Goal: Contribute content: Add original content to the website for others to see

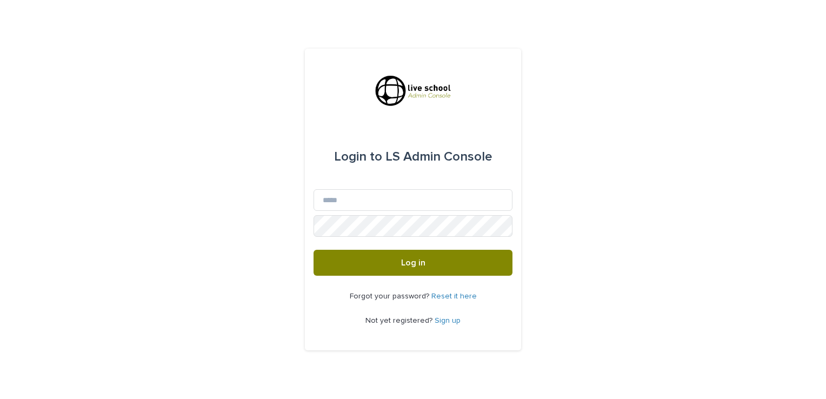
click at [441, 262] on button "Log in" at bounding box center [412, 263] width 199 height 26
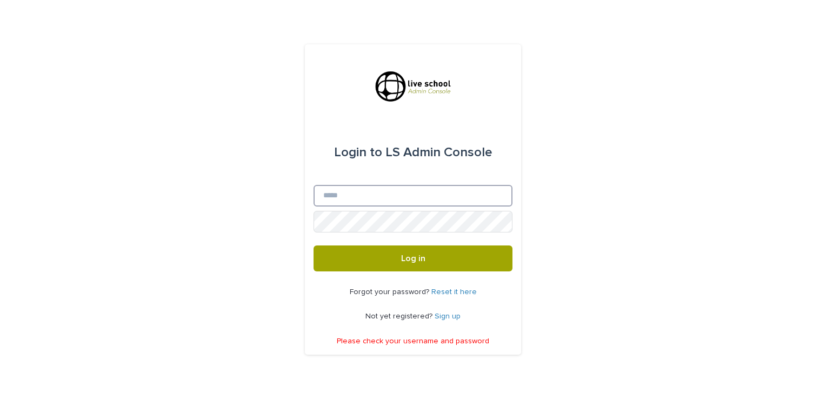
click at [337, 197] on input "Email" at bounding box center [412, 196] width 199 height 22
type input "**********"
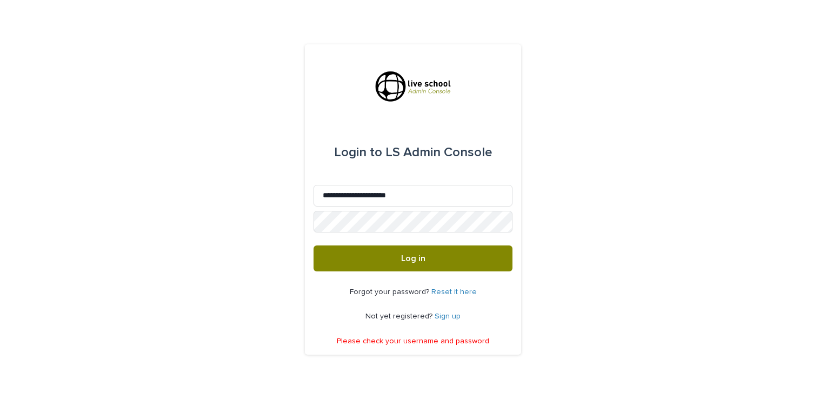
click at [421, 260] on span "Log in" at bounding box center [413, 258] width 24 height 9
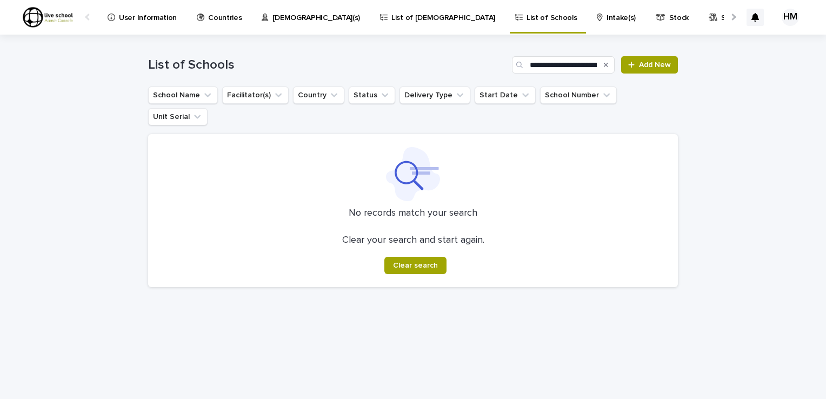
click at [526, 19] on p "List of Schools" at bounding box center [551, 11] width 50 height 23
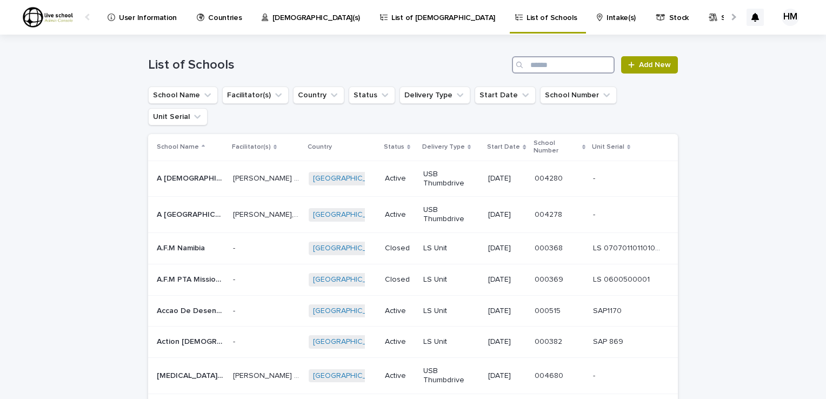
click at [528, 64] on input "Search" at bounding box center [563, 64] width 103 height 17
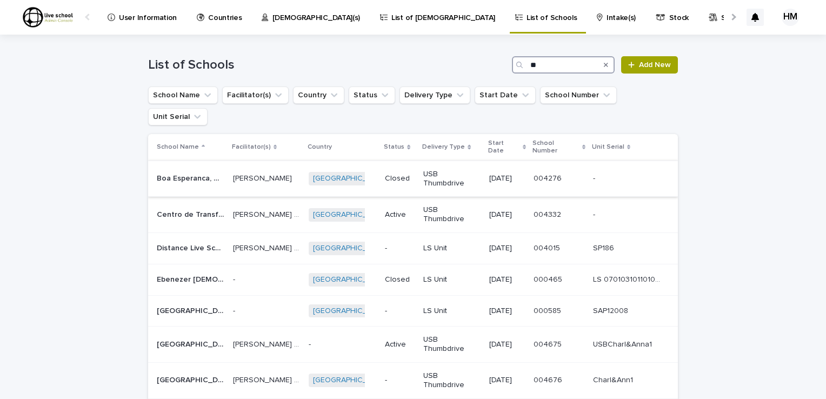
type input "*"
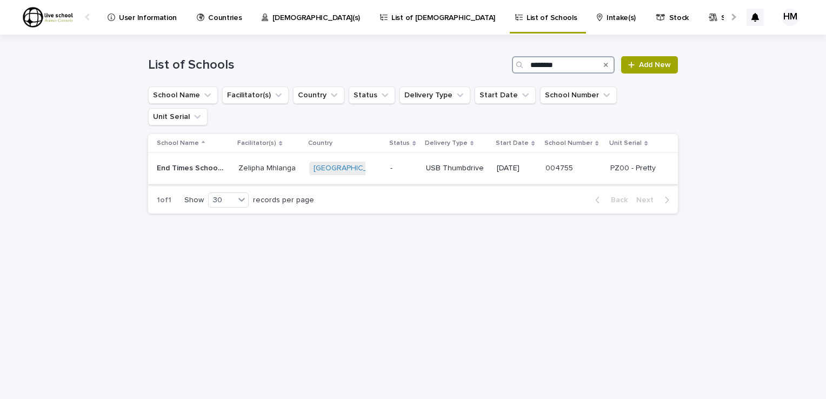
type input "********"
click at [195, 162] on p "End Times School of Missions" at bounding box center [192, 167] width 70 height 11
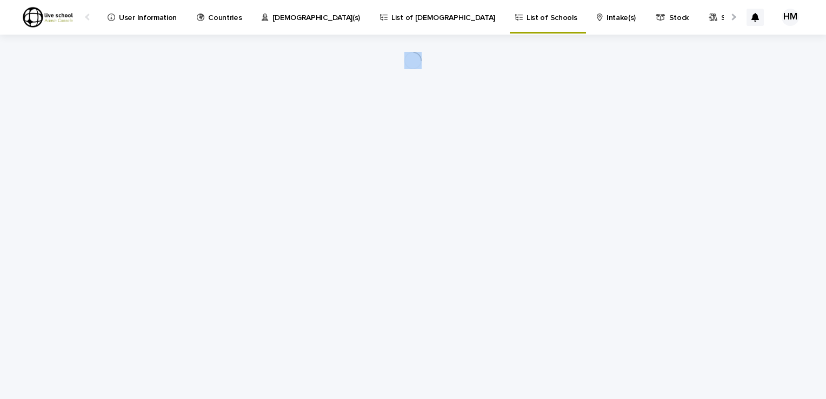
click at [195, 148] on div "Loading... Saving… Loading... Saving…" at bounding box center [413, 203] width 540 height 337
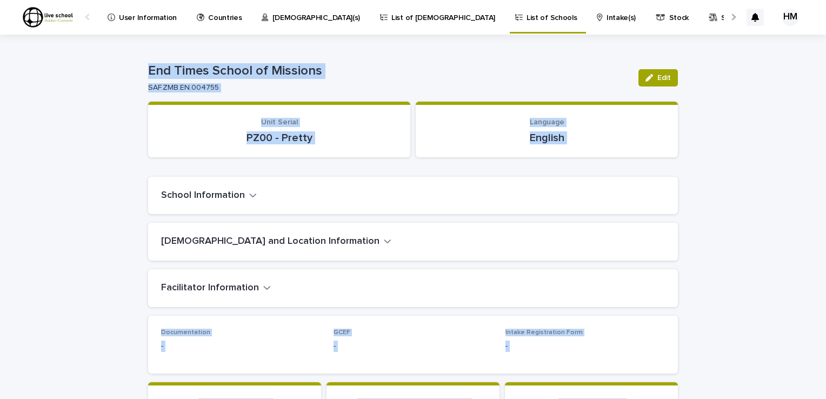
click at [387, 182] on div "School Information" at bounding box center [412, 196] width 529 height 38
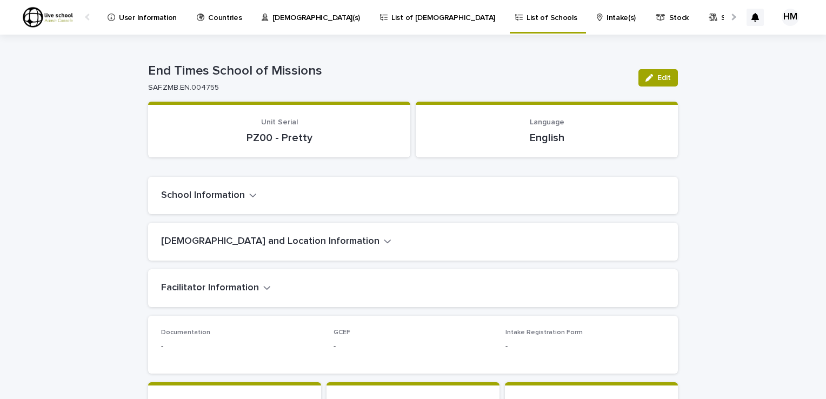
click at [249, 193] on icon "button" at bounding box center [253, 195] width 8 height 10
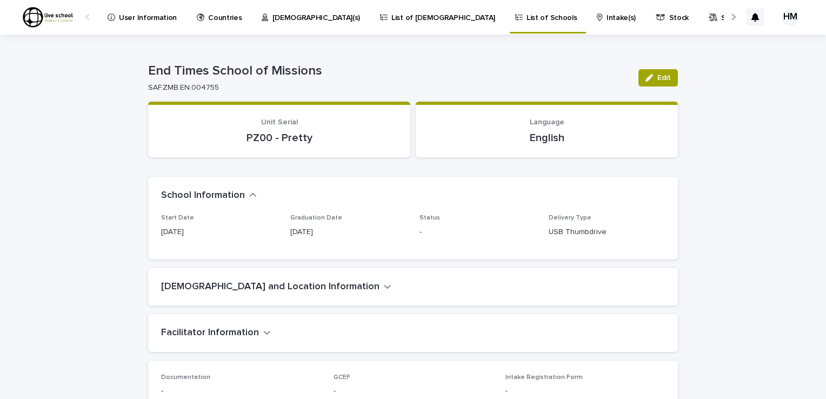
drag, startPoint x: 663, startPoint y: 78, endPoint x: 632, endPoint y: 97, distance: 36.6
click at [634, 97] on div "Edit" at bounding box center [656, 77] width 44 height 43
click at [655, 82] on button "Edit" at bounding box center [657, 77] width 39 height 17
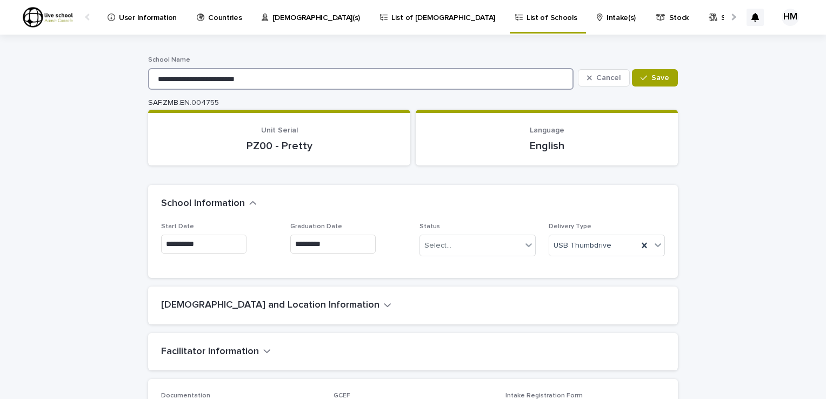
click at [255, 75] on input "**********" at bounding box center [360, 79] width 425 height 22
type input "**********"
click at [523, 247] on icon at bounding box center [528, 244] width 11 height 11
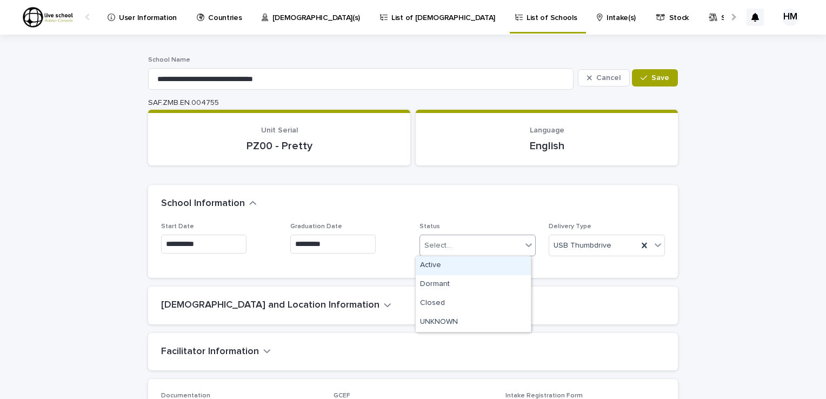
click at [430, 266] on div "Active" at bounding box center [472, 265] width 115 height 19
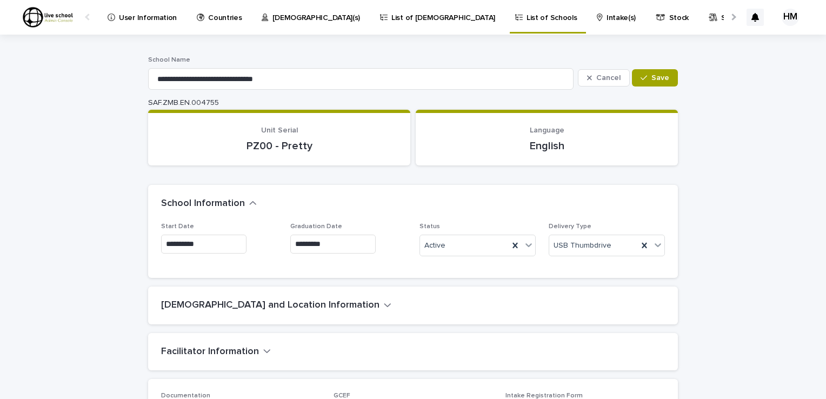
click at [384, 303] on icon "button" at bounding box center [388, 305] width 8 height 10
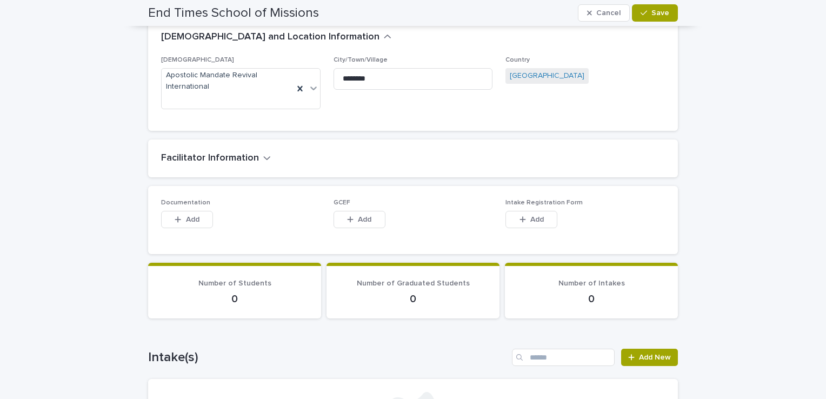
scroll to position [271, 0]
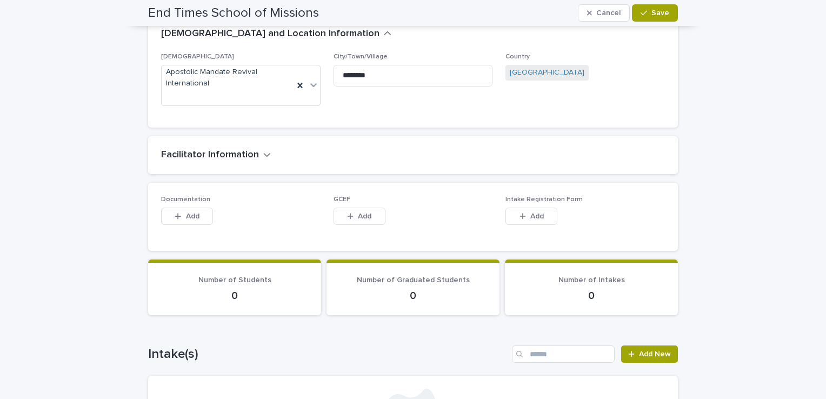
click at [263, 156] on icon "button" at bounding box center [267, 155] width 8 height 10
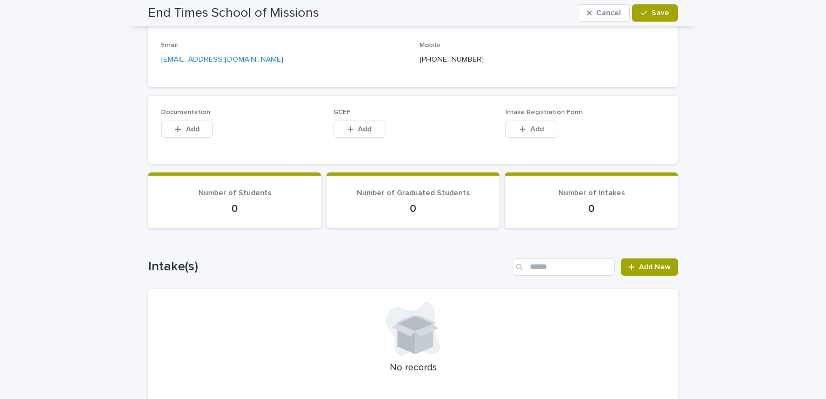
scroll to position [479, 0]
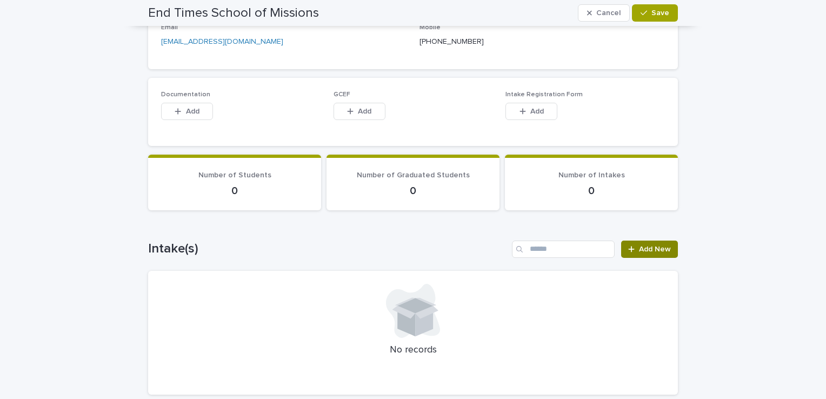
click at [648, 245] on span "Add New" at bounding box center [655, 249] width 32 height 8
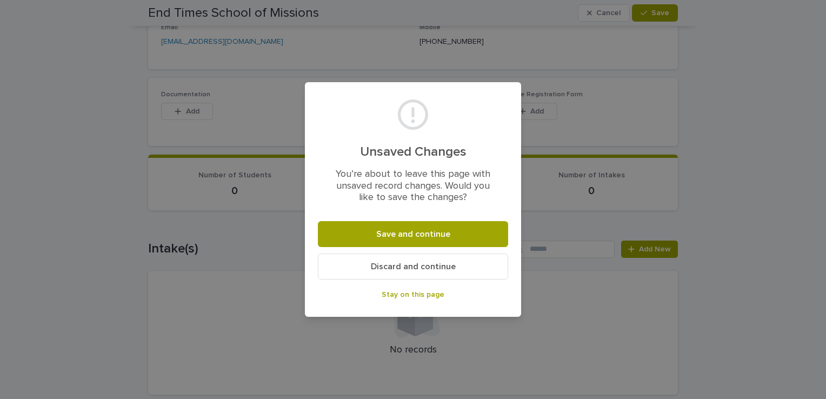
click at [418, 291] on span "Stay on this page" at bounding box center [412, 295] width 63 height 8
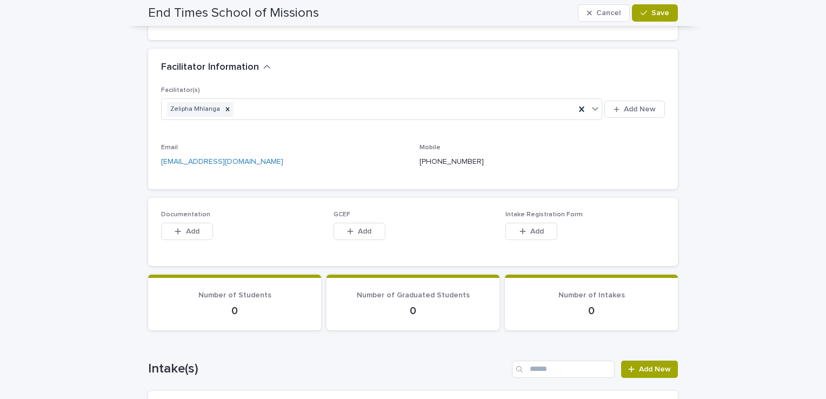
scroll to position [357, 0]
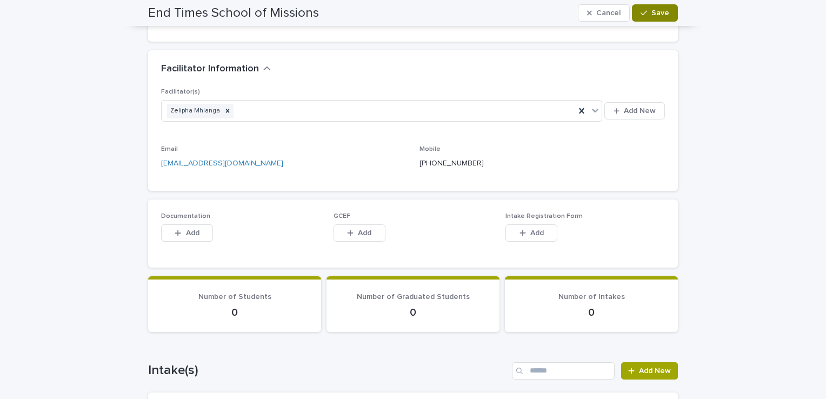
click at [654, 13] on span "Save" at bounding box center [660, 13] width 18 height 8
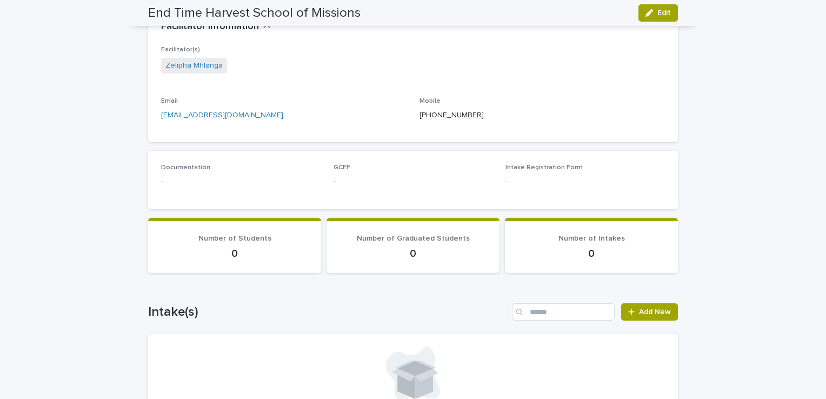
scroll to position [323, 0]
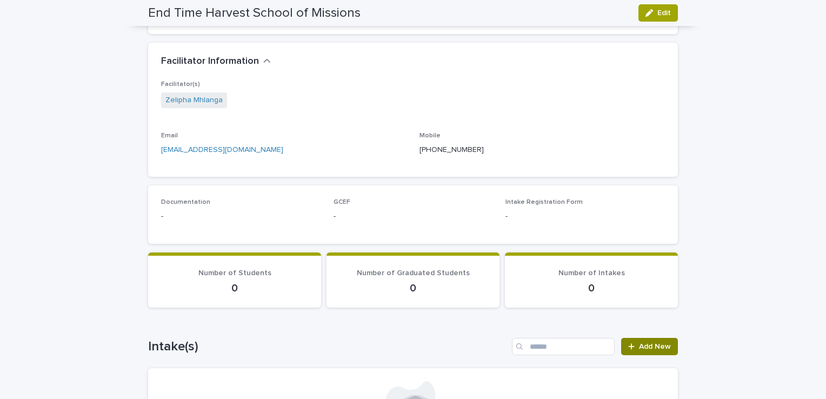
click at [644, 348] on span "Add New" at bounding box center [655, 347] width 32 height 8
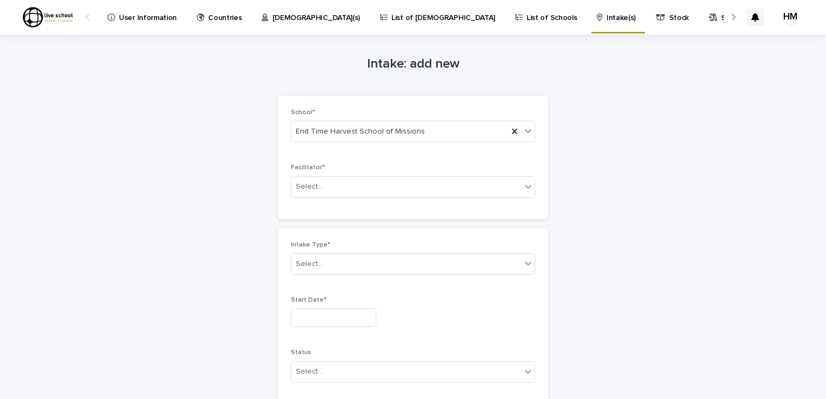
click at [526, 19] on p "List of Schools" at bounding box center [551, 11] width 50 height 23
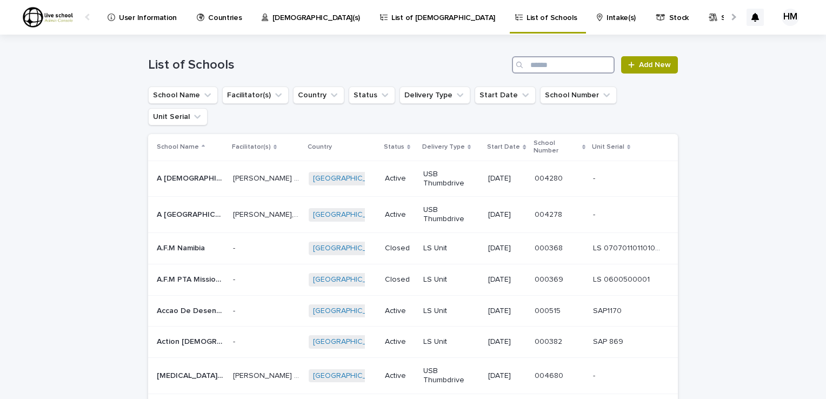
click at [529, 69] on input "Search" at bounding box center [563, 64] width 103 height 17
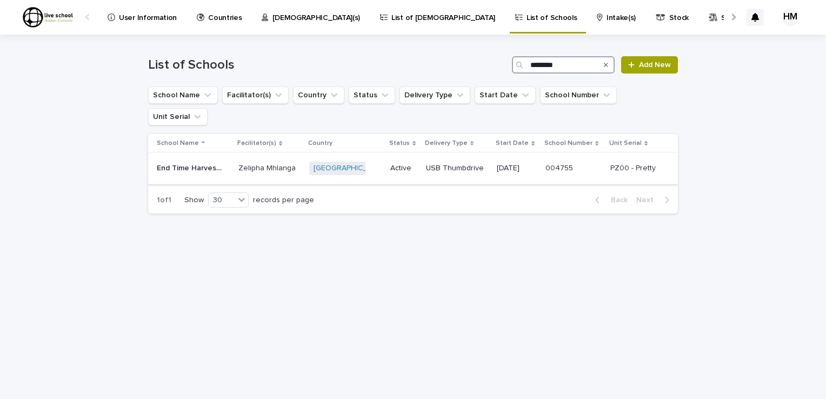
type input "********"
click at [277, 162] on p "Zelipha Mhlanga" at bounding box center [267, 167] width 59 height 11
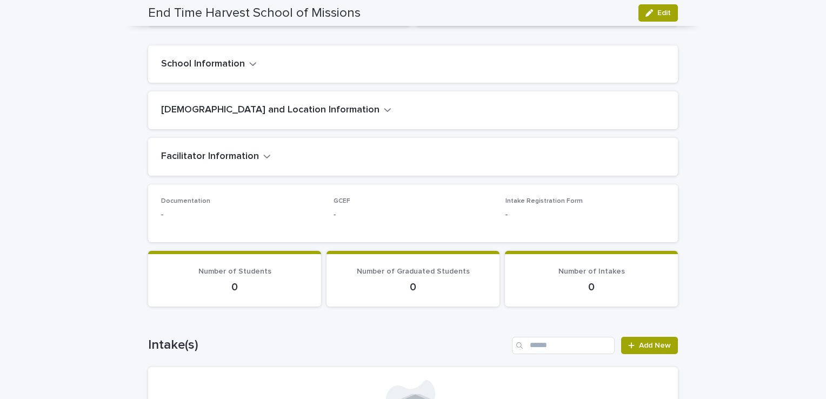
scroll to position [110, 0]
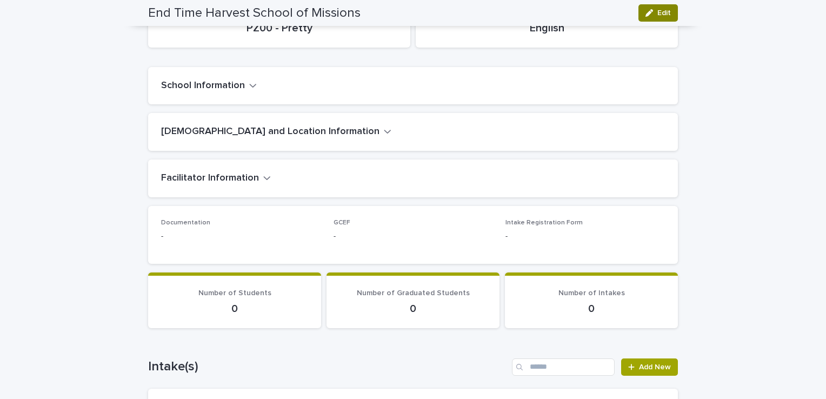
click at [665, 10] on span "Edit" at bounding box center [664, 13] width 14 height 8
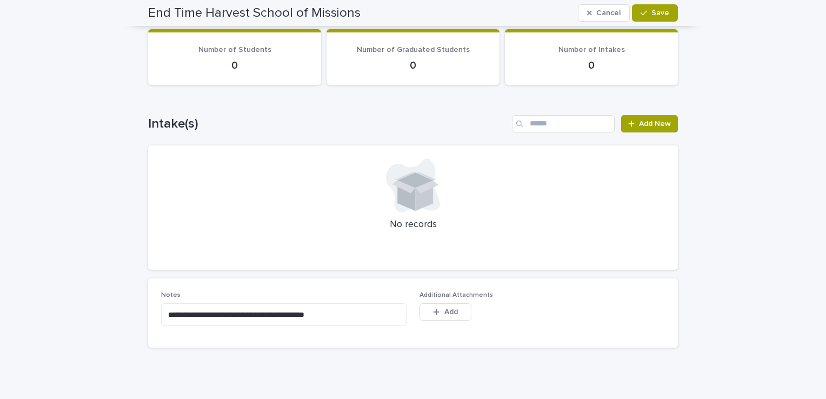
scroll to position [382, 0]
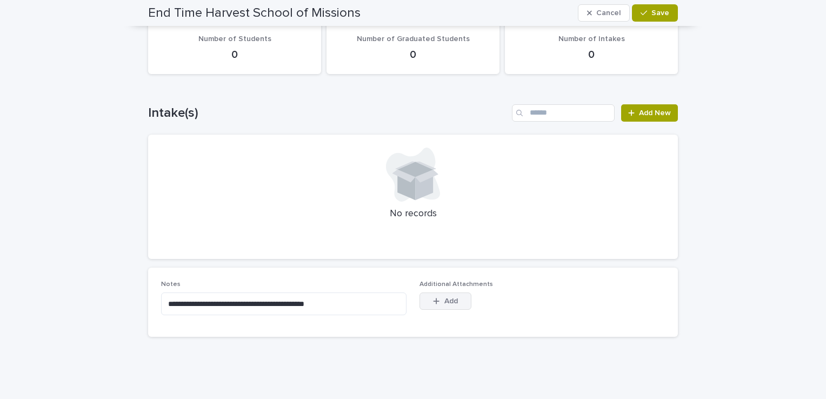
click at [445, 299] on span "Add" at bounding box center [451, 301] width 14 height 8
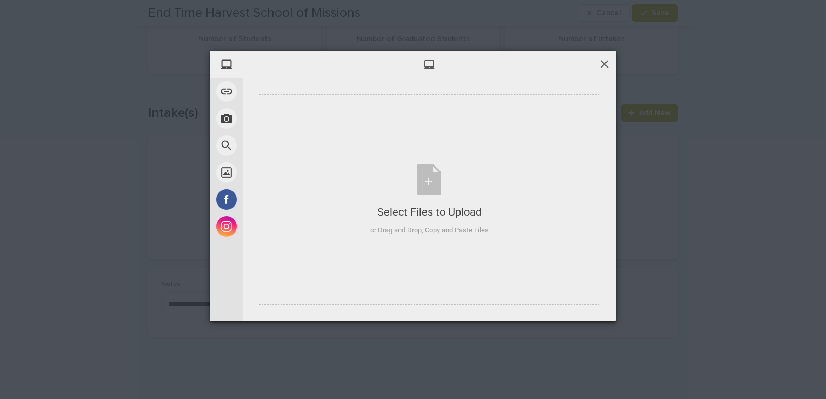
click at [605, 62] on span at bounding box center [604, 64] width 12 height 12
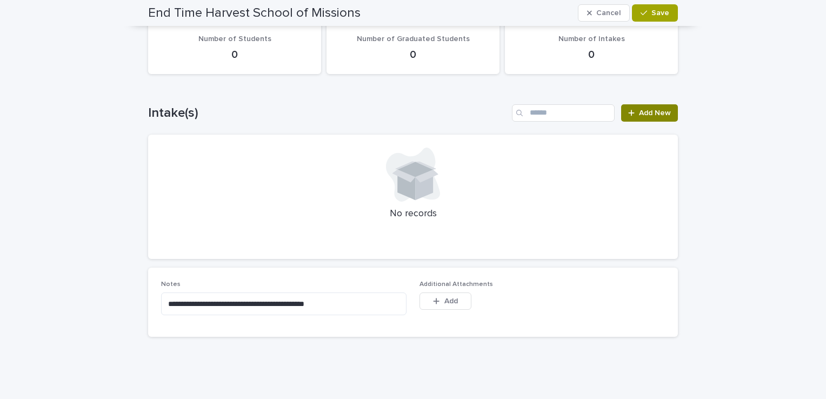
click at [644, 109] on span "Add New" at bounding box center [655, 113] width 32 height 8
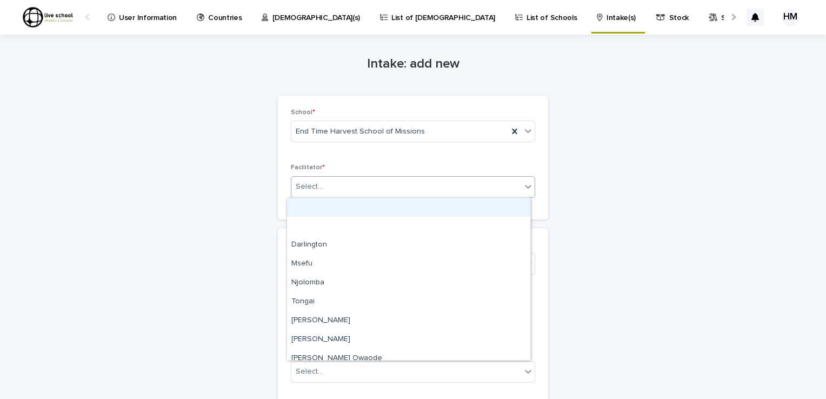
click at [522, 188] on icon at bounding box center [527, 186] width 11 height 11
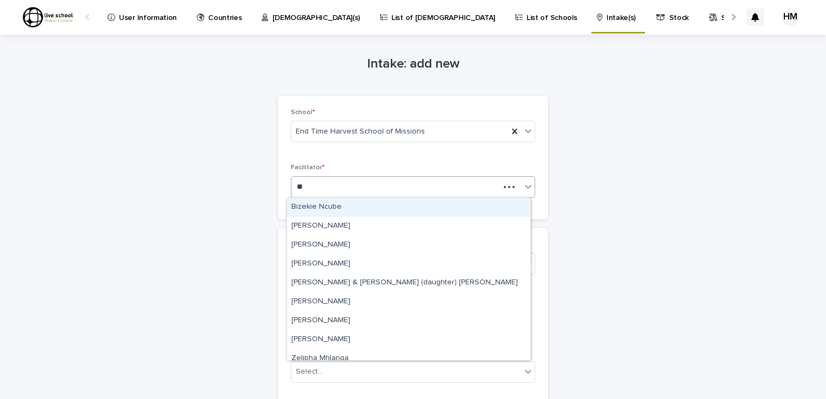
type input "***"
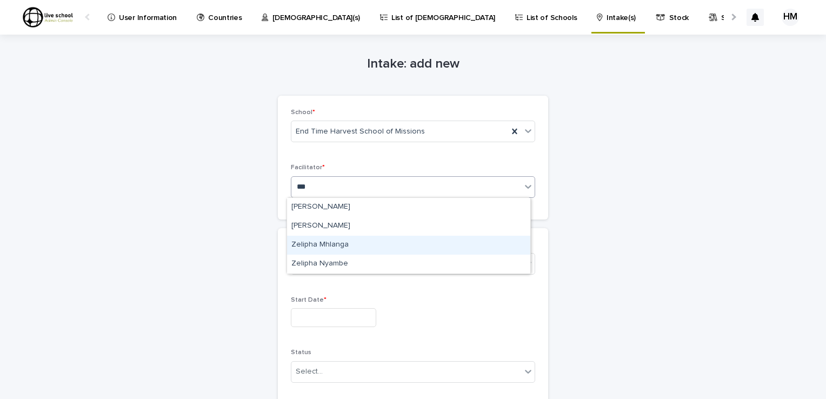
click at [329, 243] on div "Zelipha Mhlanga" at bounding box center [408, 245] width 243 height 19
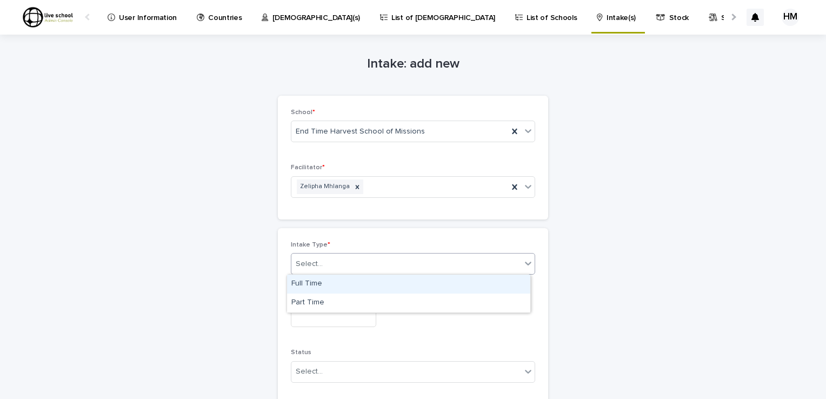
click at [526, 265] on icon at bounding box center [527, 263] width 11 height 11
click at [312, 285] on div "Full Time" at bounding box center [408, 283] width 243 height 19
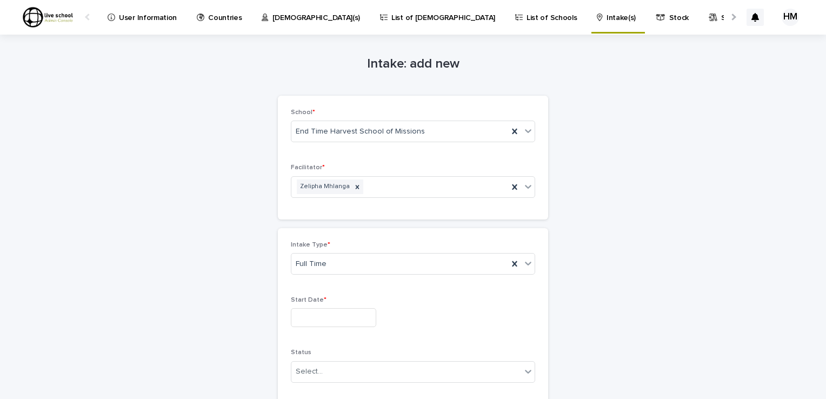
click at [526, 17] on p "List of Schools" at bounding box center [551, 11] width 50 height 23
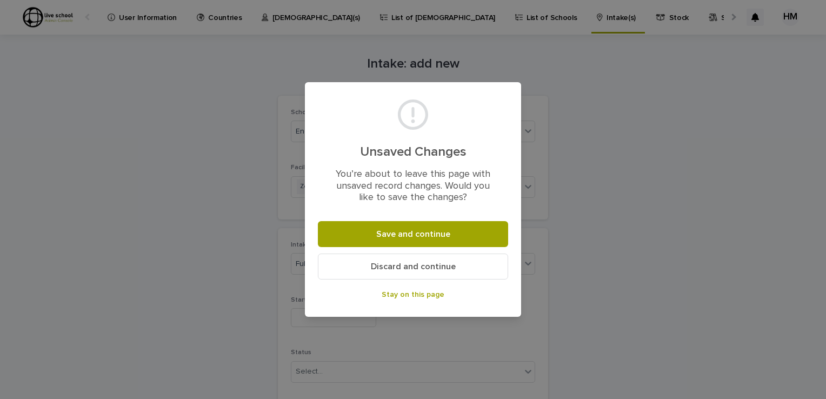
click at [395, 293] on span "Stay on this page" at bounding box center [412, 295] width 63 height 8
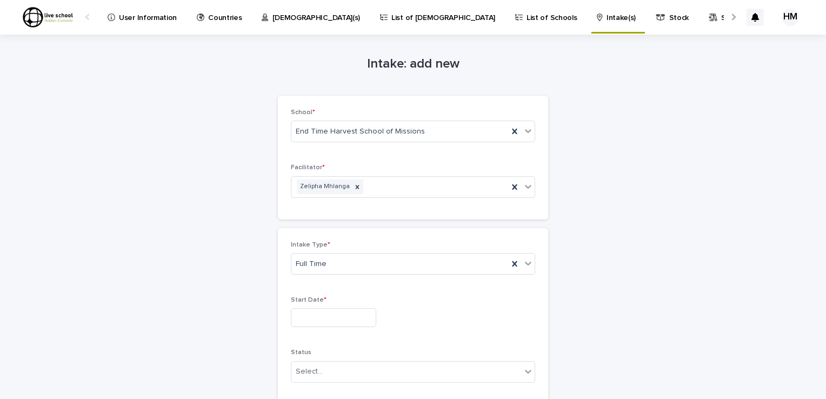
click at [391, 15] on p "List of [DEMOGRAPHIC_DATA]" at bounding box center [443, 11] width 104 height 23
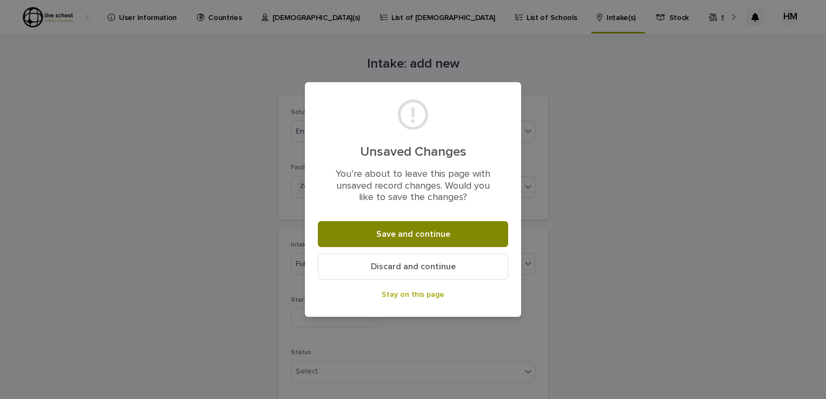
click at [408, 234] on span "Save and continue" at bounding box center [413, 234] width 74 height 9
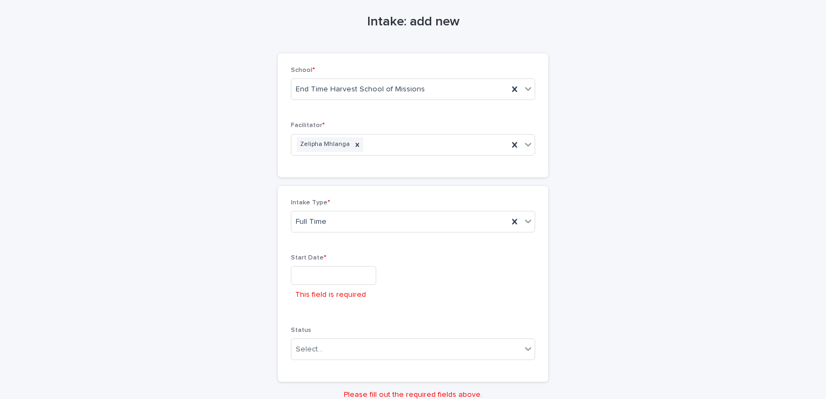
scroll to position [41, 0]
click at [299, 280] on input "text" at bounding box center [333, 276] width 85 height 19
click at [635, 215] on div "Intake: add new Loading... Saving… Loading... Saving… Loading... Saving… School…" at bounding box center [412, 209] width 529 height 431
drag, startPoint x: 813, startPoint y: 49, endPoint x: 821, endPoint y: 59, distance: 13.0
click at [821, 59] on div "User Information Countries Pastor(s) List of [DEMOGRAPHIC_DATA] List of Schools…" at bounding box center [413, 199] width 826 height 399
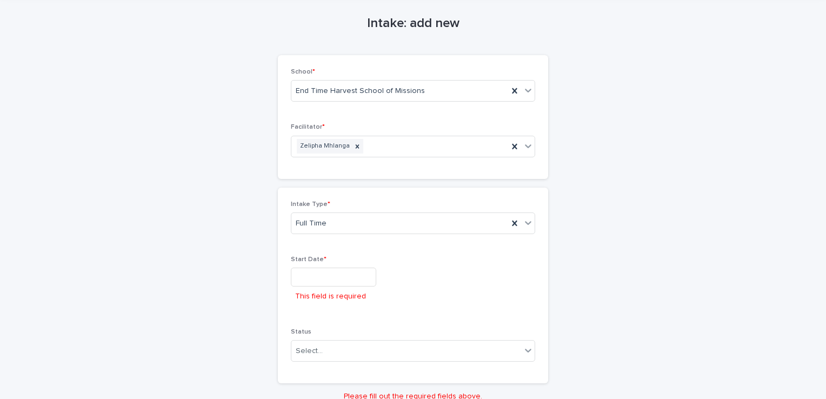
scroll to position [0, 0]
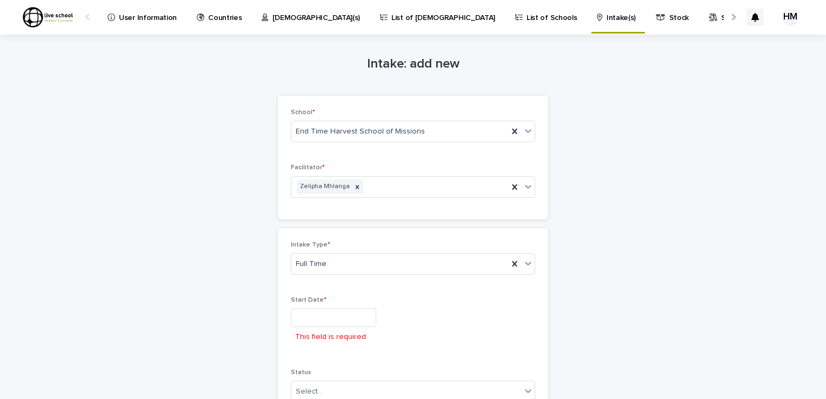
click at [526, 16] on p "List of Schools" at bounding box center [551, 11] width 50 height 23
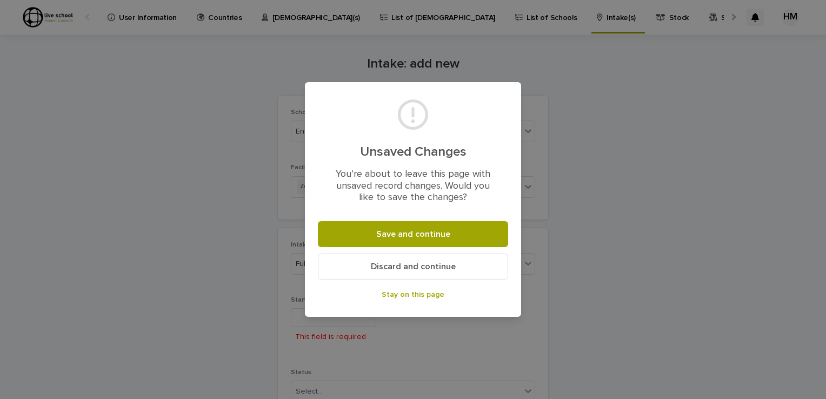
click at [421, 266] on span "Discard and continue" at bounding box center [413, 266] width 85 height 9
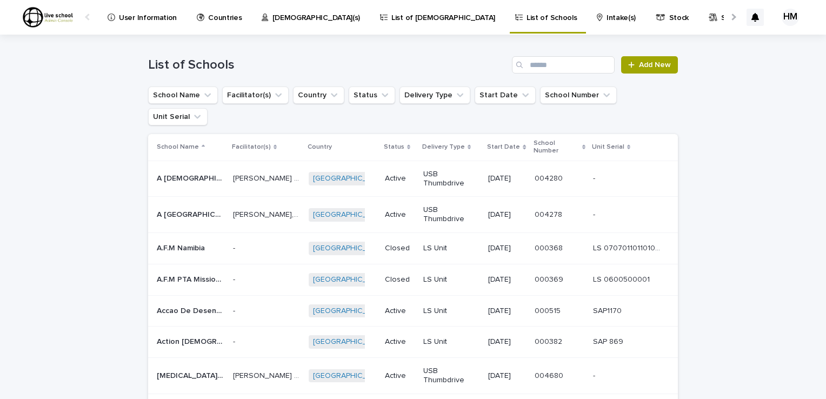
click at [606, 18] on p "Intake(s)" at bounding box center [620, 11] width 29 height 23
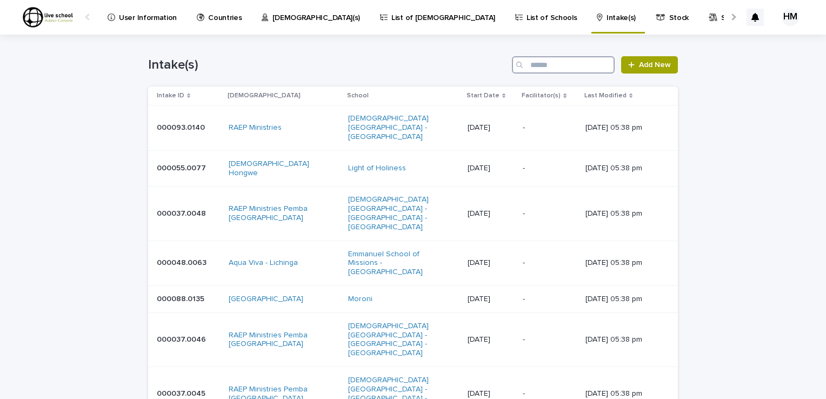
click at [531, 64] on input "Search" at bounding box center [563, 64] width 103 height 17
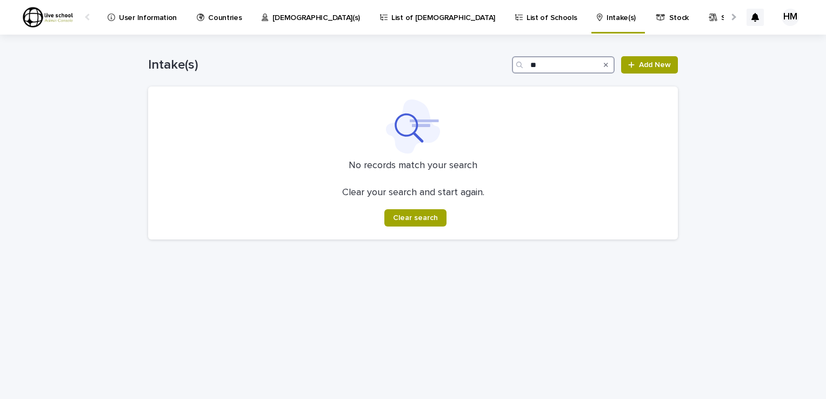
type input "*"
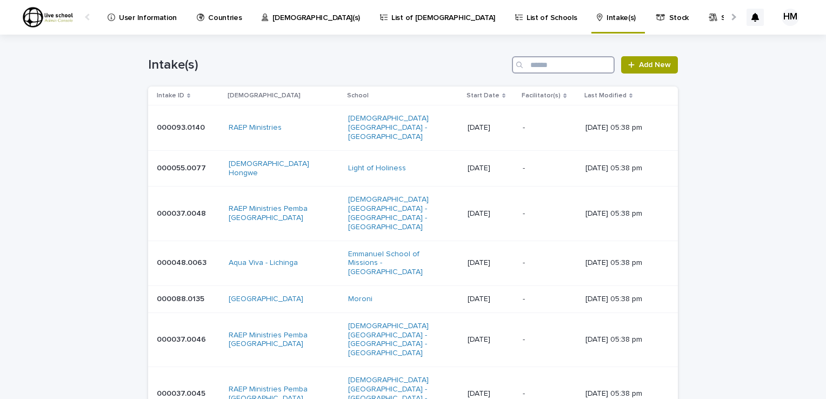
click at [529, 59] on input "Search" at bounding box center [563, 64] width 103 height 17
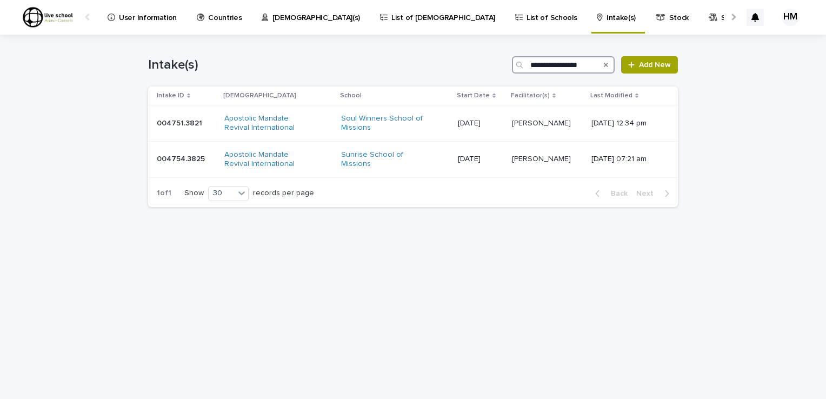
type input "**********"
click at [526, 14] on p "List of Schools" at bounding box center [551, 11] width 50 height 23
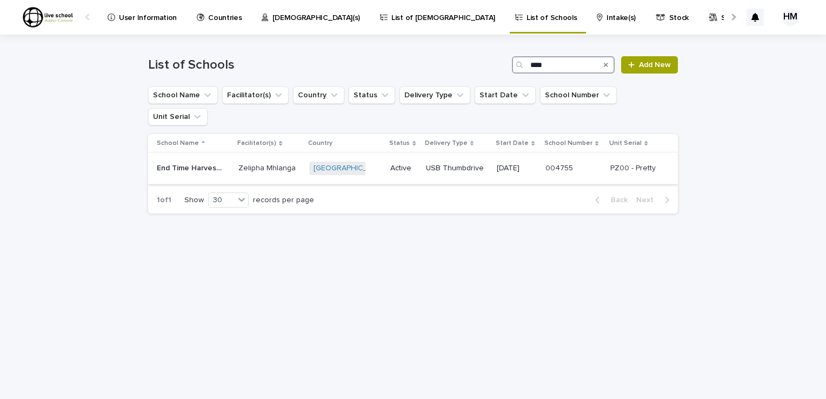
type input "****"
click at [185, 162] on p "End Time Harvest School of Missions" at bounding box center [192, 167] width 70 height 11
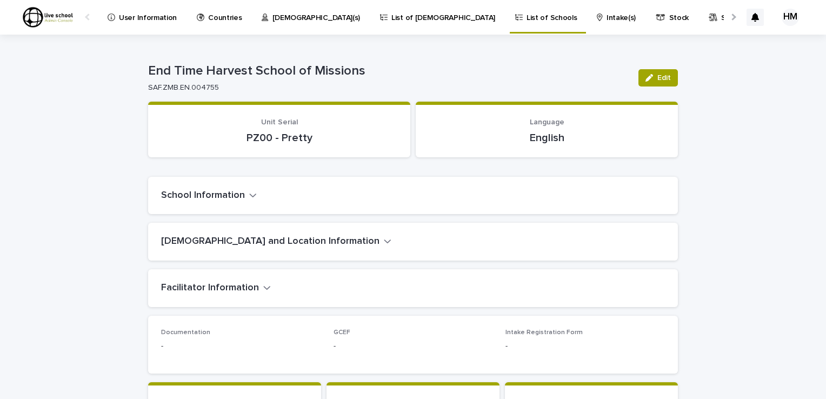
click at [384, 241] on icon "button" at bounding box center [388, 241] width 8 height 10
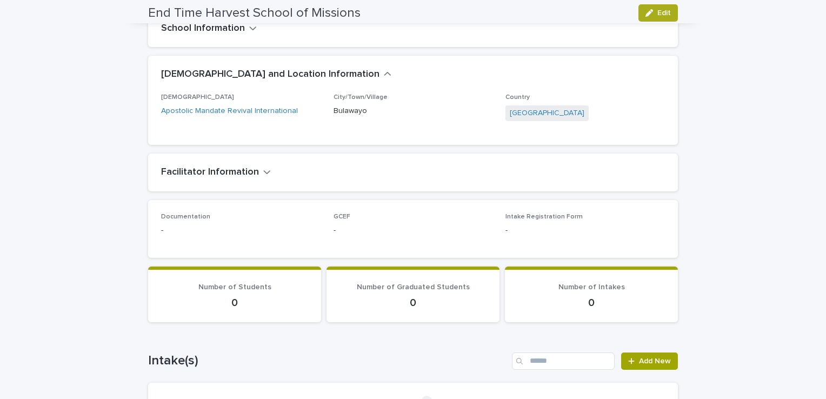
scroll to position [170, 0]
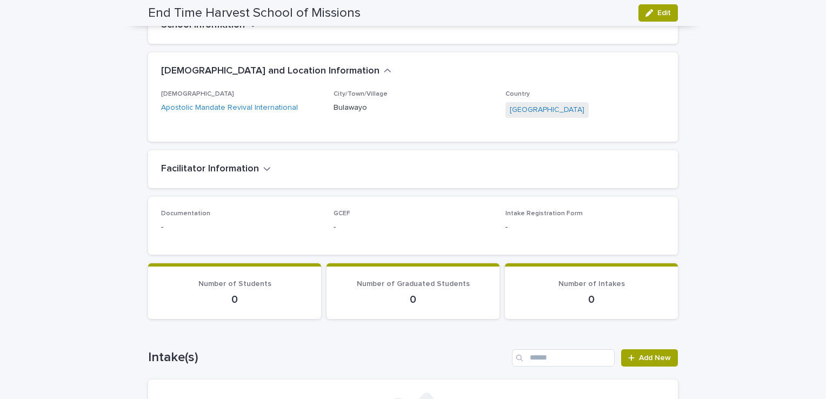
click at [263, 166] on icon "button" at bounding box center [267, 169] width 8 height 10
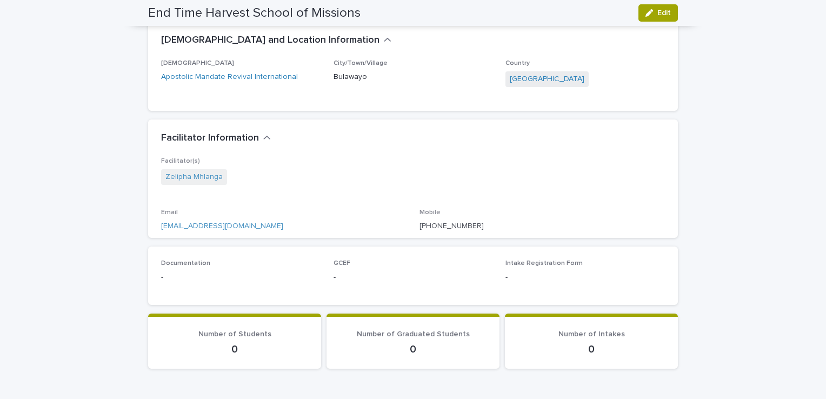
scroll to position [218, 0]
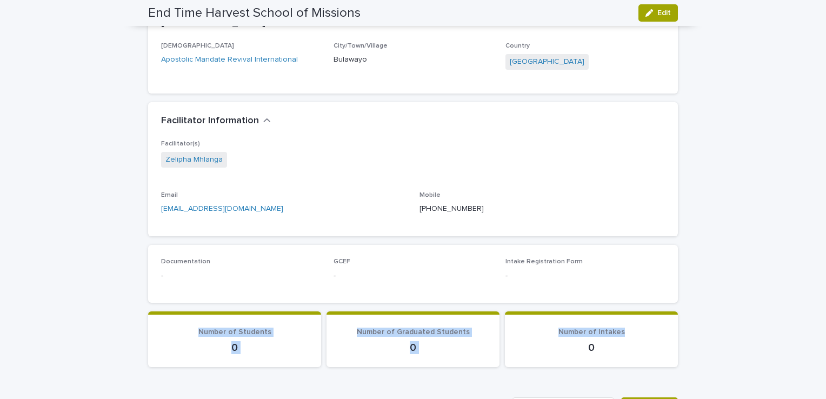
drag, startPoint x: 822, startPoint y: 211, endPoint x: 804, endPoint y: 311, distance: 101.1
click at [804, 311] on div "Loading... Saving… Loading... Saving… End Time Harvest School of Missions Edit …" at bounding box center [413, 248] width 826 height 864
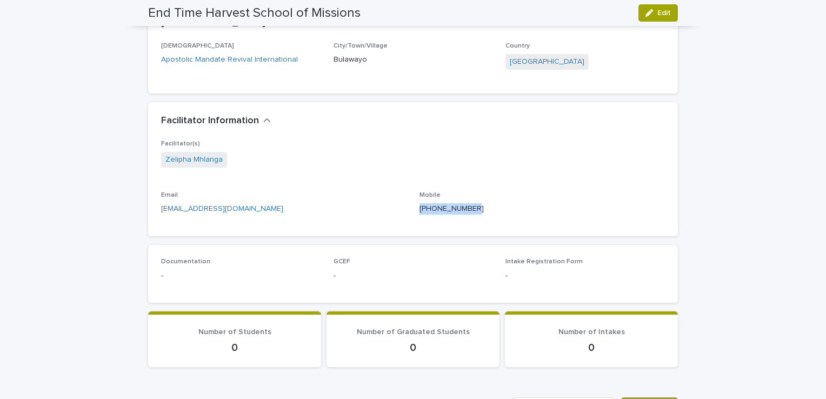
drag, startPoint x: 804, startPoint y: 311, endPoint x: 755, endPoint y: 240, distance: 85.7
click at [755, 240] on div "Loading... Saving… Loading... Saving… End Time Harvest School of Missions Edit …" at bounding box center [413, 248] width 826 height 864
drag, startPoint x: 755, startPoint y: 240, endPoint x: 758, endPoint y: 271, distance: 30.4
click at [758, 271] on div "Loading... Saving… Loading... Saving… End Time Harvest School of Missions Edit …" at bounding box center [413, 248] width 826 height 864
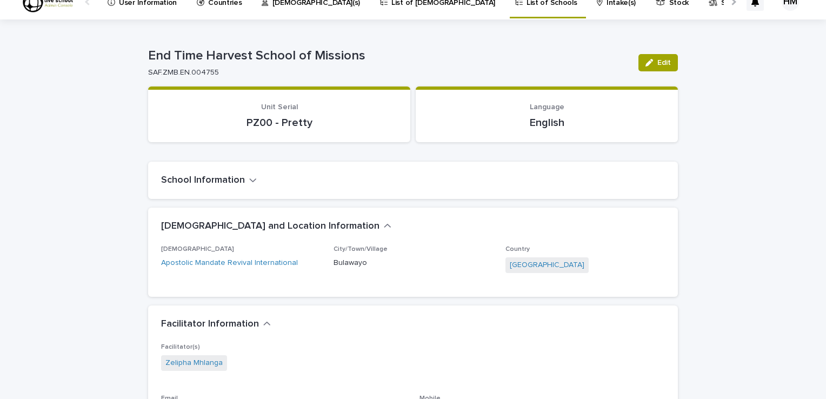
scroll to position [0, 0]
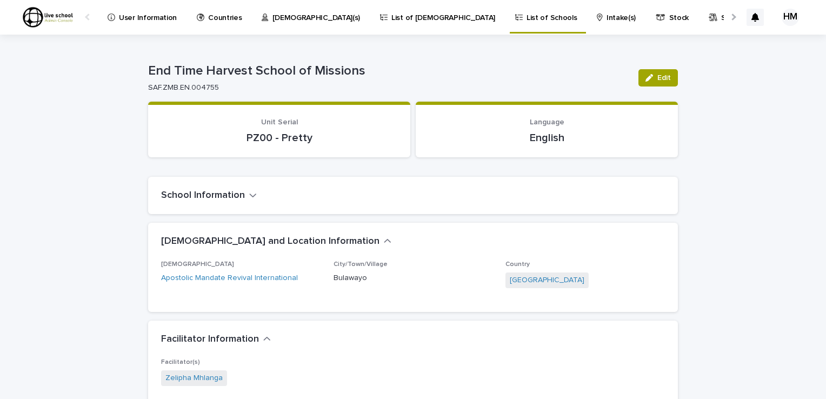
click at [526, 16] on p "List of Schools" at bounding box center [551, 11] width 50 height 23
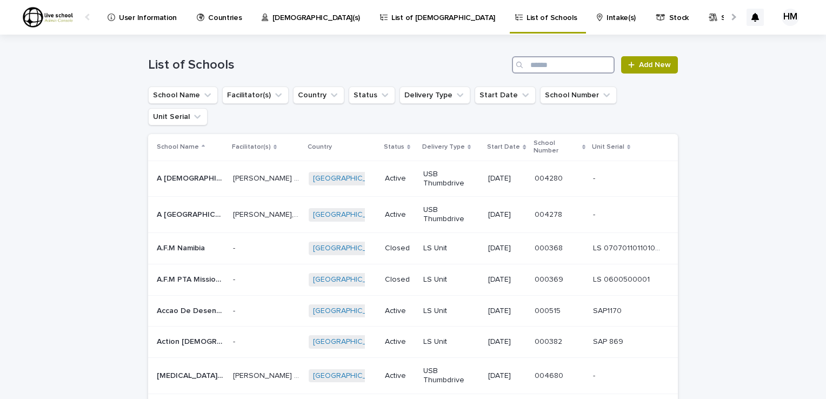
click at [529, 63] on input "Search" at bounding box center [563, 64] width 103 height 17
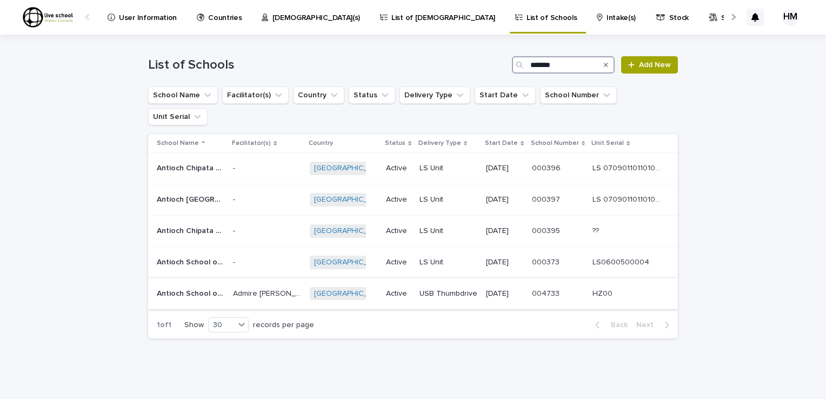
type input "*******"
click at [223, 285] on div "Antioch School of Missions Antioch School of Missions" at bounding box center [191, 294] width 68 height 18
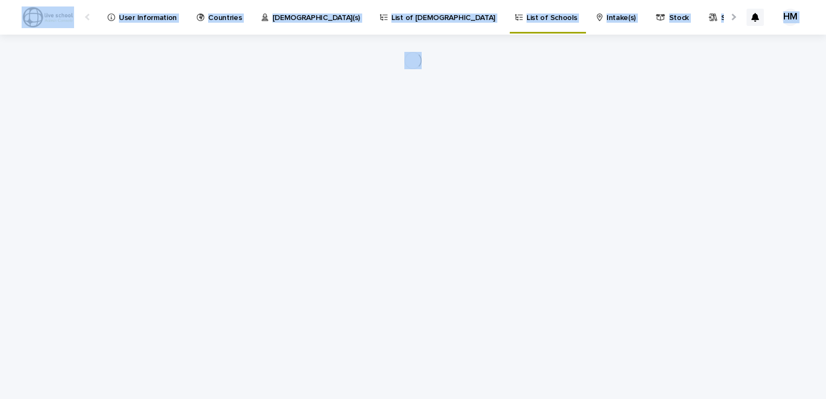
click at [223, 278] on div "Loading... Saving… Loading... Saving…" at bounding box center [413, 203] width 540 height 337
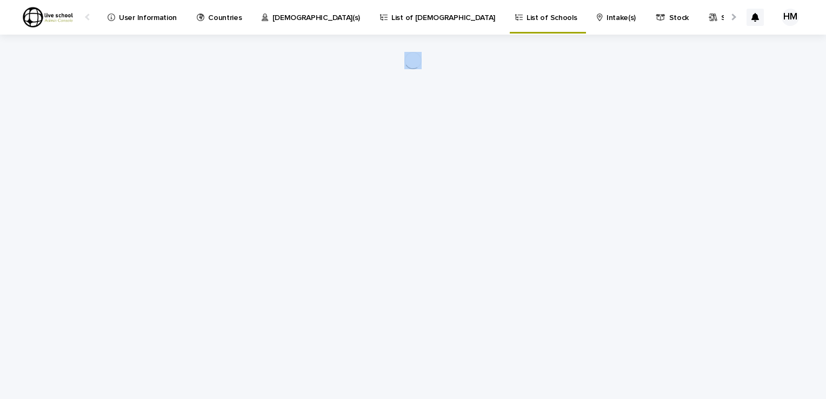
click at [223, 278] on div "Loading... Saving… Loading... Saving…" at bounding box center [413, 203] width 540 height 337
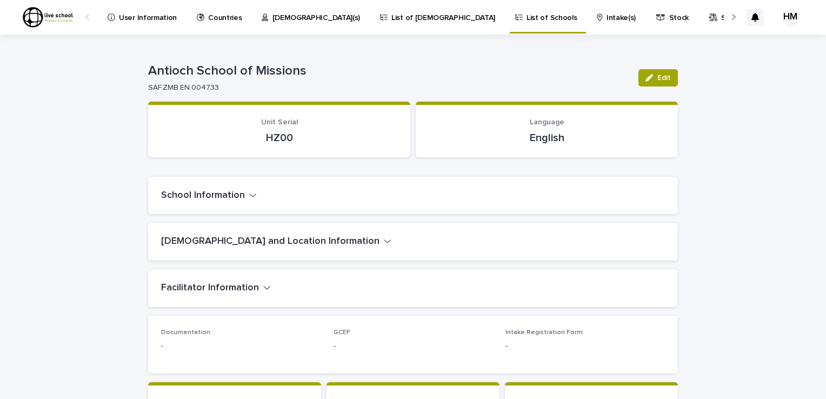
click at [249, 197] on icon "button" at bounding box center [253, 195] width 8 height 10
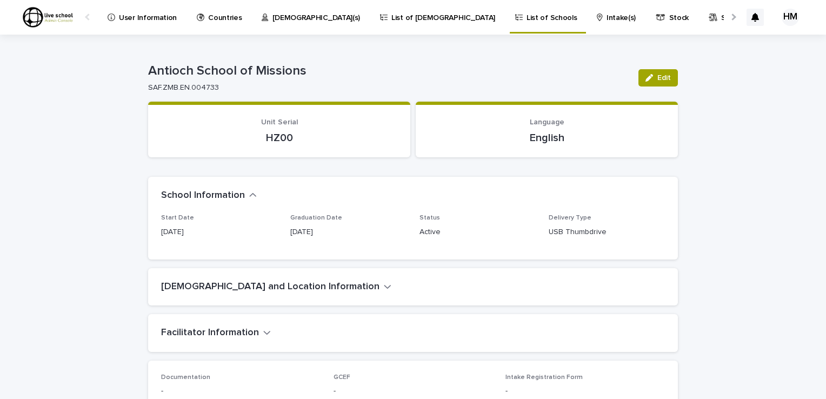
click at [249, 197] on icon "button" at bounding box center [253, 195] width 8 height 10
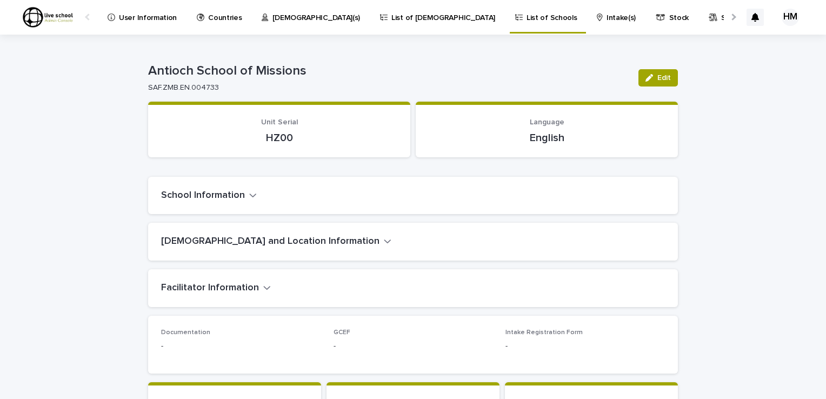
drag, startPoint x: 246, startPoint y: 197, endPoint x: 256, endPoint y: 211, distance: 17.4
click at [256, 211] on div "School Information" at bounding box center [412, 196] width 529 height 38
click at [384, 244] on icon "button" at bounding box center [388, 241] width 8 height 10
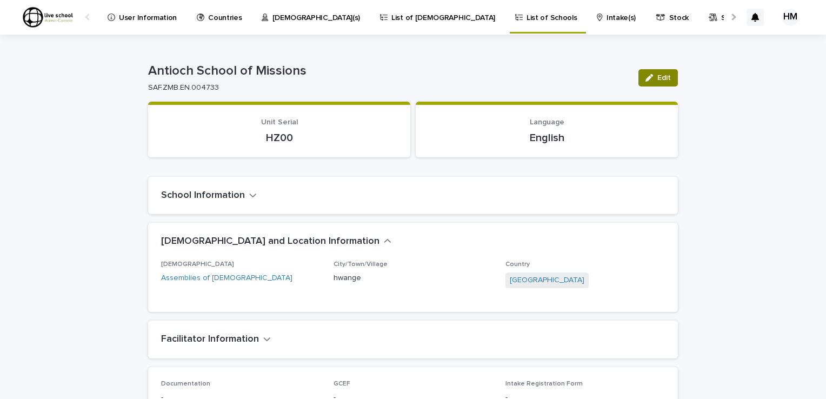
click at [657, 76] on span "Edit" at bounding box center [664, 78] width 14 height 8
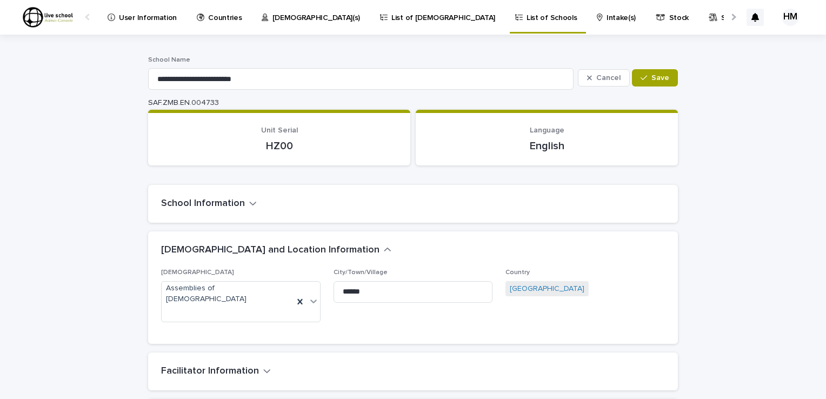
click at [284, 143] on p "HZ00" at bounding box center [279, 145] width 236 height 13
click at [290, 144] on p "HZ00" at bounding box center [279, 145] width 236 height 13
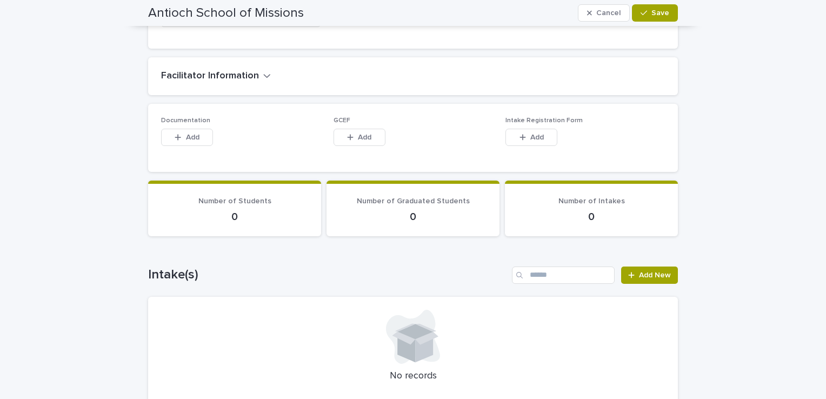
scroll to position [292, 0]
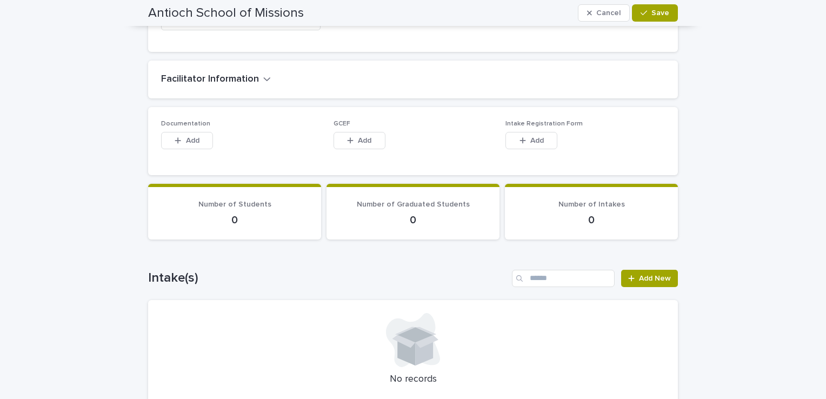
click at [263, 74] on icon "button" at bounding box center [267, 79] width 8 height 10
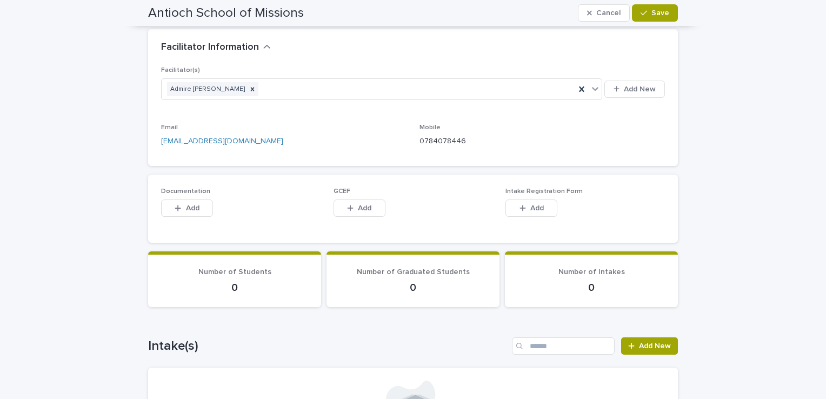
scroll to position [343, 0]
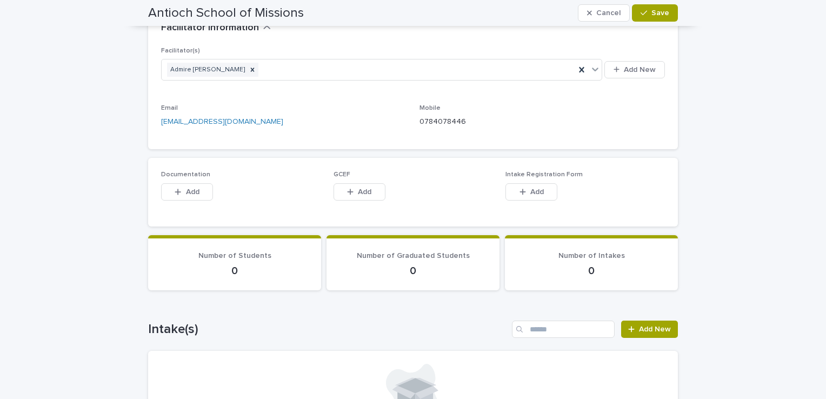
click at [458, 116] on p "0784078446" at bounding box center [541, 121] width 245 height 11
click at [456, 116] on p "0784078446" at bounding box center [541, 121] width 245 height 11
click at [634, 66] on span "Add New" at bounding box center [640, 70] width 32 height 8
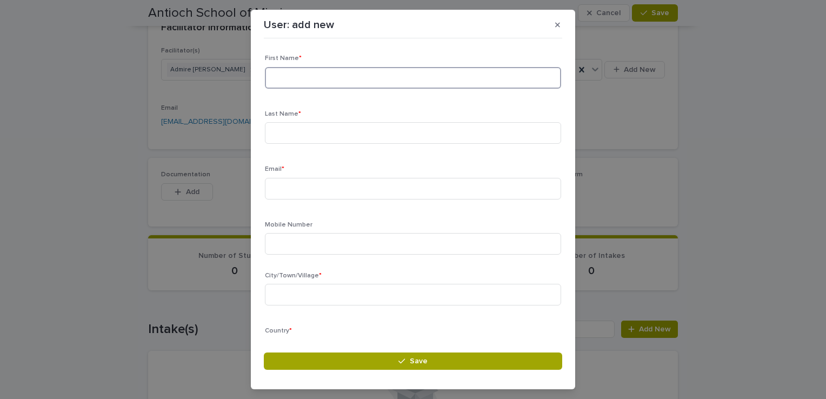
click at [277, 79] on input at bounding box center [413, 78] width 296 height 22
type input "******"
click at [276, 137] on input at bounding box center [413, 133] width 296 height 22
type input "*******"
click at [287, 191] on input at bounding box center [413, 189] width 296 height 22
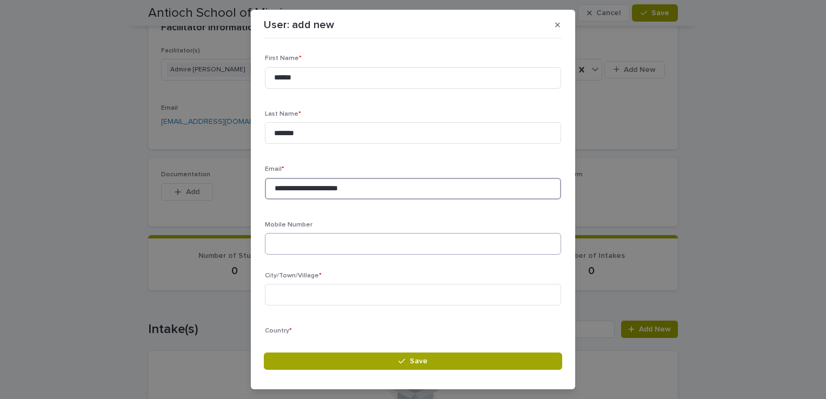
type input "**********"
click at [267, 246] on input at bounding box center [413, 244] width 296 height 22
type input "**********"
click at [277, 291] on input at bounding box center [413, 295] width 296 height 22
type input "******"
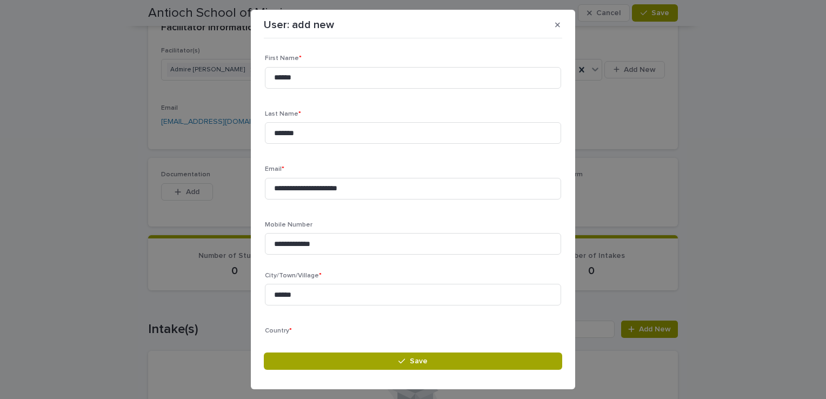
click at [300, 334] on p "Country *" at bounding box center [413, 331] width 296 height 8
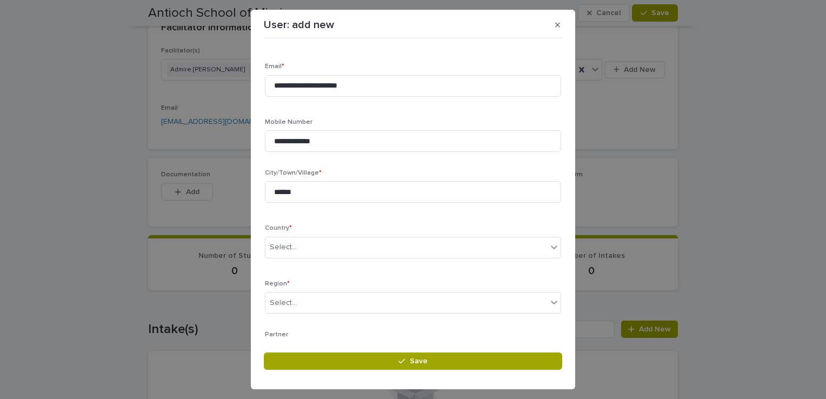
scroll to position [136, 0]
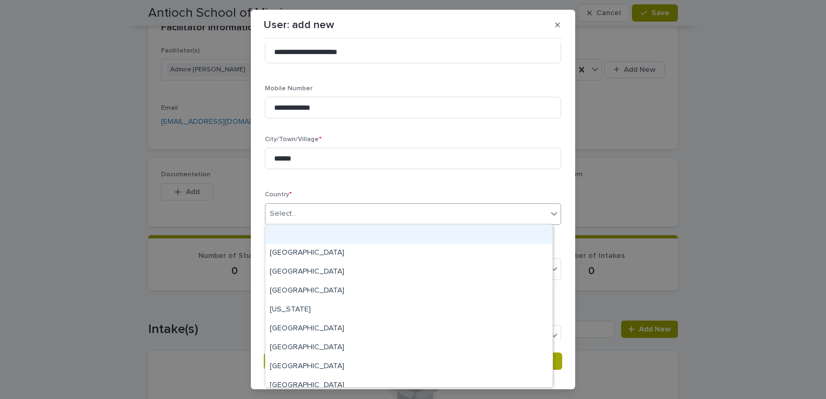
click at [551, 213] on icon at bounding box center [554, 214] width 6 height 4
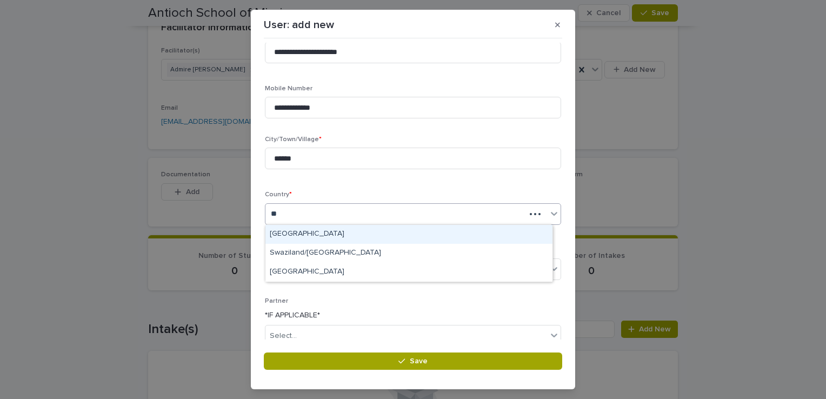
type input "***"
click at [292, 233] on div "[GEOGRAPHIC_DATA]" at bounding box center [408, 234] width 287 height 19
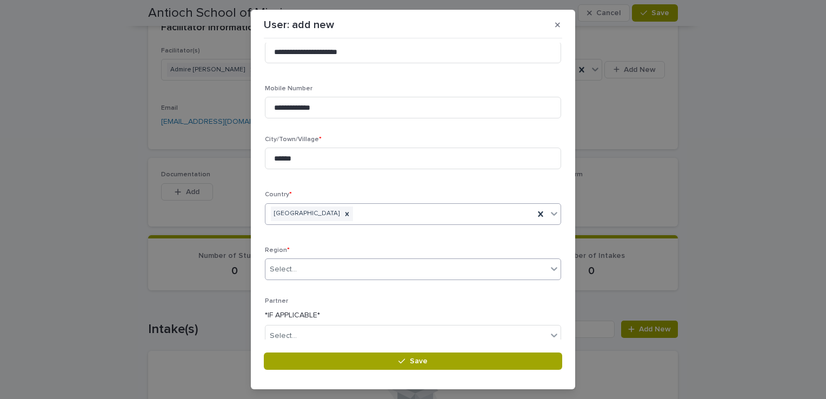
click at [551, 268] on icon at bounding box center [554, 269] width 6 height 4
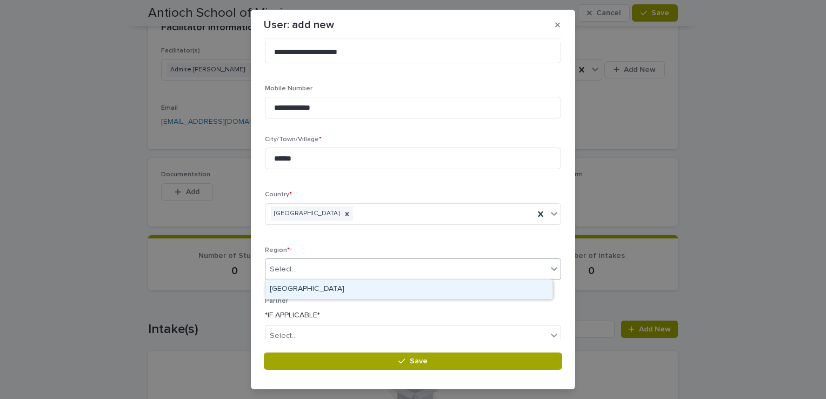
click at [340, 287] on div "[GEOGRAPHIC_DATA]" at bounding box center [408, 289] width 287 height 19
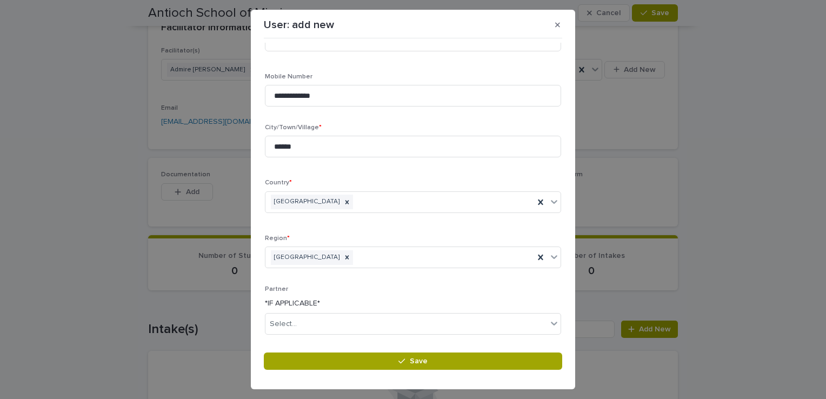
scroll to position [167, 0]
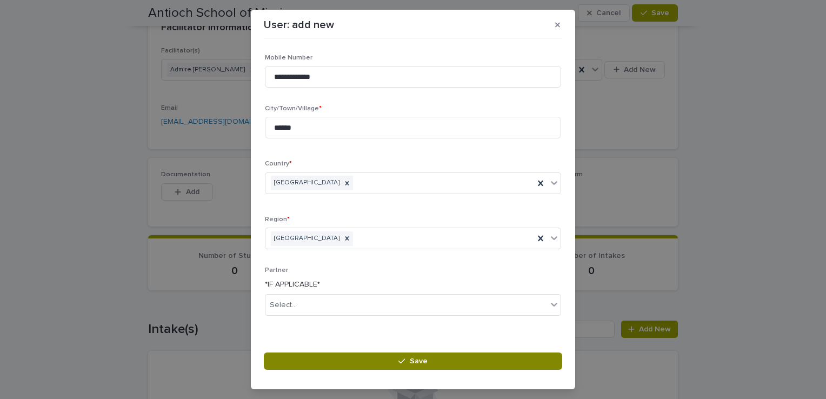
click at [423, 360] on span "Save" at bounding box center [419, 361] width 18 height 8
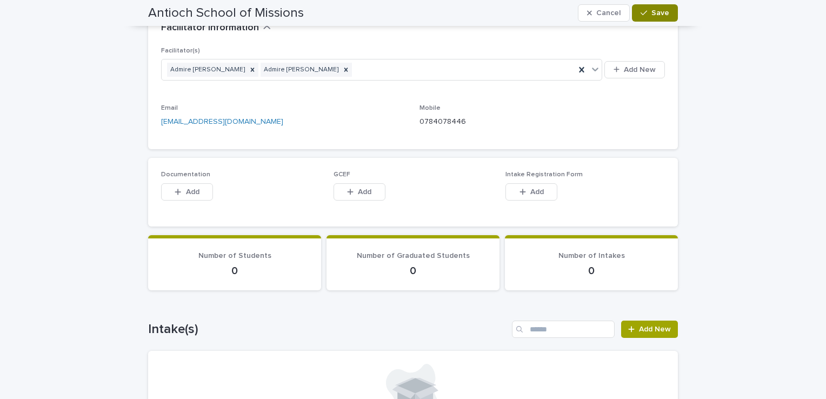
click at [660, 12] on span "Save" at bounding box center [660, 13] width 18 height 8
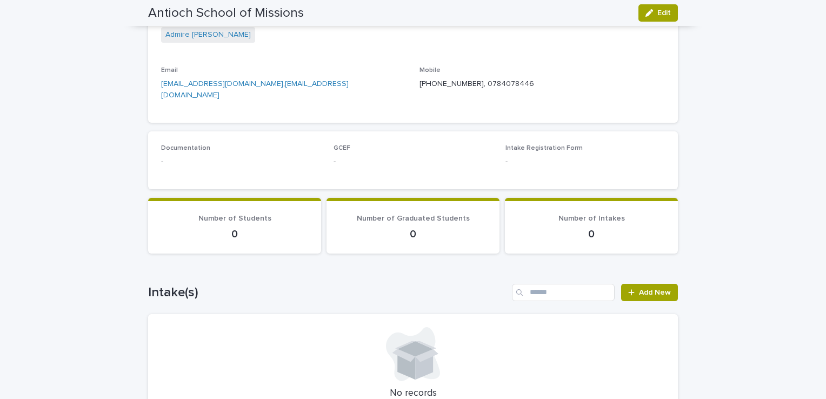
scroll to position [323, 0]
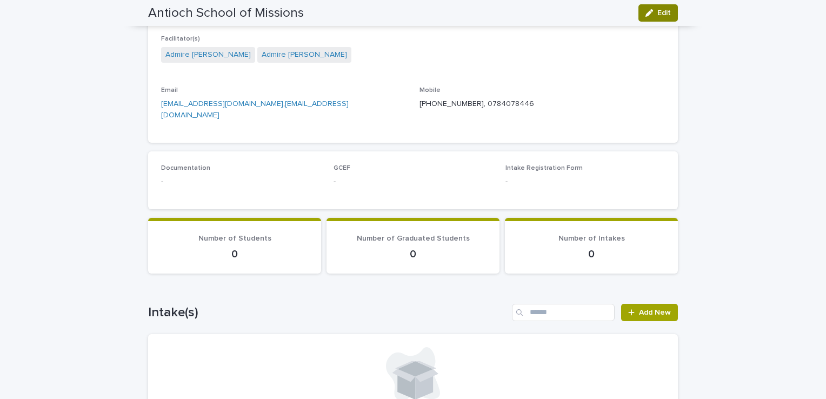
click at [662, 10] on span "Edit" at bounding box center [664, 13] width 14 height 8
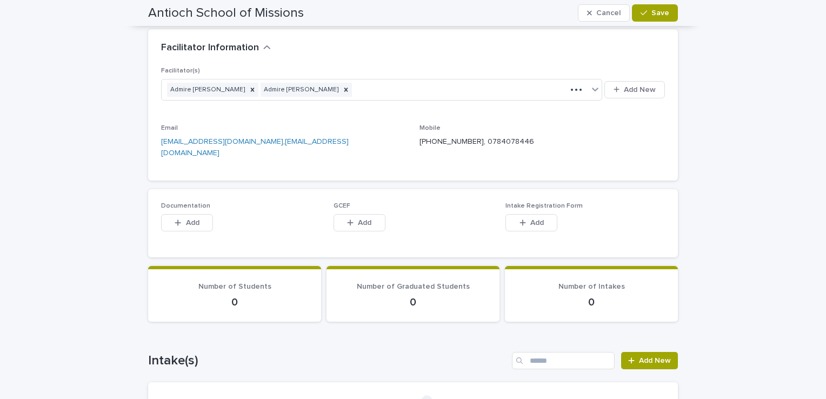
scroll to position [343, 0]
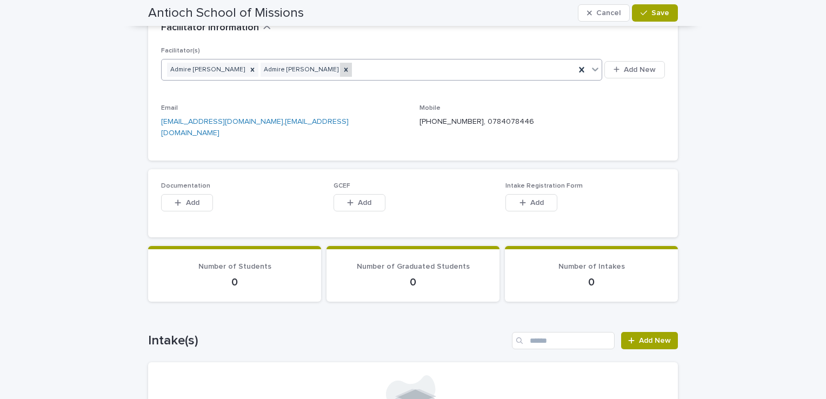
click at [342, 66] on icon at bounding box center [346, 70] width 8 height 8
click at [340, 116] on p "[EMAIL_ADDRESS][DOMAIN_NAME] , [EMAIL_ADDRESS][DOMAIN_NAME]" at bounding box center [283, 127] width 245 height 23
click at [515, 116] on p "[PHONE_NUMBER], 0784078446" at bounding box center [541, 121] width 245 height 11
click at [534, 199] on span "Add" at bounding box center [537, 203] width 14 height 8
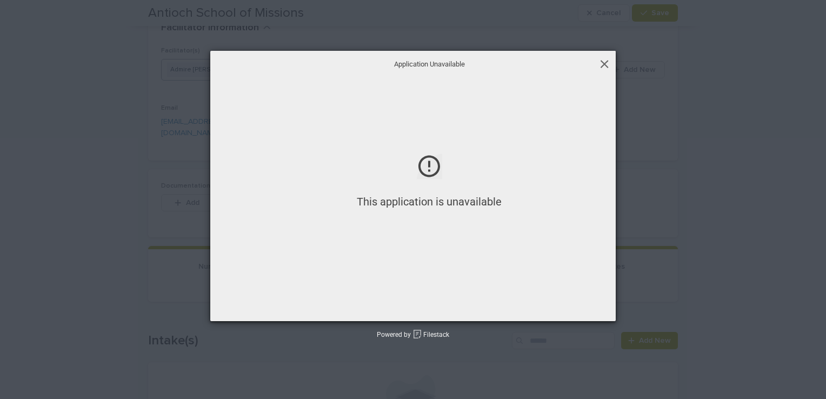
click at [605, 62] on span at bounding box center [604, 64] width 12 height 12
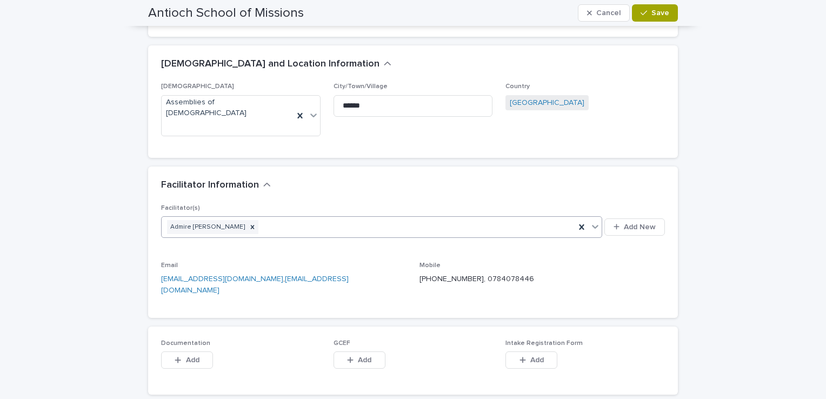
scroll to position [173, 0]
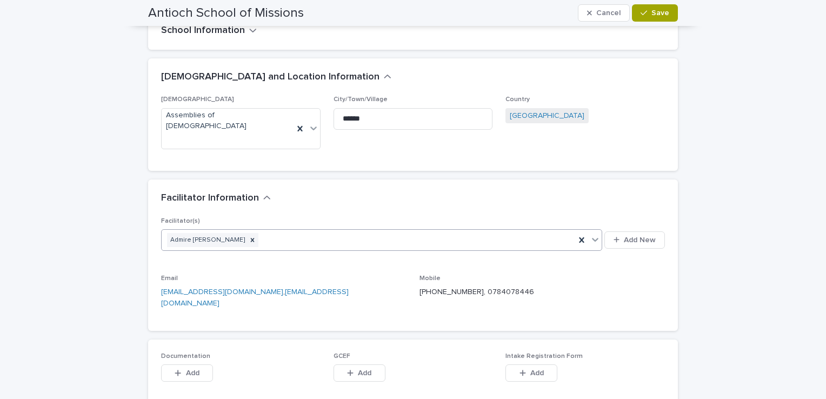
click at [277, 288] on link "[EMAIL_ADDRESS][DOMAIN_NAME]" at bounding box center [254, 297] width 187 height 19
drag, startPoint x: 596, startPoint y: 256, endPoint x: 569, endPoint y: 271, distance: 31.0
drag, startPoint x: 569, startPoint y: 271, endPoint x: 733, endPoint y: 312, distance: 168.7
drag, startPoint x: 733, startPoint y: 312, endPoint x: 732, endPoint y: 332, distance: 20.0
click at [732, 332] on div "**********" at bounding box center [413, 330] width 826 height 936
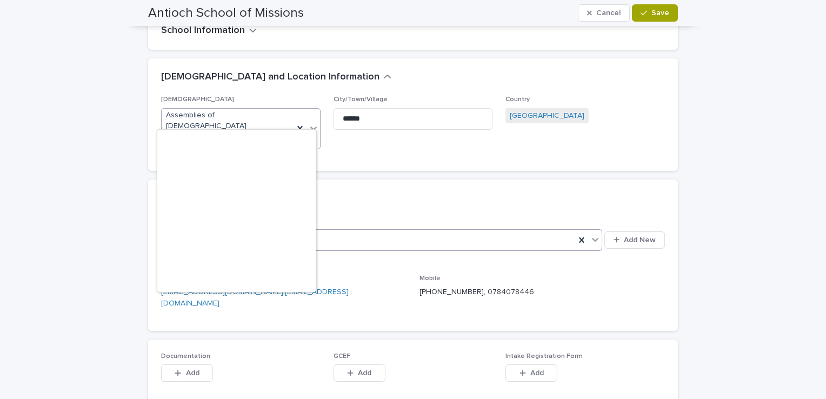
scroll to position [794, 0]
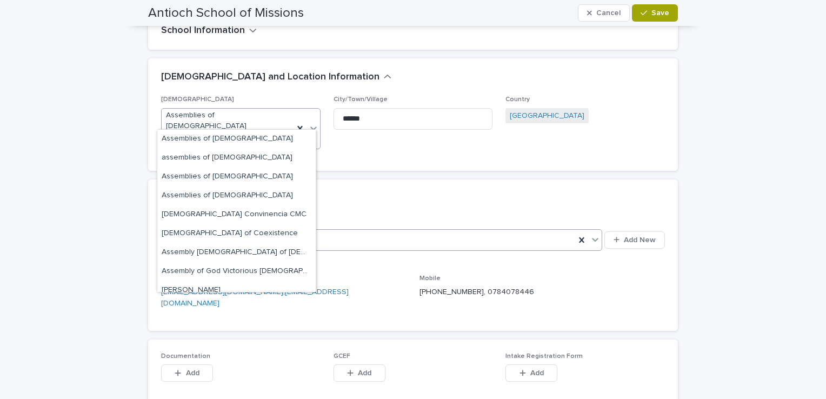
click at [310, 126] on icon at bounding box center [313, 128] width 6 height 4
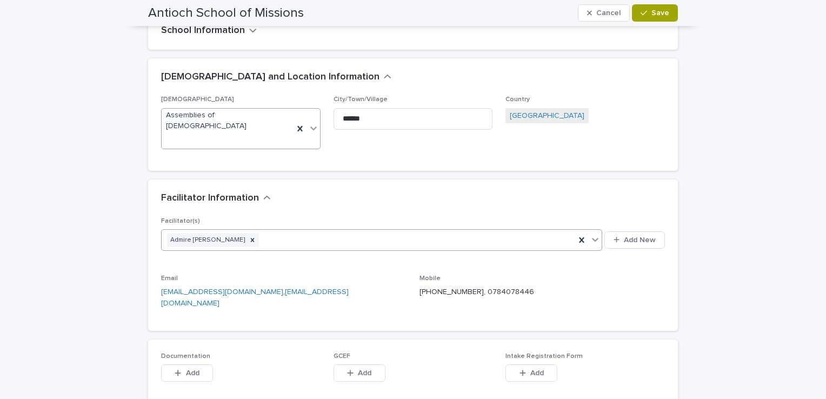
click at [310, 126] on icon at bounding box center [313, 128] width 6 height 4
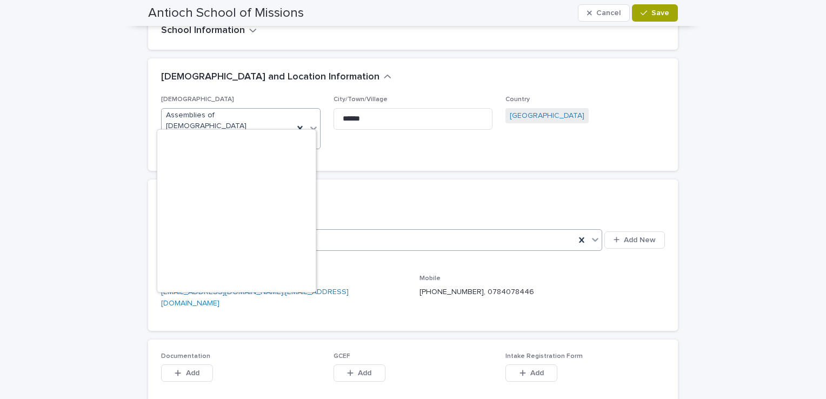
click at [310, 126] on icon at bounding box center [313, 128] width 6 height 4
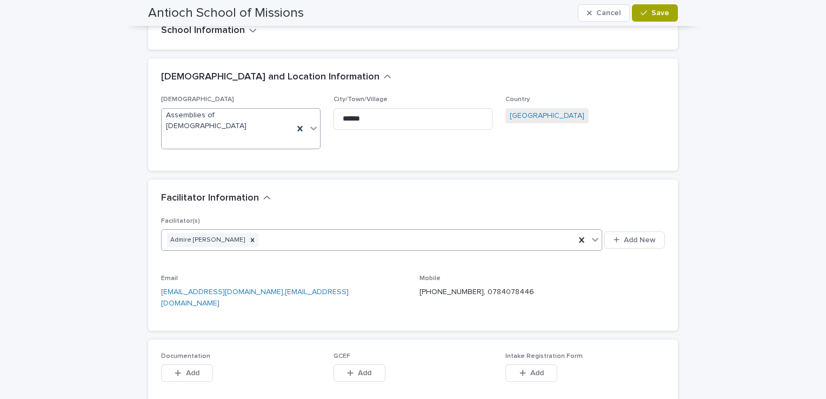
click at [310, 126] on icon at bounding box center [313, 128] width 6 height 4
click at [519, 286] on p "[PHONE_NUMBER], 0784078446" at bounding box center [541, 291] width 245 height 11
click at [609, 8] on button "Cancel" at bounding box center [604, 12] width 52 height 17
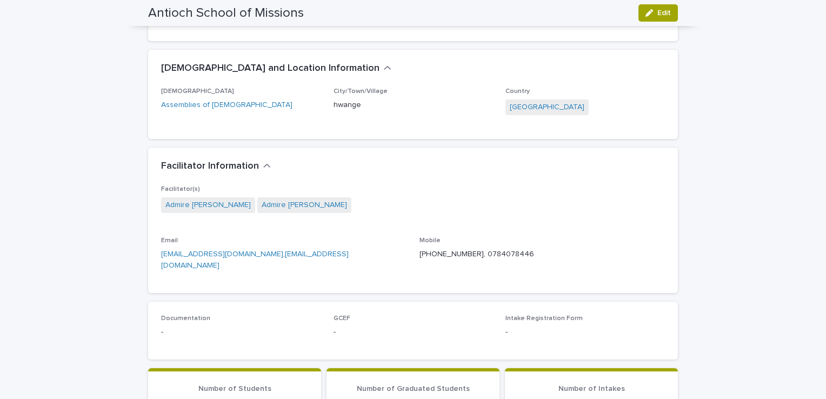
scroll to position [153, 0]
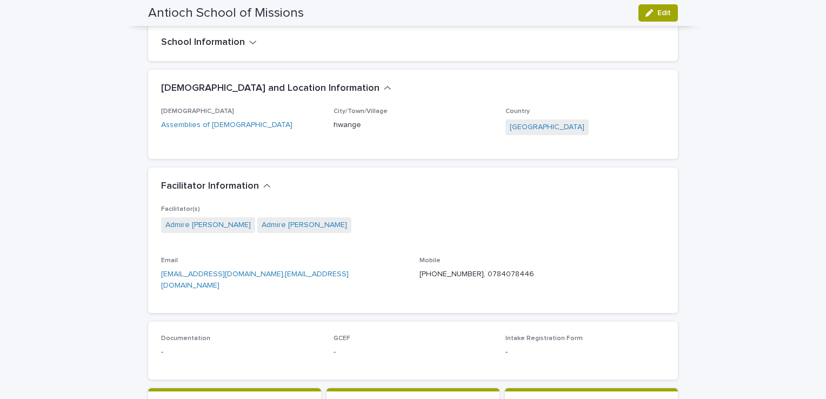
click at [277, 225] on span "Admire [PERSON_NAME]" at bounding box center [304, 225] width 94 height 16
click at [661, 14] on span "Edit" at bounding box center [664, 13] width 14 height 8
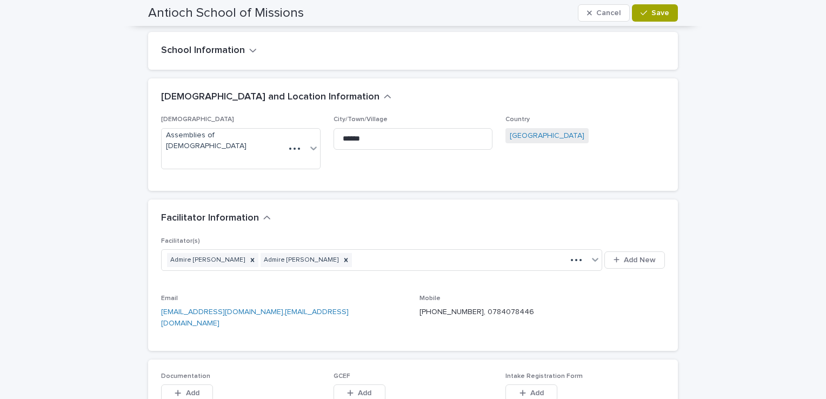
scroll to position [173, 0]
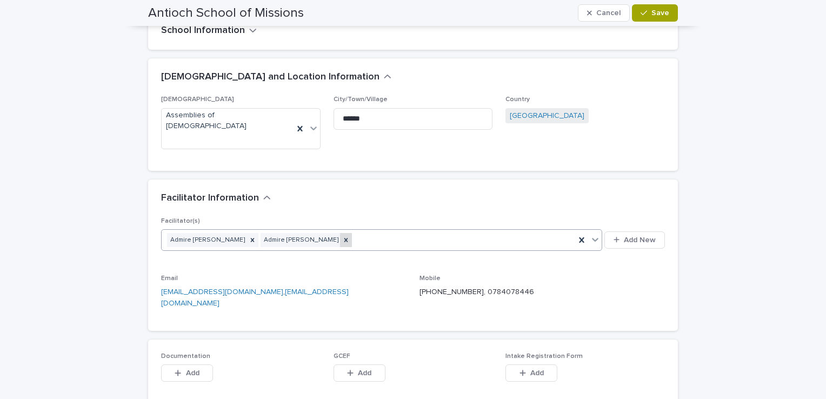
click at [342, 236] on icon at bounding box center [346, 240] width 8 height 8
click at [334, 288] on link "[EMAIL_ADDRESS][DOMAIN_NAME]" at bounding box center [254, 297] width 187 height 19
click at [278, 289] on div "Facilitator(s) [PERSON_NAME] Add New Email [EMAIL_ADDRESS][DOMAIN_NAME] , [PERS…" at bounding box center [412, 273] width 529 height 113
click at [285, 288] on link "[EMAIL_ADDRESS][DOMAIN_NAME]" at bounding box center [254, 297] width 187 height 19
click at [596, 286] on p "[PHONE_NUMBER], 0784078446" at bounding box center [541, 291] width 245 height 11
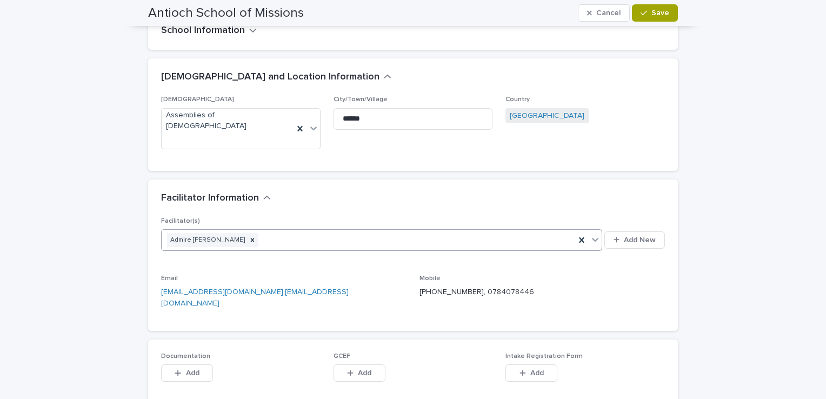
click at [517, 286] on p "[PHONE_NUMBER], 0784078446" at bounding box center [541, 291] width 245 height 11
click at [657, 13] on span "Save" at bounding box center [660, 13] width 18 height 8
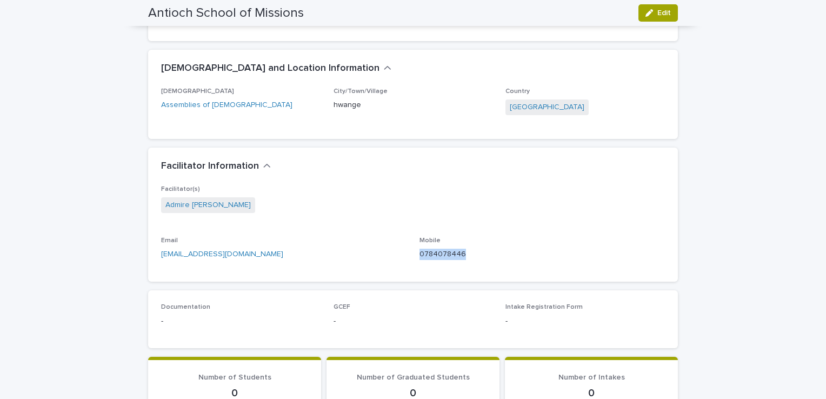
scroll to position [153, 0]
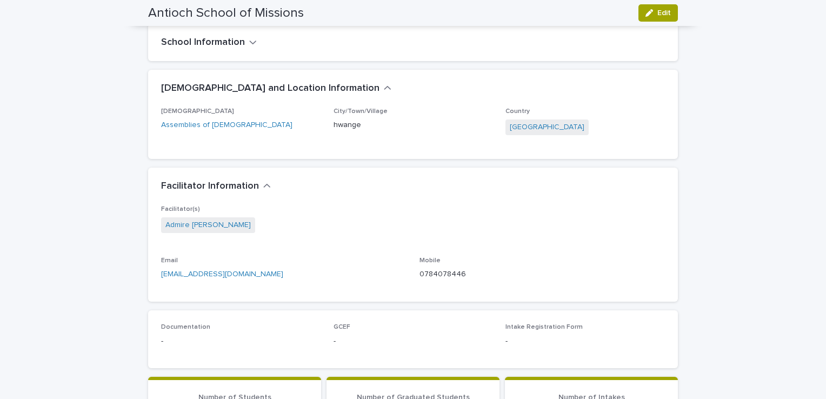
click at [533, 250] on div "Facilitator(s) [PERSON_NAME] Email [EMAIL_ADDRESS][DOMAIN_NAME] Mobile [PHONE_N…" at bounding box center [413, 246] width 504 height 83
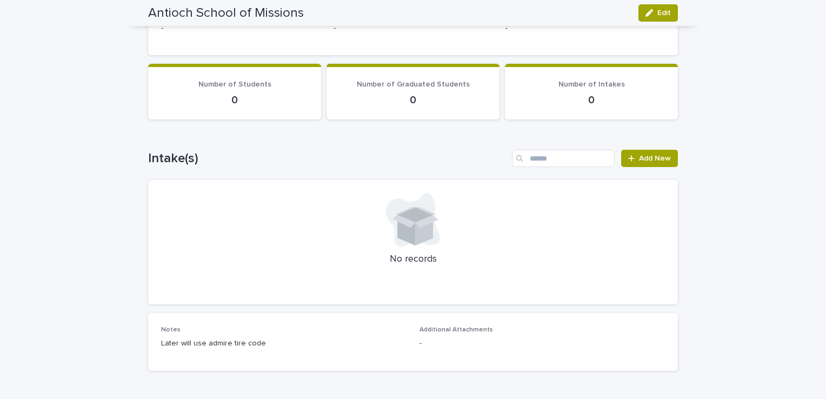
scroll to position [462, 0]
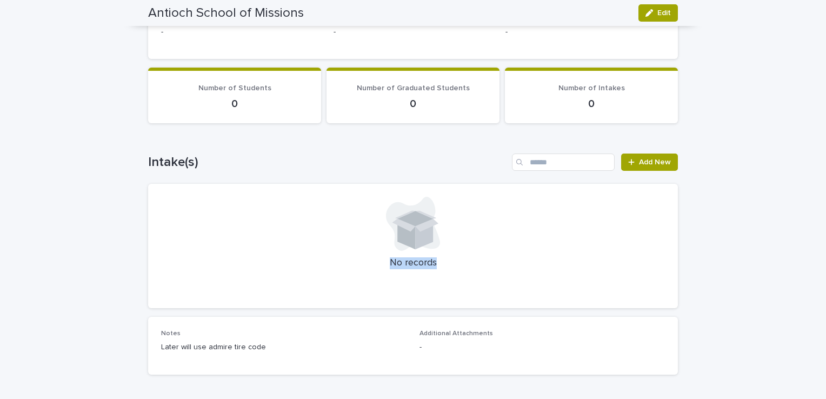
drag, startPoint x: 817, startPoint y: 260, endPoint x: 808, endPoint y: 222, distance: 40.0
click at [808, 222] on div "Loading... Saving… Loading... Saving… Antioch School of Missions Edit Antioch S…" at bounding box center [413, 5] width 826 height 864
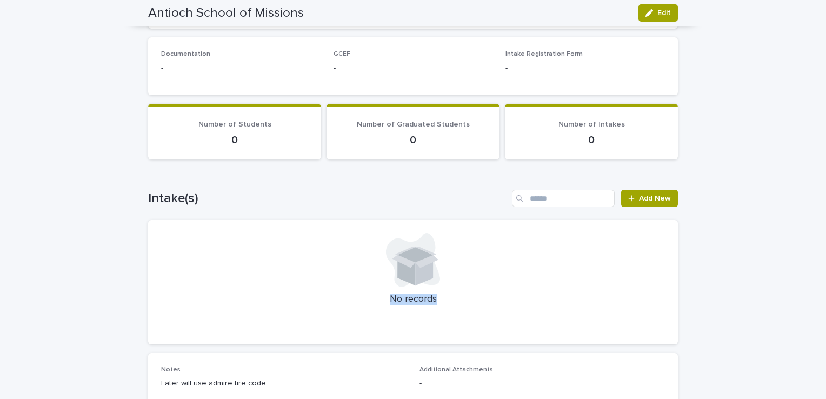
scroll to position [399, 0]
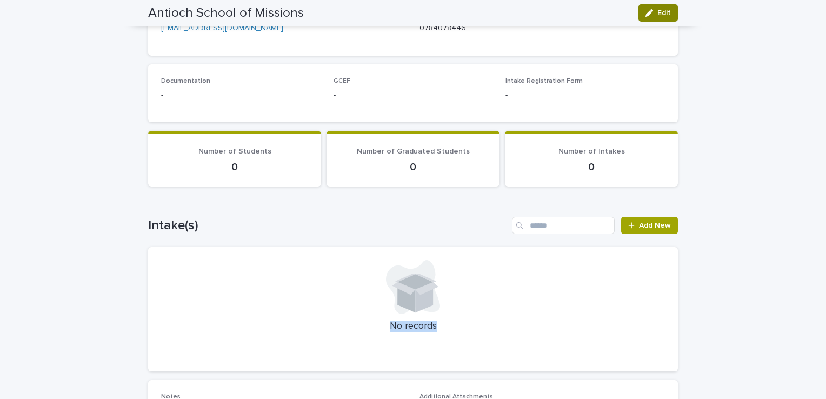
drag, startPoint x: 659, startPoint y: 12, endPoint x: 643, endPoint y: 8, distance: 16.3
click at [643, 8] on button "Edit" at bounding box center [657, 12] width 39 height 17
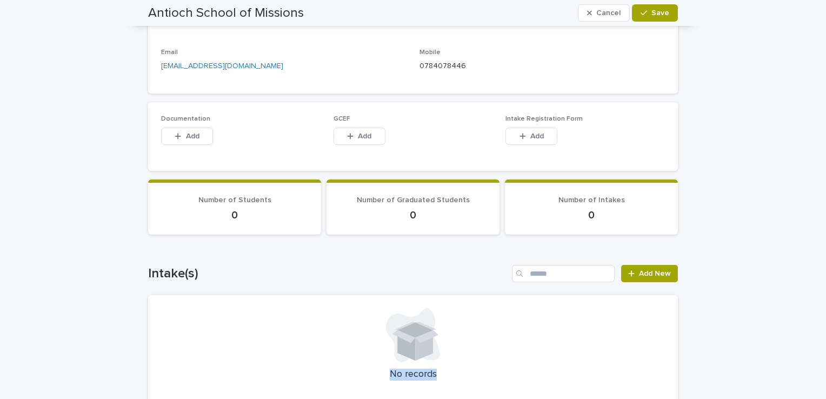
scroll to position [419, 0]
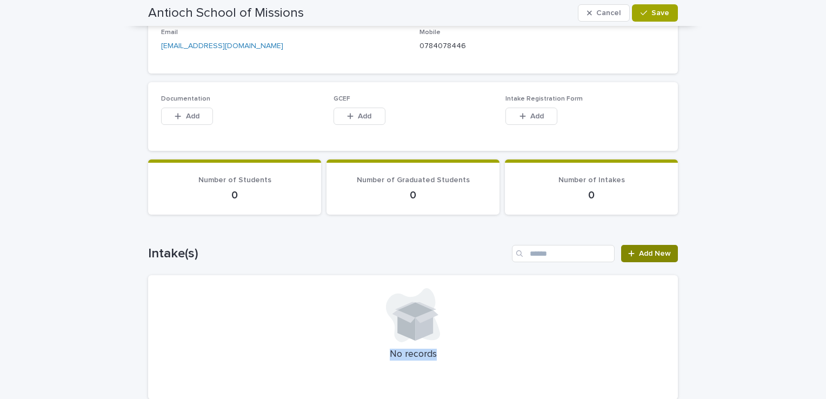
click at [648, 250] on span "Add New" at bounding box center [655, 254] width 32 height 8
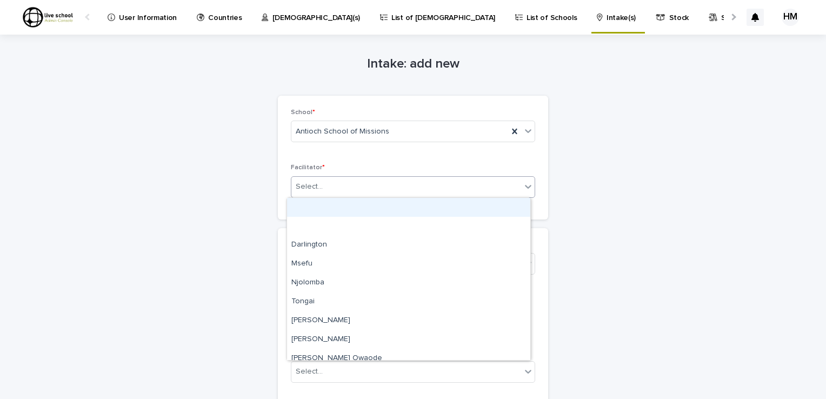
click at [517, 185] on div "Select..." at bounding box center [406, 187] width 230 height 18
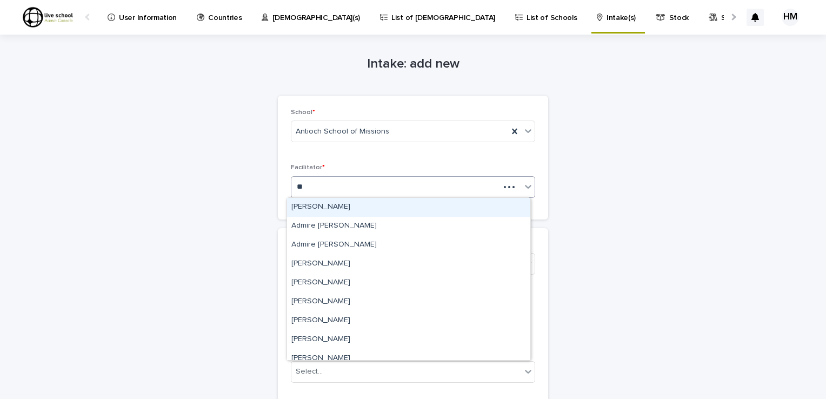
type input "***"
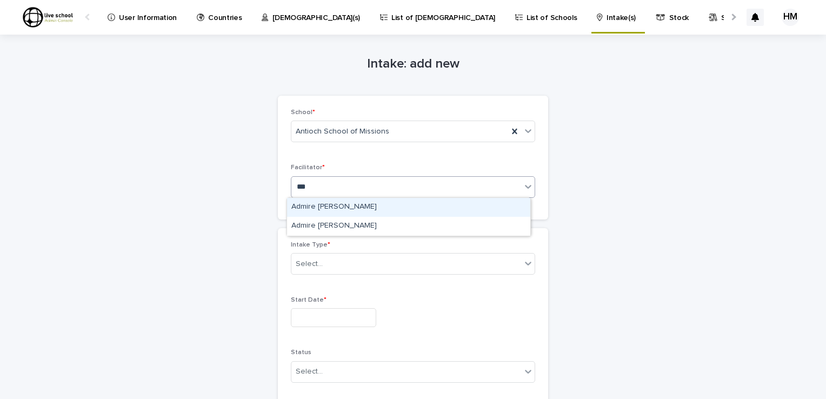
click at [320, 206] on div "Admire [PERSON_NAME]" at bounding box center [408, 207] width 243 height 19
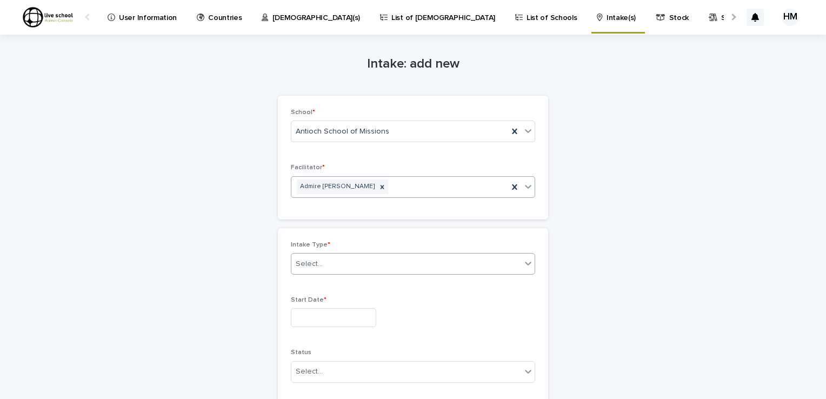
click at [527, 262] on icon at bounding box center [528, 264] width 6 height 4
click at [314, 284] on div "Full Time" at bounding box center [408, 283] width 243 height 19
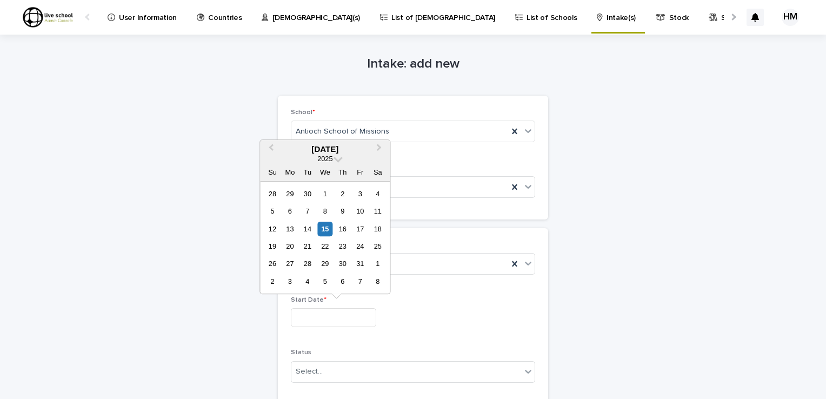
click at [301, 319] on input "text" at bounding box center [333, 317] width 85 height 19
click at [271, 148] on span "Previous Month" at bounding box center [271, 149] width 0 height 15
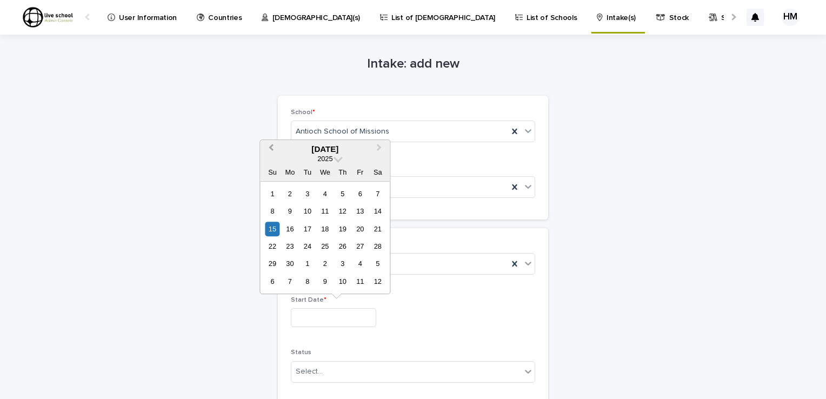
click at [271, 148] on span "Previous Month" at bounding box center [271, 149] width 0 height 15
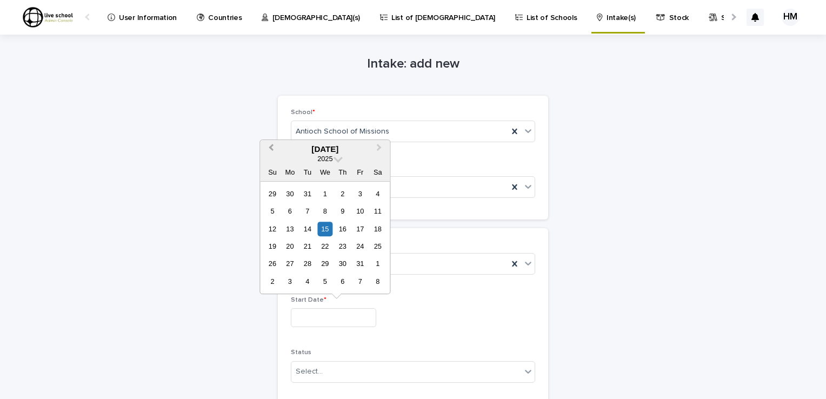
click at [271, 148] on span "Previous Month" at bounding box center [271, 149] width 0 height 15
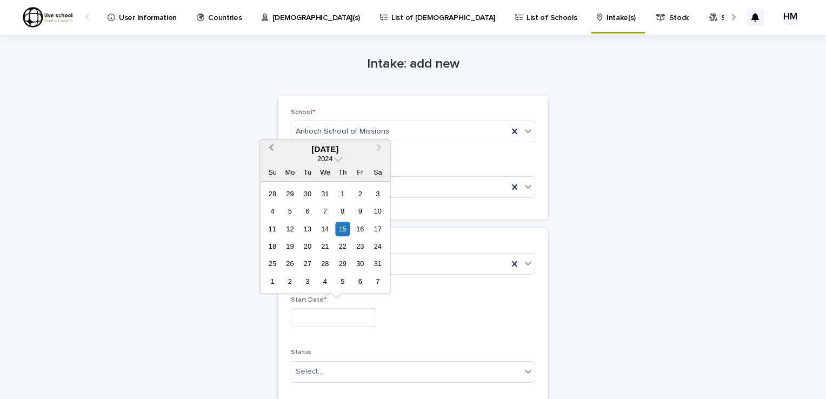
click at [271, 148] on span "Previous Month" at bounding box center [271, 149] width 0 height 15
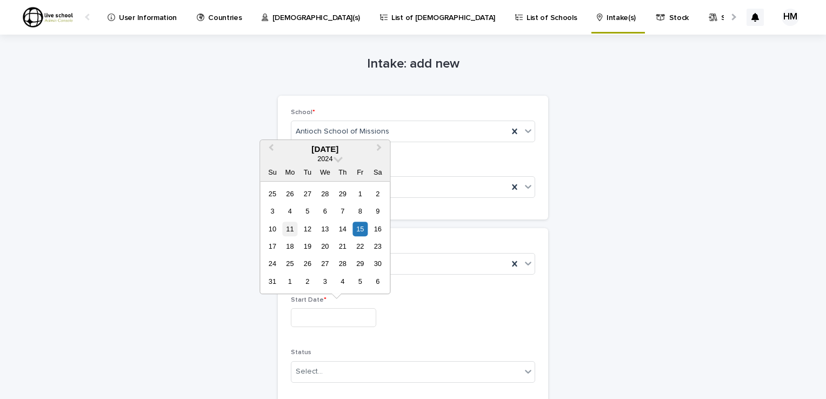
click at [288, 228] on div "11" at bounding box center [290, 229] width 15 height 15
type input "**********"
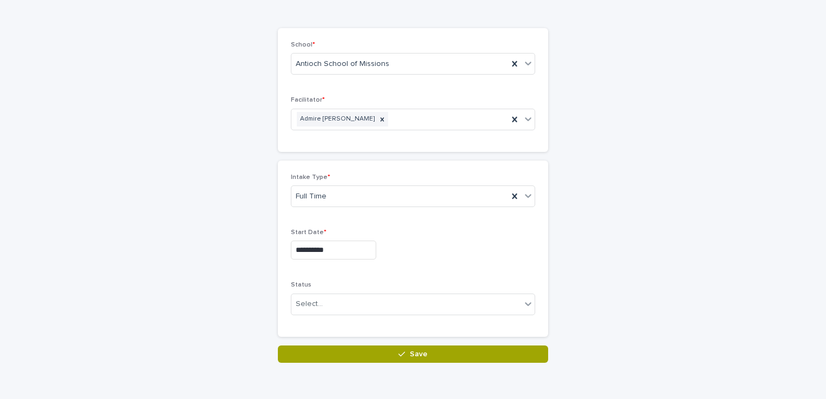
scroll to position [84, 0]
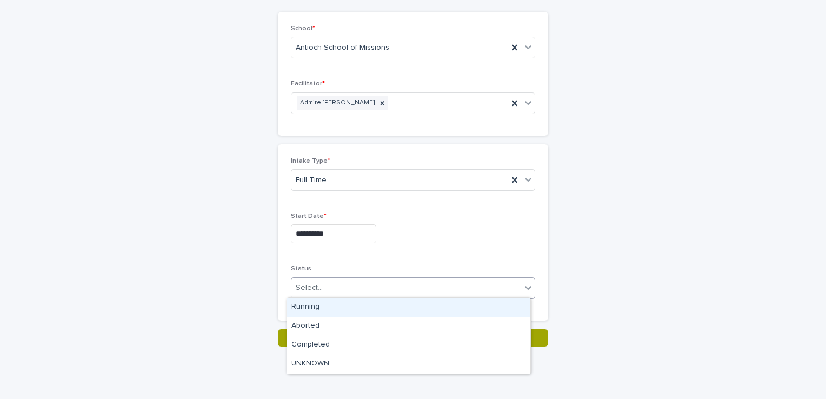
click at [525, 285] on icon at bounding box center [527, 287] width 11 height 11
click at [299, 301] on div "Running" at bounding box center [408, 307] width 243 height 19
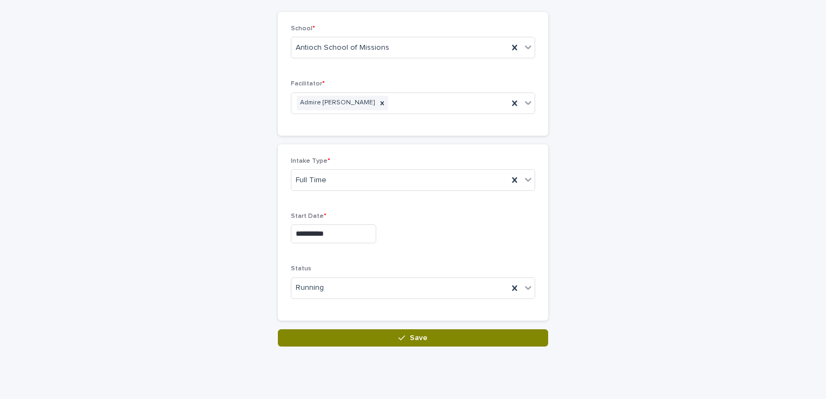
click at [430, 337] on button "Save" at bounding box center [413, 337] width 270 height 17
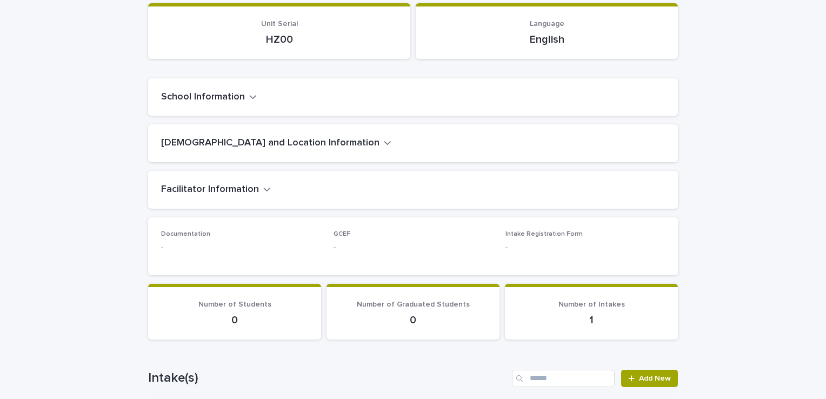
scroll to position [117, 0]
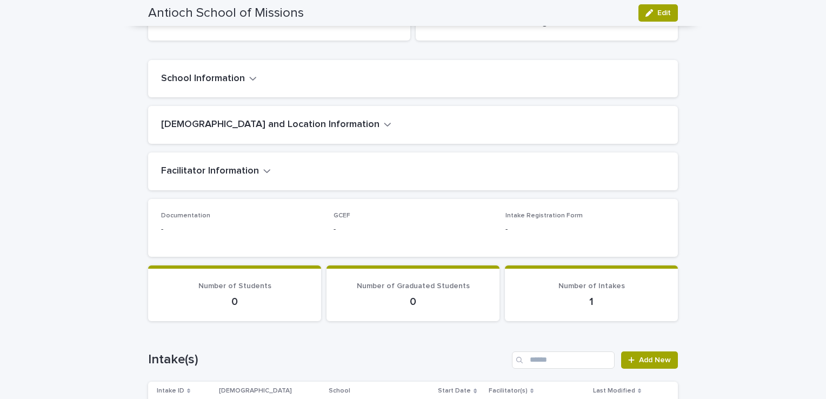
click at [244, 289] on span "Number of Students" at bounding box center [234, 286] width 73 height 8
drag, startPoint x: 244, startPoint y: 289, endPoint x: 243, endPoint y: 306, distance: 17.9
click at [243, 306] on p "0" at bounding box center [234, 301] width 147 height 13
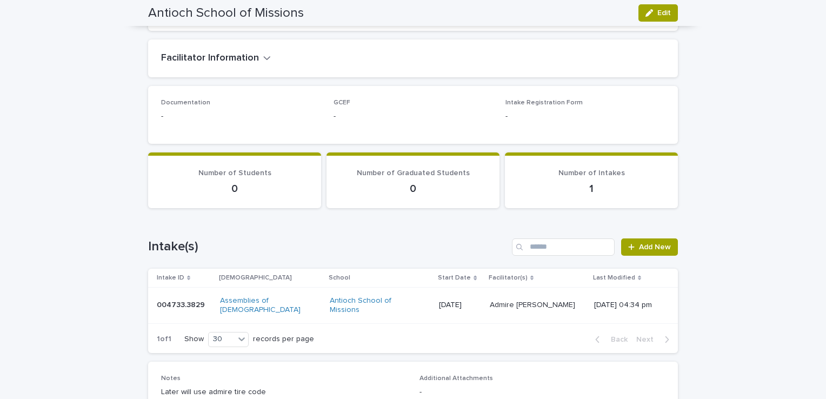
scroll to position [227, 0]
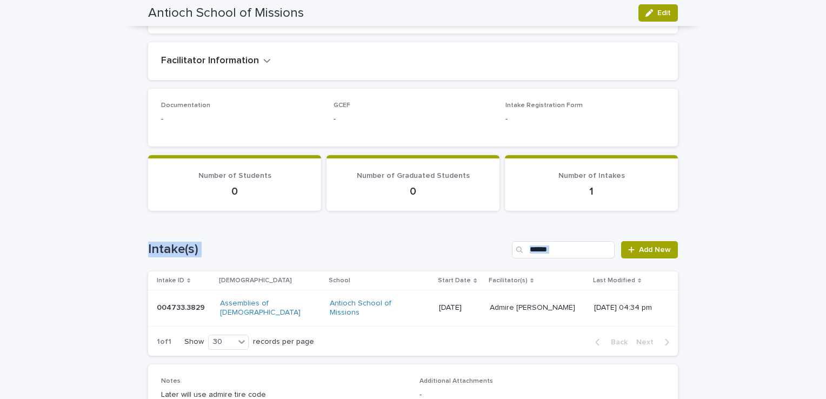
drag, startPoint x: 816, startPoint y: 249, endPoint x: 815, endPoint y: 211, distance: 37.9
click at [815, 211] on div "Loading... Saving… Loading... Saving… Antioch School of Missions Edit Antioch S…" at bounding box center [413, 146] width 826 height 677
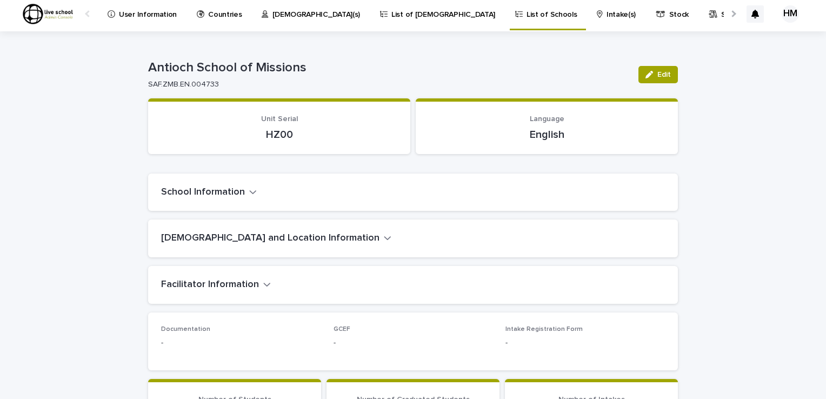
scroll to position [0, 0]
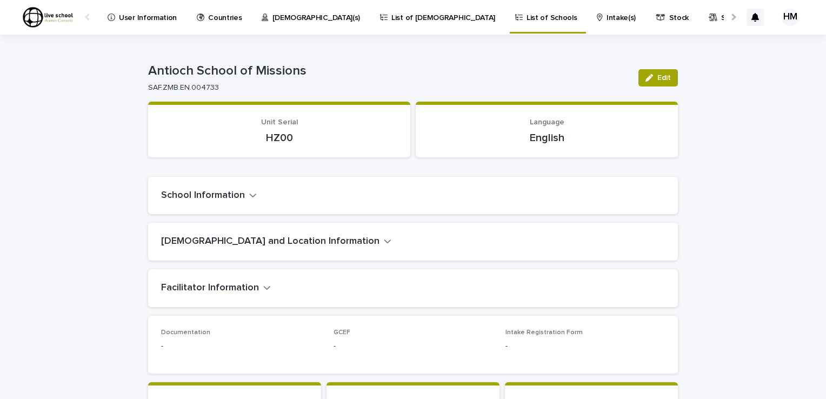
click at [526, 16] on p "List of Schools" at bounding box center [551, 11] width 50 height 23
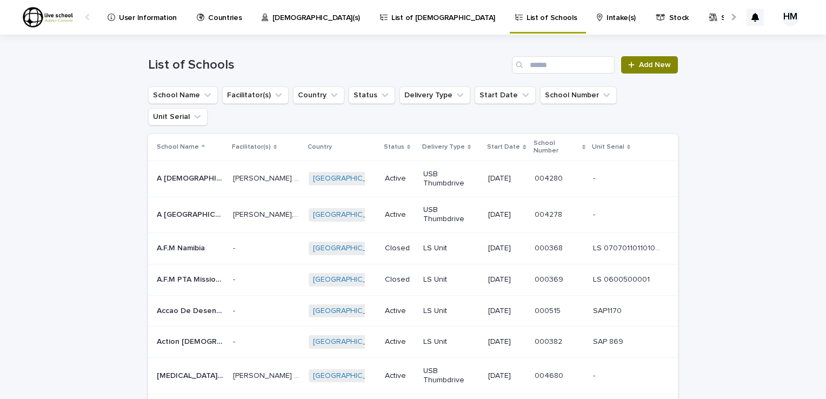
click at [645, 64] on span "Add New" at bounding box center [655, 65] width 32 height 8
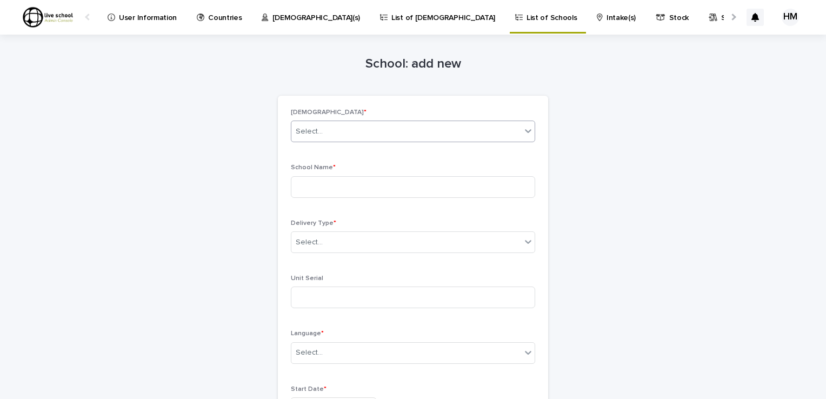
click at [525, 132] on icon at bounding box center [528, 131] width 6 height 4
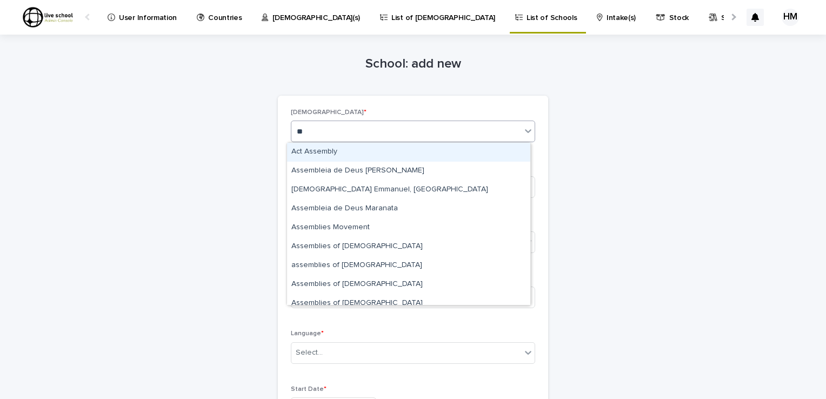
type input "*"
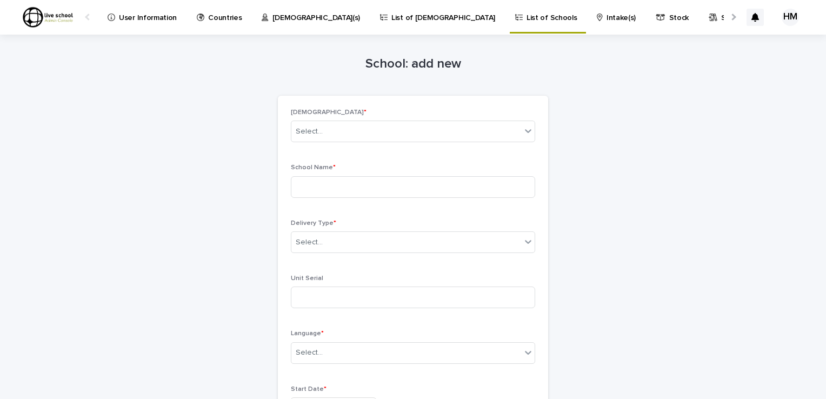
click at [277, 17] on p "[DEMOGRAPHIC_DATA](s)" at bounding box center [316, 11] width 88 height 23
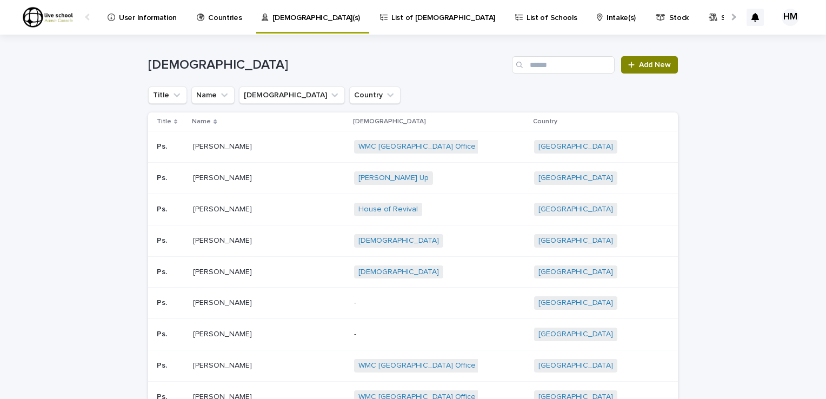
click at [644, 64] on span "Add New" at bounding box center [655, 65] width 32 height 8
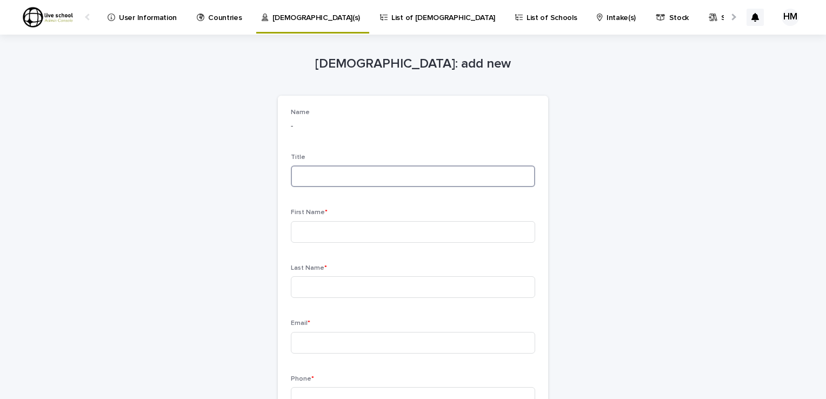
click at [291, 185] on input at bounding box center [413, 176] width 244 height 22
type input "******"
click at [299, 232] on input at bounding box center [413, 232] width 244 height 22
type input "******"
click at [298, 290] on input at bounding box center [413, 287] width 244 height 22
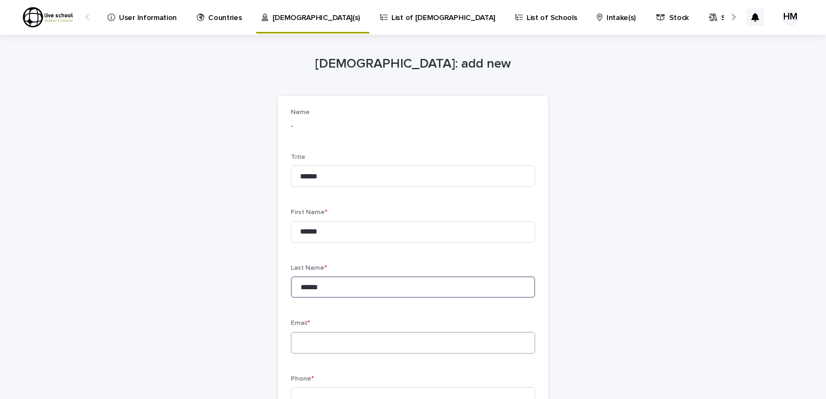
type input "******"
click at [300, 338] on input at bounding box center [413, 343] width 244 height 22
type input "**********"
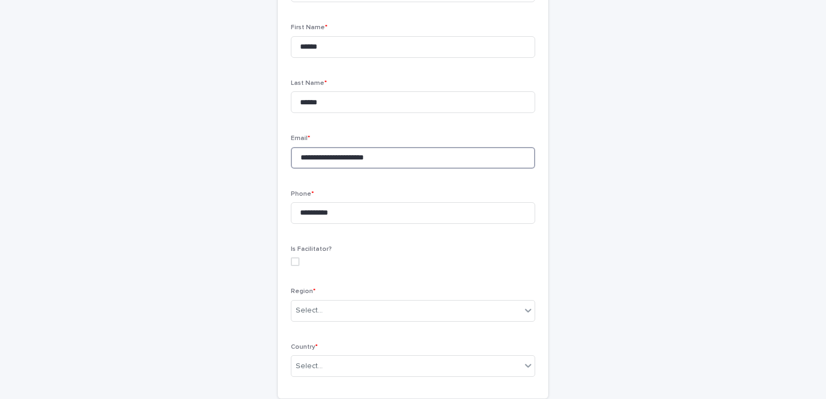
scroll to position [188, 0]
click at [341, 206] on input "**********" at bounding box center [413, 210] width 244 height 22
type input "*"
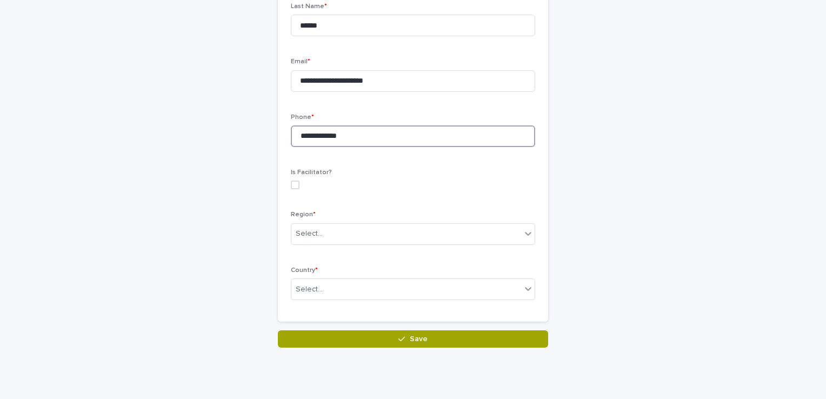
scroll to position [264, 0]
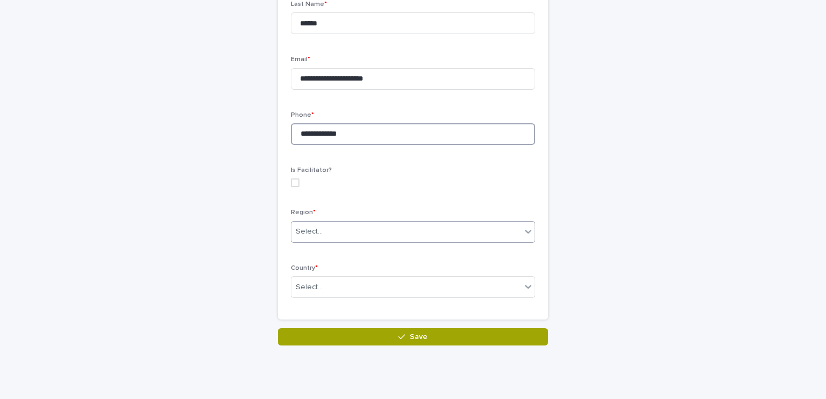
type input "**********"
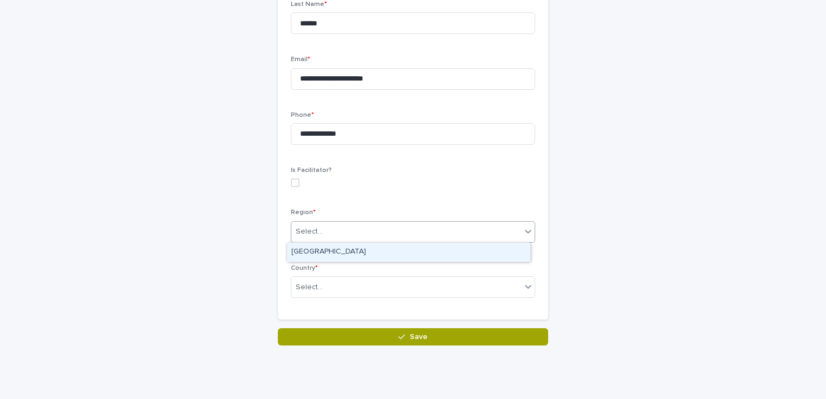
click at [522, 233] on icon at bounding box center [527, 231] width 11 height 11
click at [345, 252] on div "[GEOGRAPHIC_DATA]" at bounding box center [408, 252] width 243 height 19
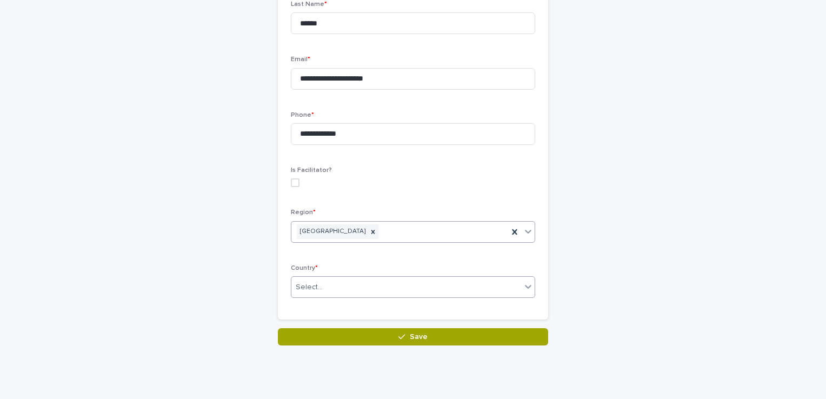
click at [524, 285] on icon at bounding box center [527, 286] width 11 height 11
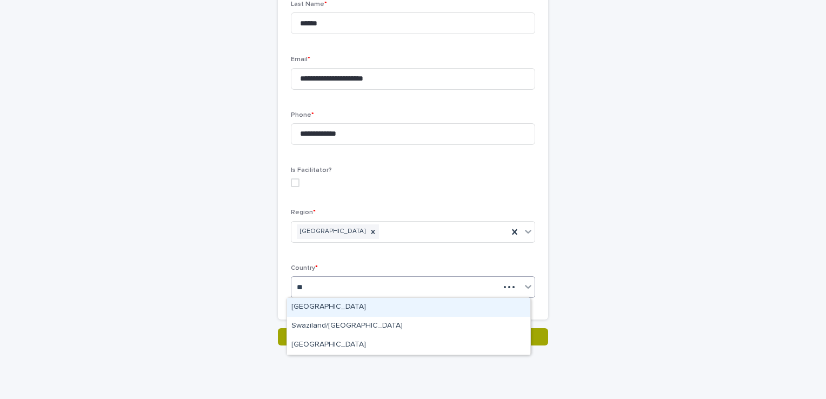
type input "***"
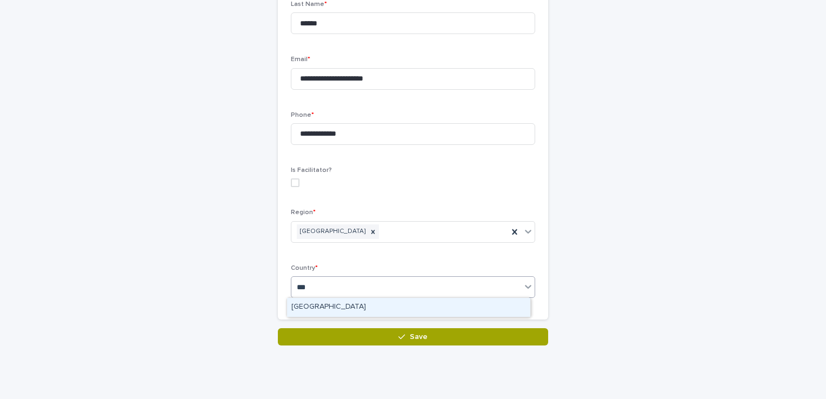
click at [313, 310] on div "[GEOGRAPHIC_DATA]" at bounding box center [408, 307] width 243 height 19
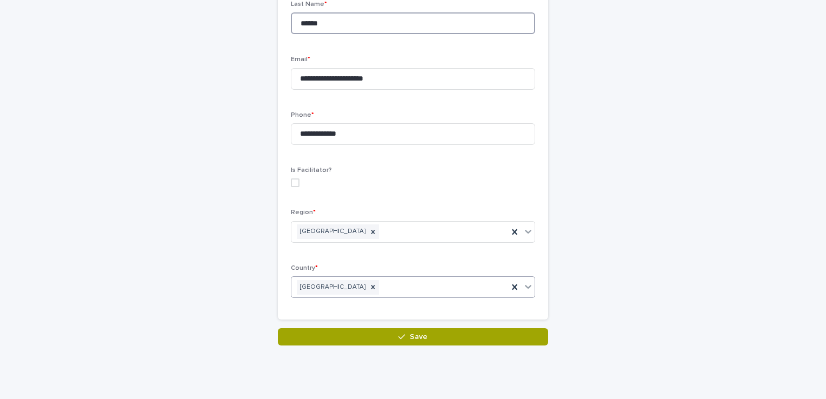
click at [326, 27] on input "******" at bounding box center [413, 23] width 244 height 22
type input "*******"
click at [417, 336] on span "Save" at bounding box center [419, 337] width 18 height 8
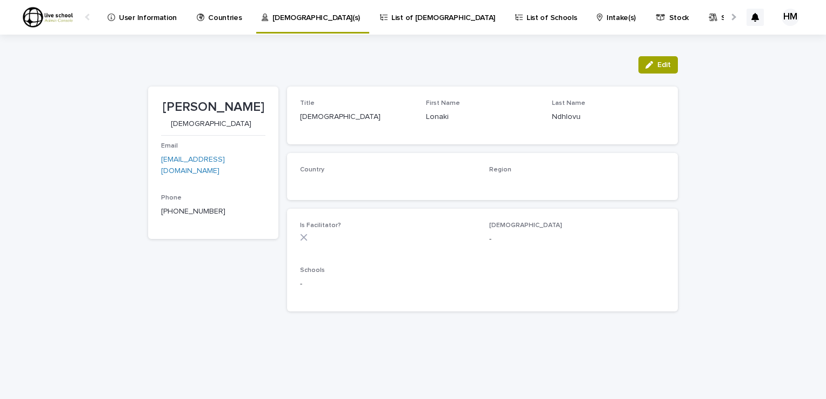
click at [391, 16] on p "List of [DEMOGRAPHIC_DATA]" at bounding box center [443, 11] width 104 height 23
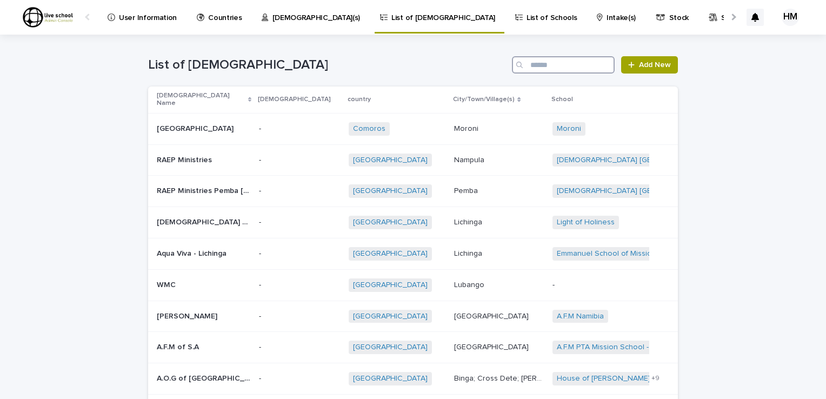
click at [532, 67] on input "Search" at bounding box center [563, 64] width 103 height 17
type input "*"
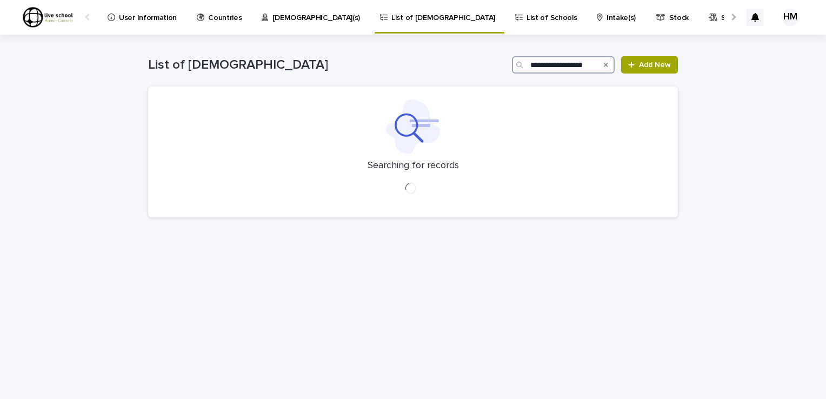
scroll to position [0, 2]
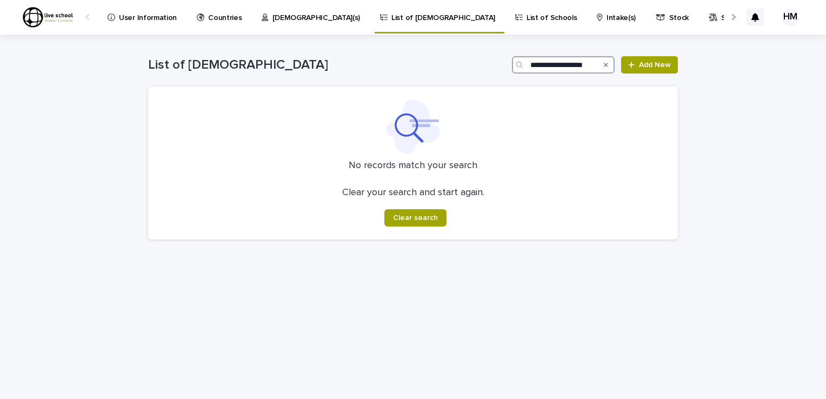
type input "**********"
click at [608, 64] on div "Search" at bounding box center [605, 64] width 17 height 17
click at [607, 63] on icon "Search" at bounding box center [606, 65] width 4 height 4
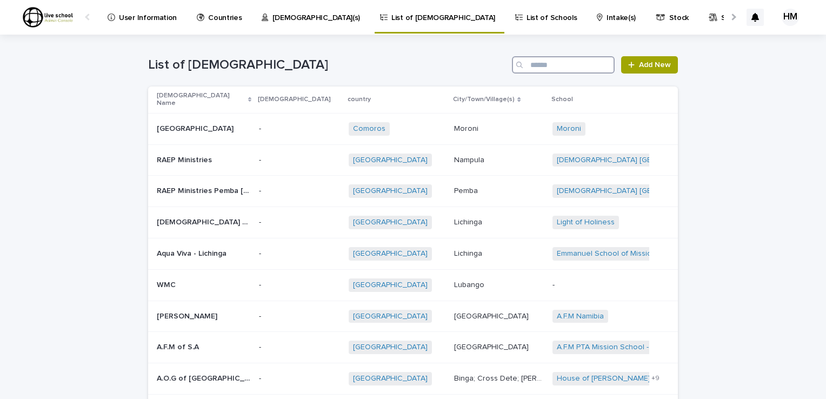
click at [536, 65] on input "Search" at bounding box center [563, 64] width 103 height 17
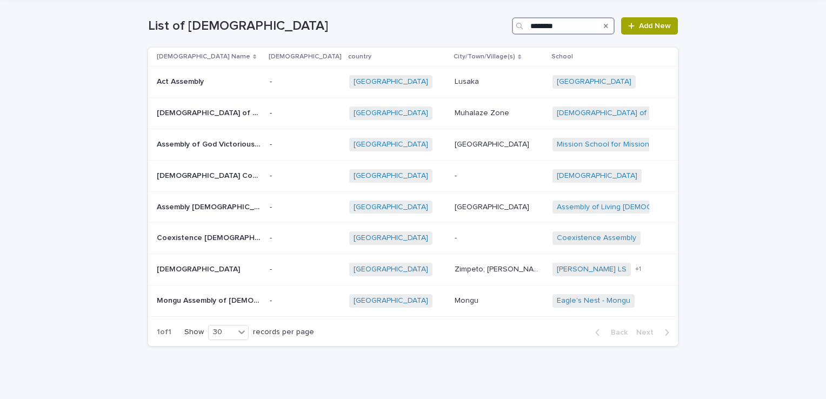
scroll to position [48, 0]
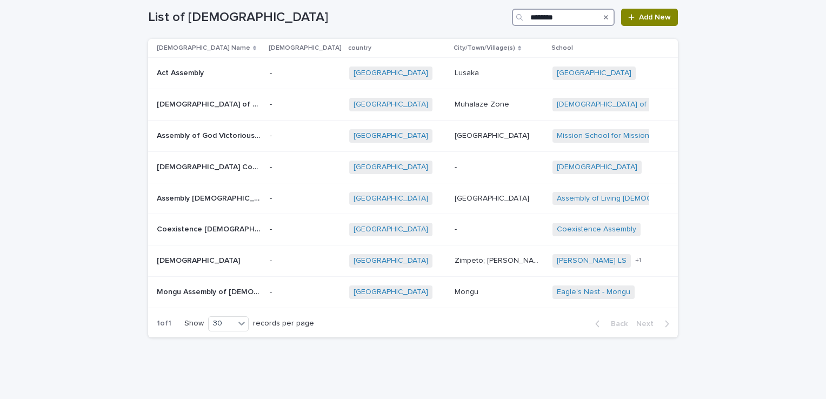
type input "********"
click at [648, 18] on span "Add New" at bounding box center [655, 18] width 32 height 8
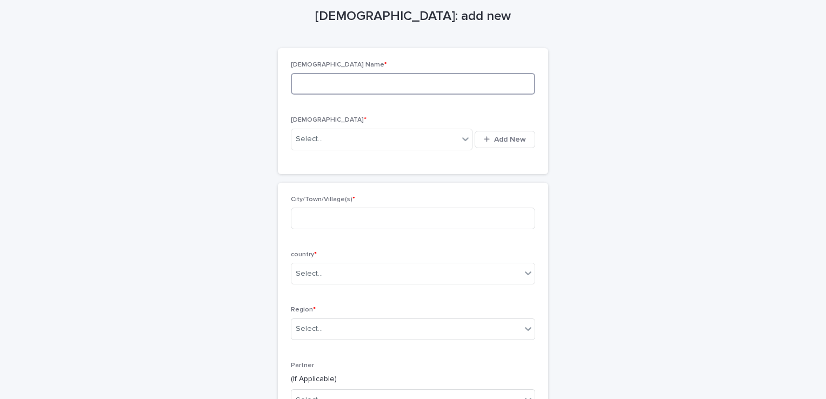
click at [293, 86] on input at bounding box center [413, 84] width 244 height 22
type input "**********"
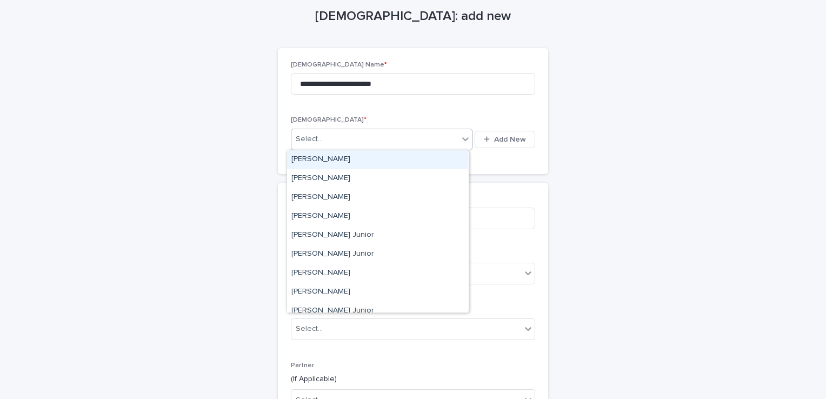
click at [460, 138] on icon at bounding box center [465, 138] width 11 height 11
type input "***"
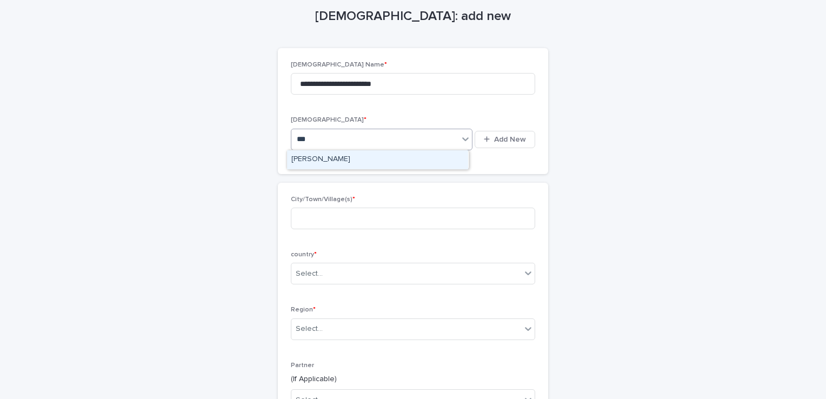
click at [339, 158] on div "[PERSON_NAME]" at bounding box center [377, 159] width 181 height 19
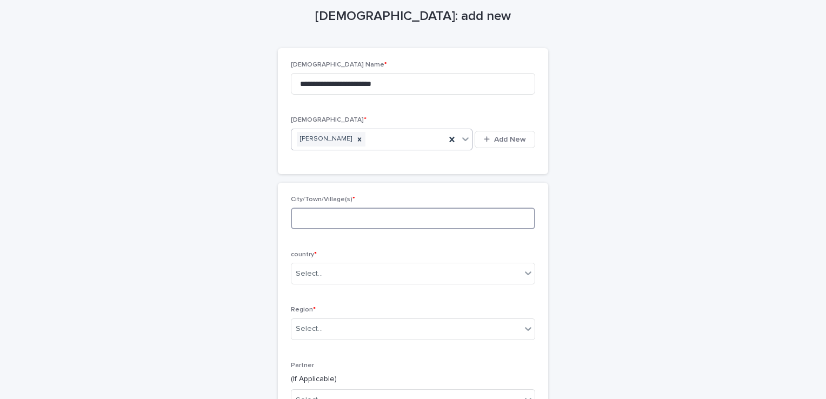
click at [299, 216] on input at bounding box center [413, 218] width 244 height 22
type input "**********"
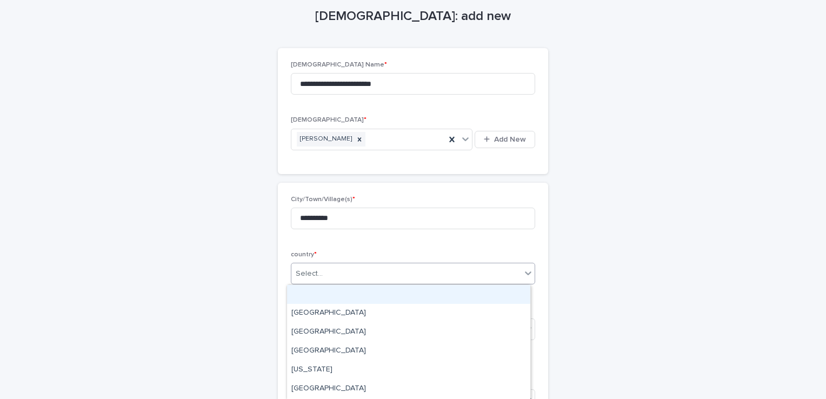
click at [525, 273] on icon at bounding box center [528, 274] width 6 height 4
type input "***"
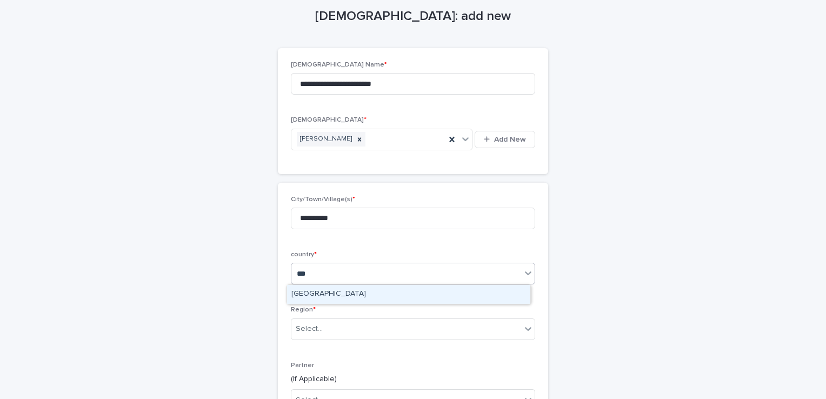
click at [317, 294] on div "[GEOGRAPHIC_DATA]" at bounding box center [408, 294] width 243 height 19
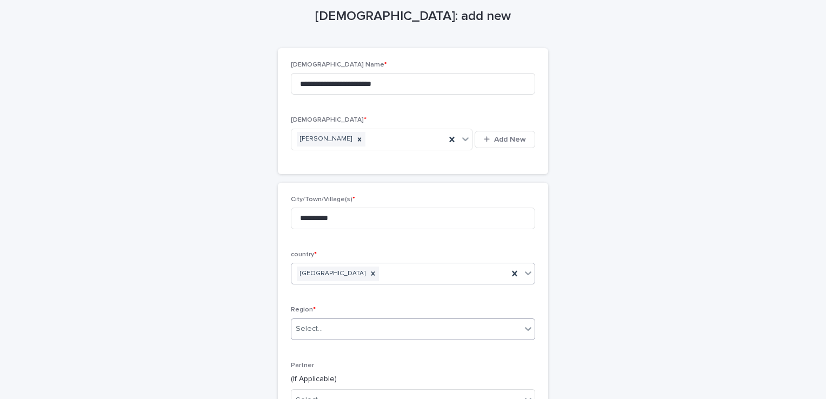
click at [522, 329] on icon at bounding box center [527, 328] width 11 height 11
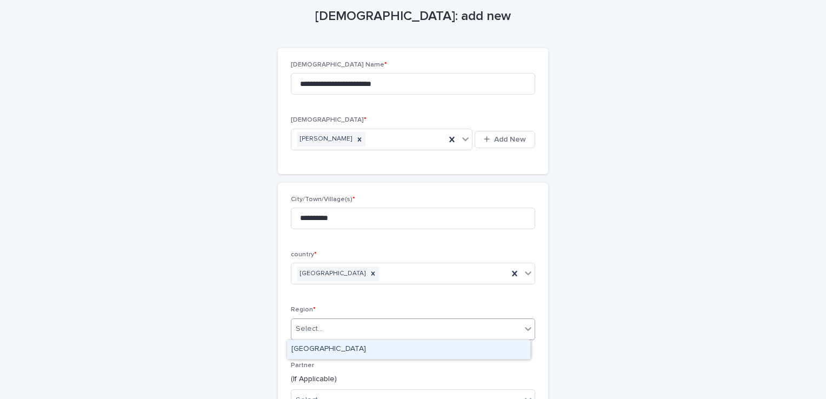
click at [330, 346] on div "[GEOGRAPHIC_DATA]" at bounding box center [408, 349] width 243 height 19
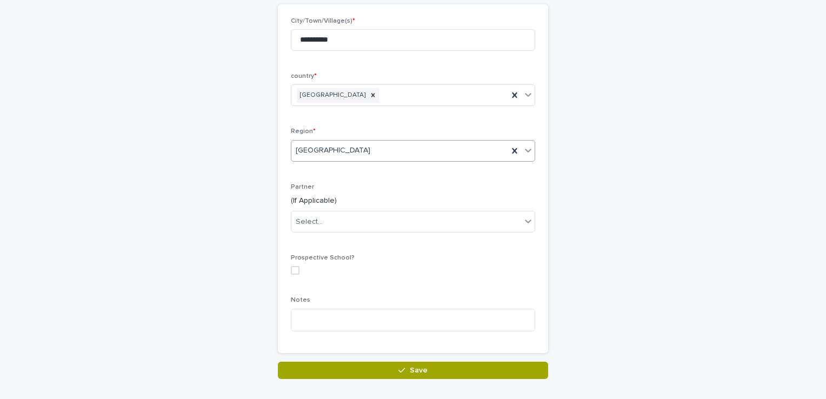
scroll to position [233, 0]
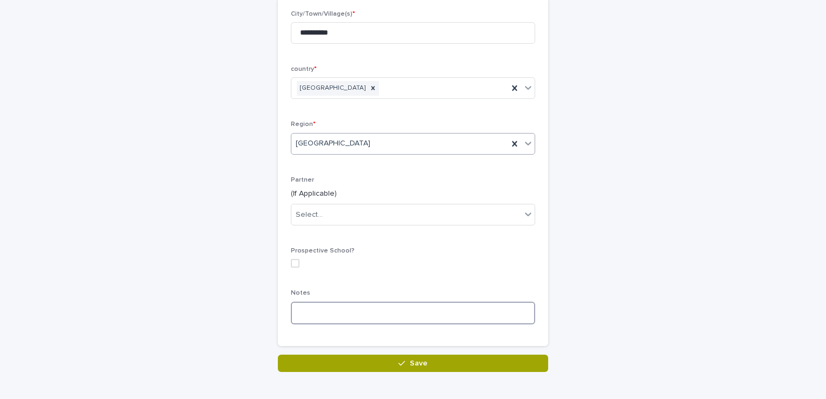
click at [299, 308] on textarea at bounding box center [413, 312] width 244 height 23
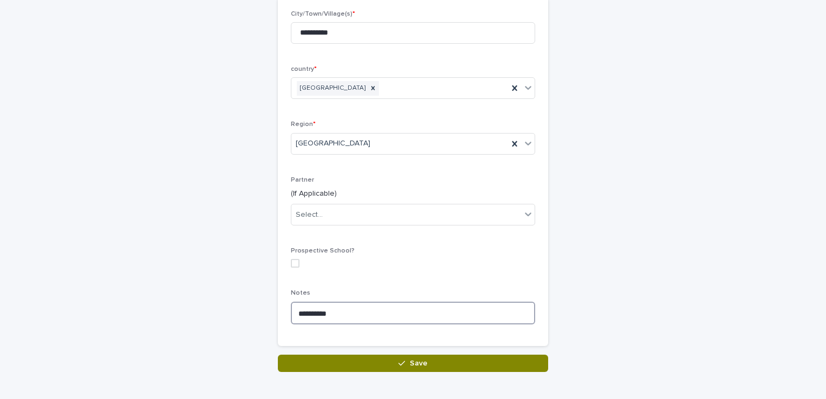
type textarea "**********"
click at [428, 360] on button "Save" at bounding box center [413, 362] width 270 height 17
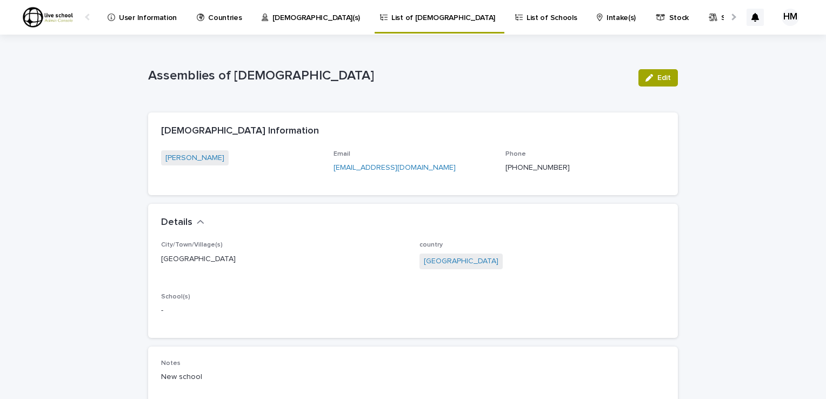
click at [526, 16] on p "List of Schools" at bounding box center [551, 11] width 50 height 23
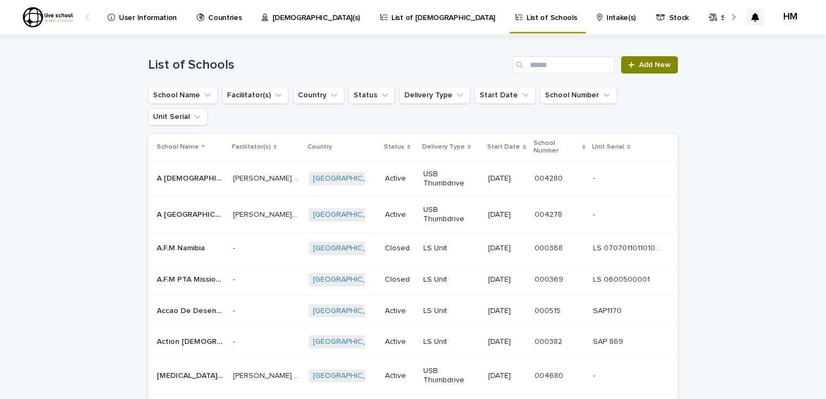
click at [646, 66] on span "Add New" at bounding box center [655, 65] width 32 height 8
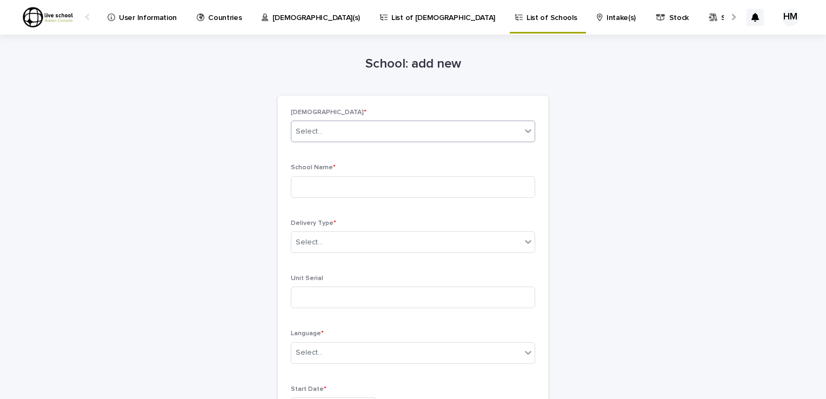
click at [525, 130] on icon at bounding box center [528, 131] width 6 height 4
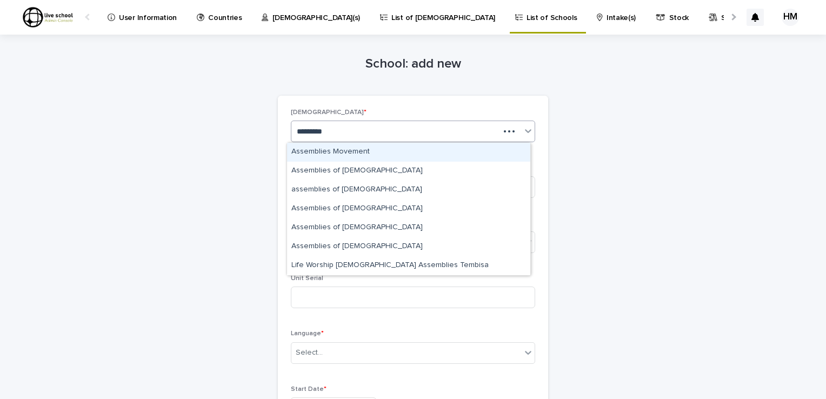
type input "**********"
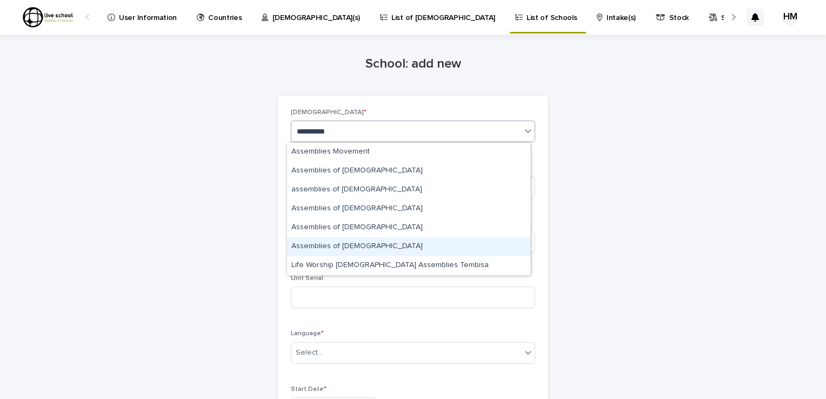
click at [351, 246] on div "Assemblies of [DEMOGRAPHIC_DATA]" at bounding box center [408, 246] width 243 height 19
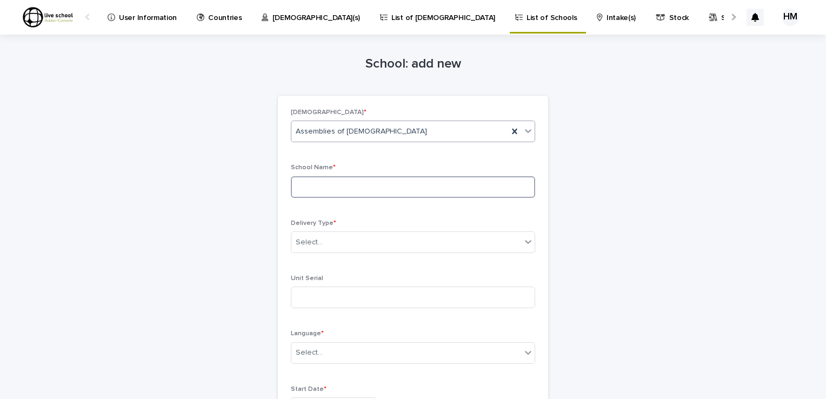
click at [296, 187] on input at bounding box center [413, 187] width 244 height 22
type input "**********"
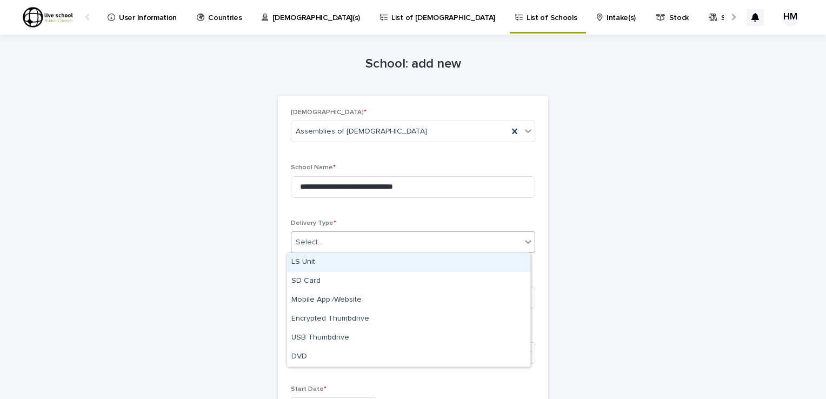
click at [524, 240] on icon at bounding box center [527, 241] width 11 height 11
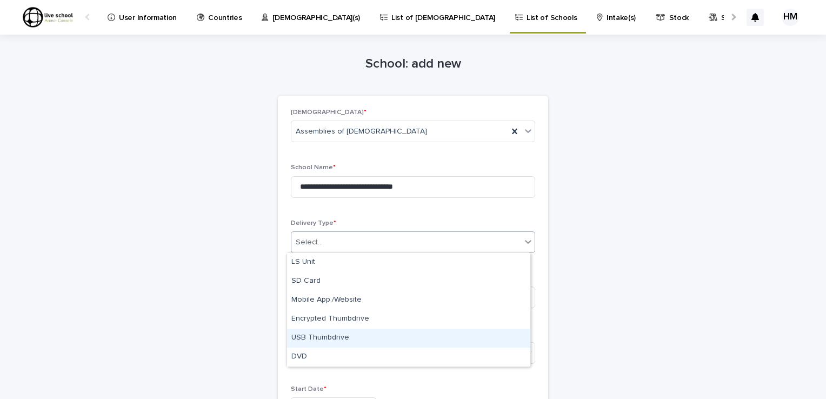
click at [316, 340] on div "USB Thumbdrive" at bounding box center [408, 338] width 243 height 19
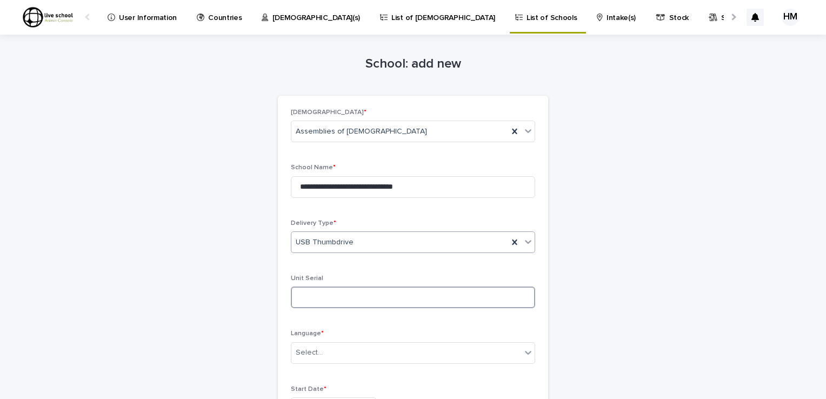
click at [305, 301] on input at bounding box center [413, 297] width 244 height 22
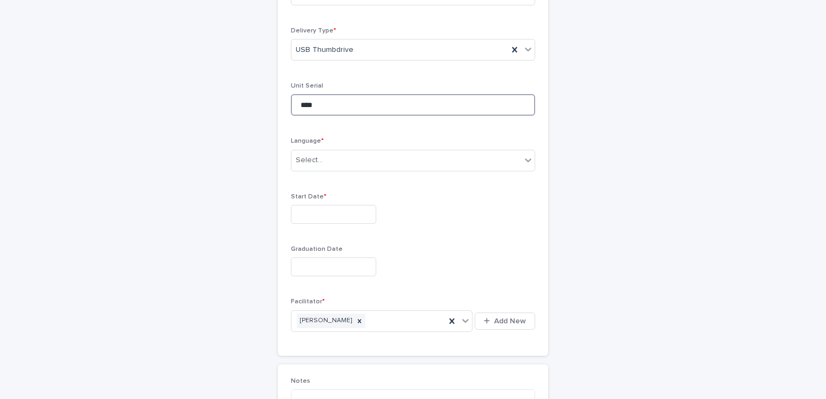
scroll to position [214, 0]
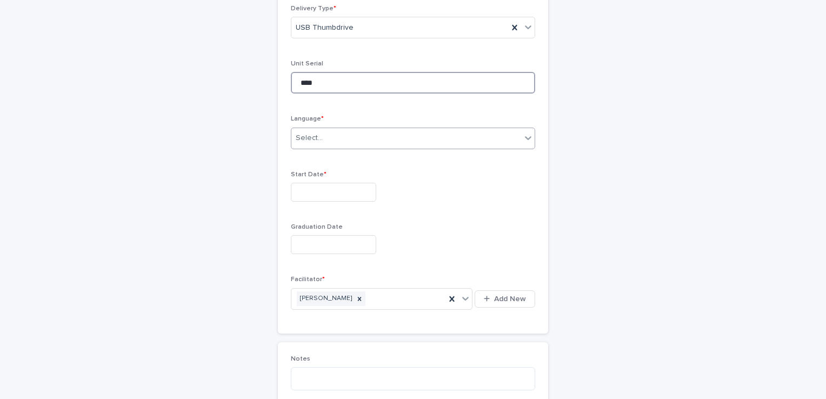
type input "****"
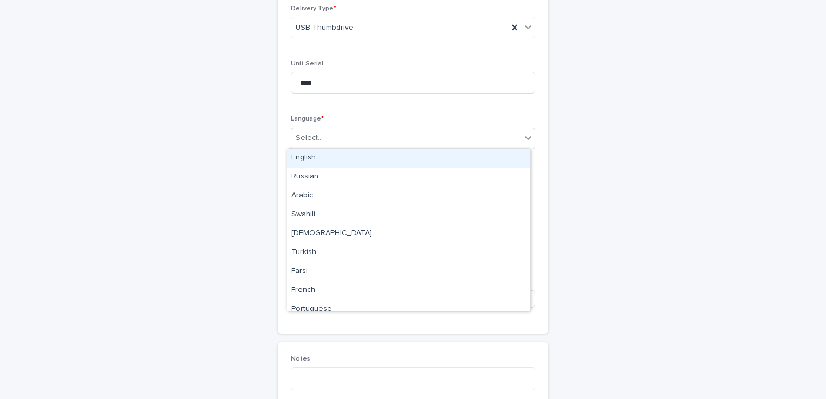
click at [523, 139] on icon at bounding box center [527, 137] width 11 height 11
click at [308, 157] on div "English" at bounding box center [408, 158] width 243 height 19
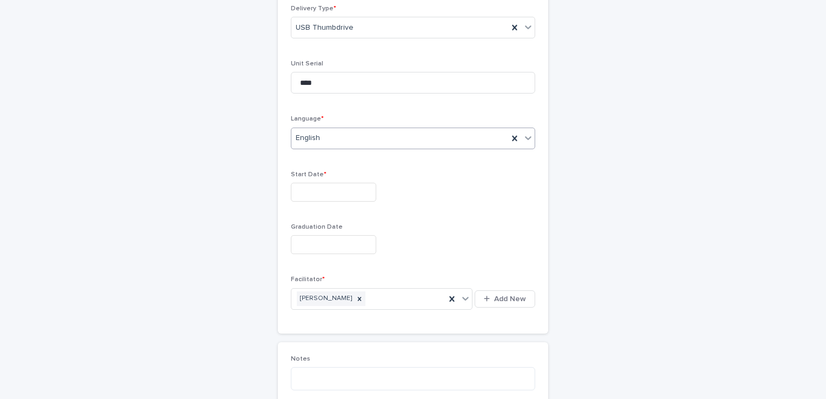
click at [294, 191] on input "text" at bounding box center [333, 192] width 85 height 19
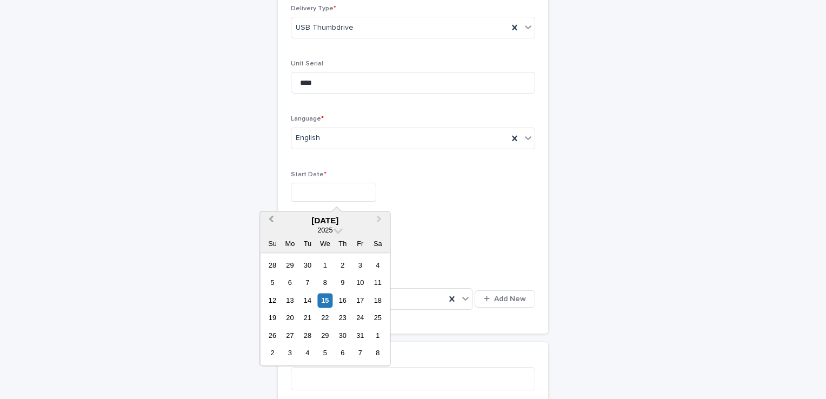
click at [271, 218] on span "Previous Month" at bounding box center [271, 220] width 0 height 15
click at [290, 281] on div "4" at bounding box center [290, 283] width 15 height 15
type input "**********"
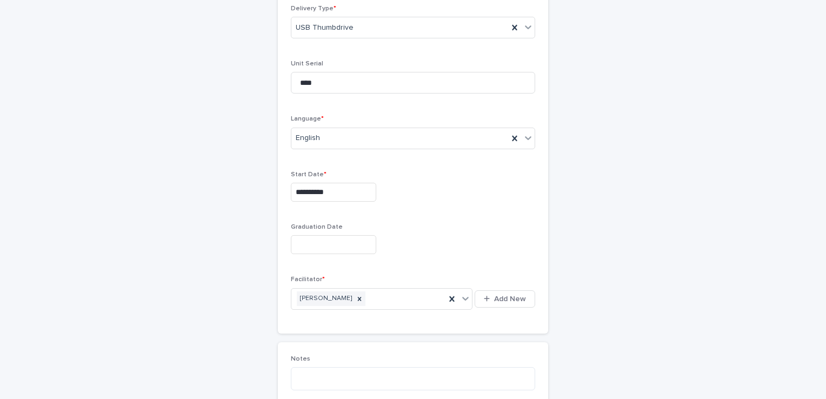
click at [301, 240] on input "text" at bounding box center [333, 244] width 85 height 19
click at [514, 211] on div "**********" at bounding box center [413, 107] width 244 height 426
click at [300, 249] on input "text" at bounding box center [333, 244] width 85 height 19
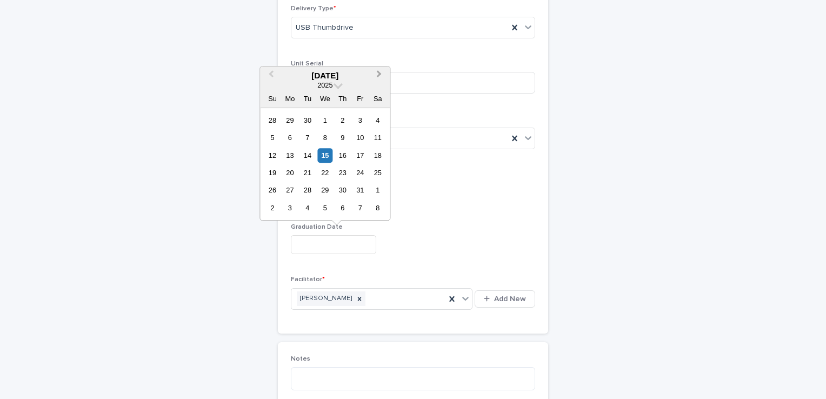
click at [378, 78] on button "Next Month" at bounding box center [379, 76] width 17 height 17
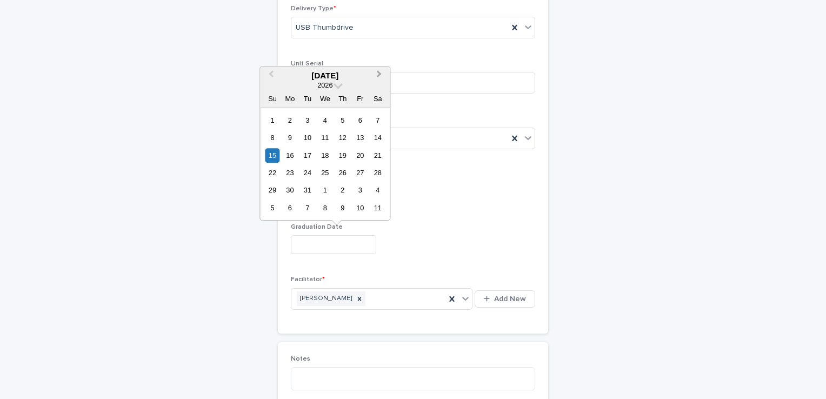
click at [378, 78] on button "Next Month" at bounding box center [379, 76] width 17 height 17
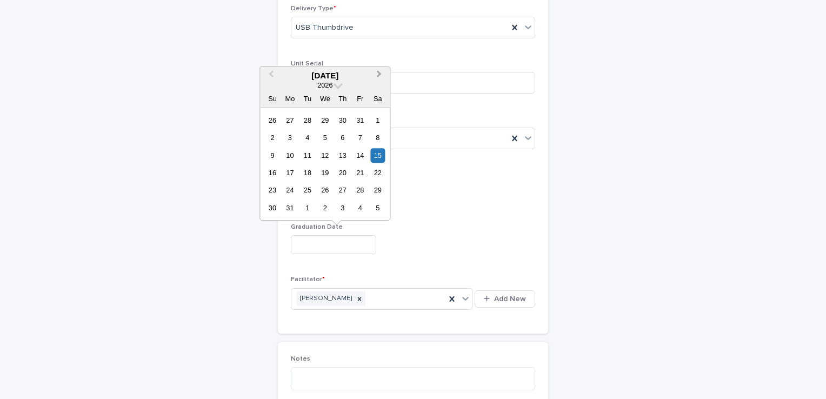
click at [378, 78] on button "Next Month" at bounding box center [379, 76] width 17 height 17
click at [325, 121] on div "4" at bounding box center [325, 120] width 15 height 15
type input "*********"
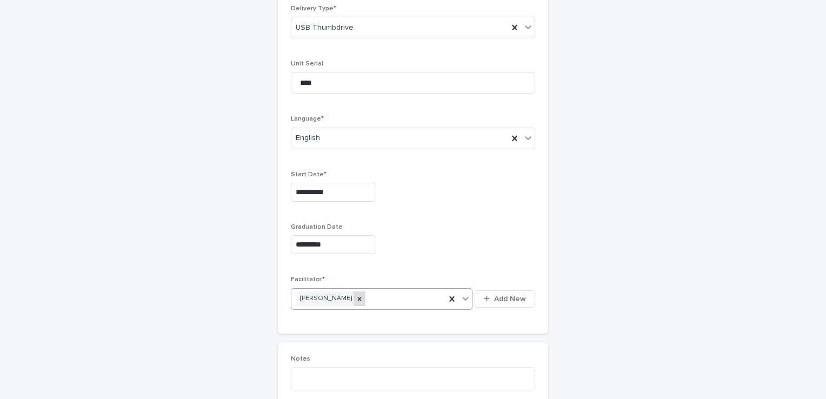
click at [358, 298] on icon at bounding box center [360, 299] width 4 height 4
click at [512, 295] on span "Add New" at bounding box center [510, 299] width 32 height 8
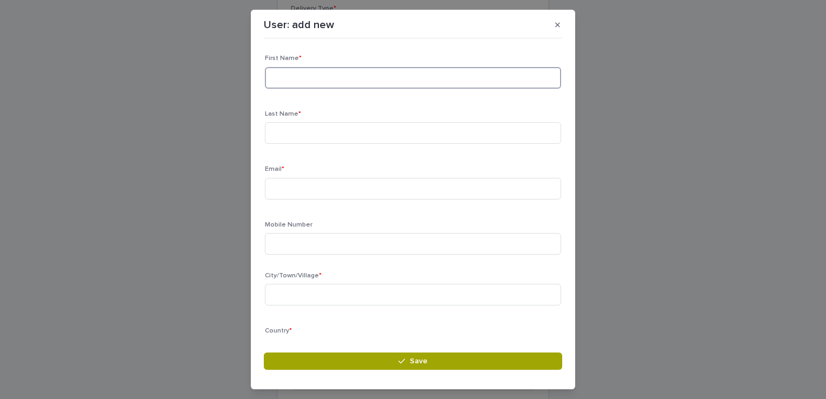
click at [277, 71] on input at bounding box center [413, 78] width 296 height 22
type input "*******"
click at [271, 140] on input at bounding box center [413, 133] width 296 height 22
type input "*******"
click at [331, 172] on p "Email *" at bounding box center [413, 169] width 296 height 8
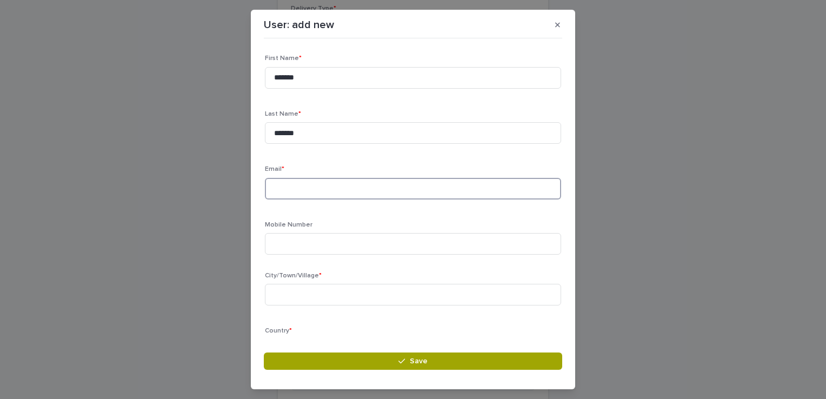
click at [286, 187] on input at bounding box center [413, 189] width 296 height 22
type input "**********"
click at [273, 242] on input at bounding box center [413, 244] width 296 height 22
click at [276, 249] on input at bounding box center [413, 244] width 296 height 22
type input "**********"
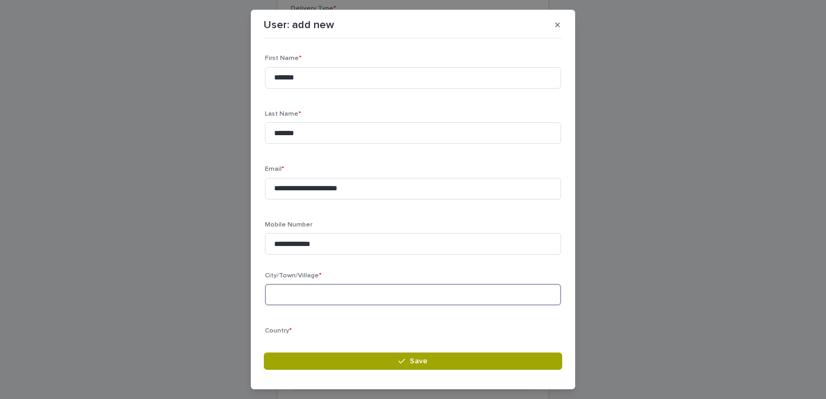
click at [282, 297] on input at bounding box center [413, 295] width 296 height 22
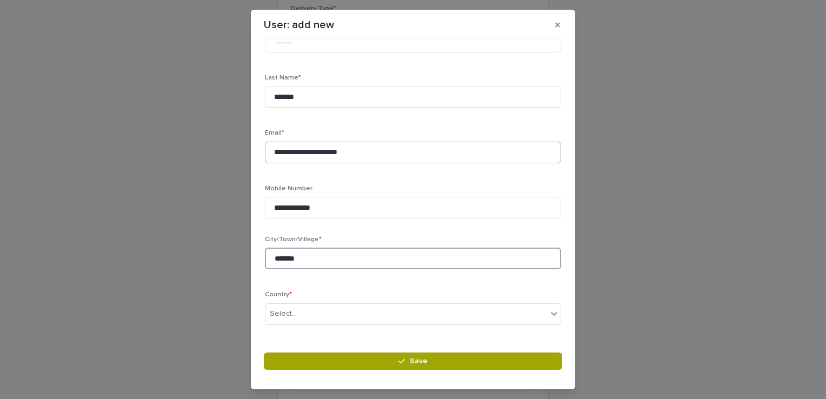
type input "*******"
click at [364, 153] on input "**********" at bounding box center [413, 153] width 296 height 22
type input "*"
type input "**********"
click at [305, 260] on input "*******" at bounding box center [413, 258] width 296 height 22
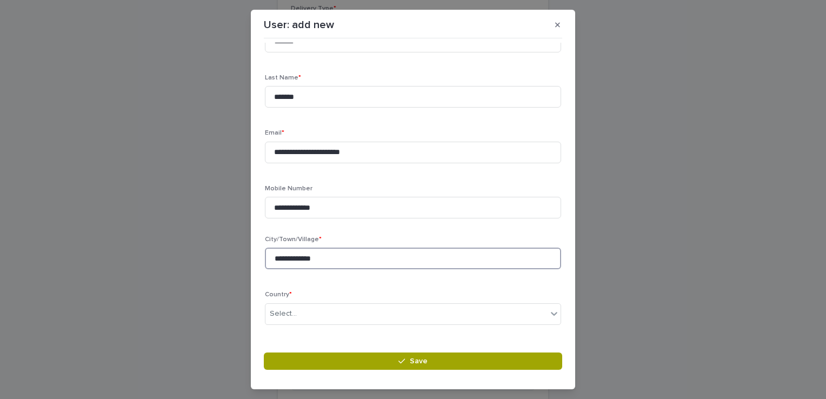
type input "**********"
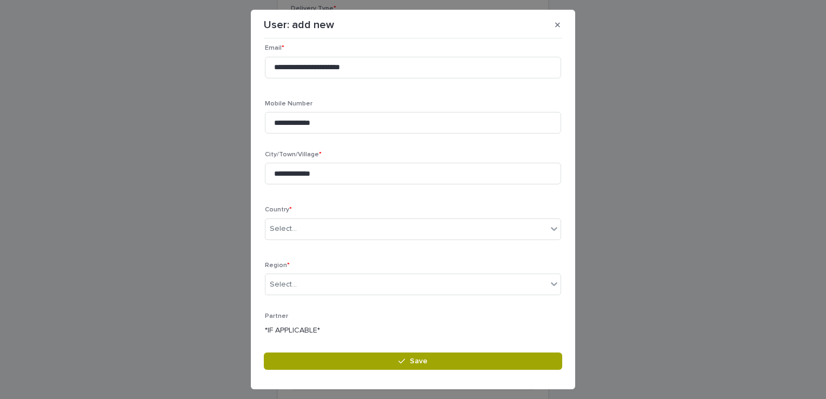
scroll to position [130, 0]
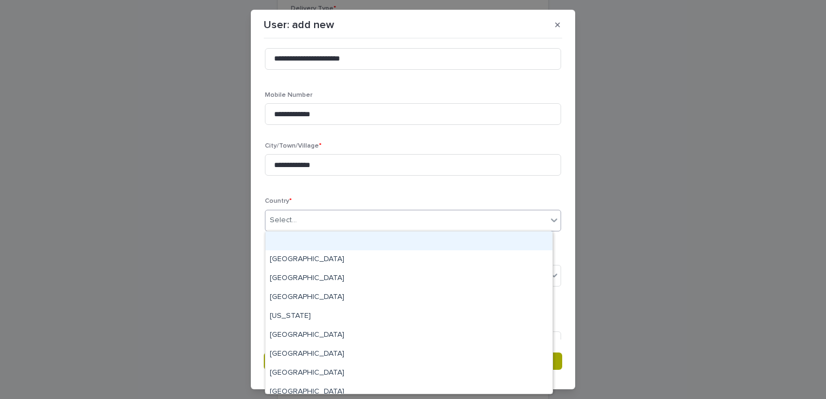
click at [551, 219] on icon at bounding box center [554, 220] width 6 height 4
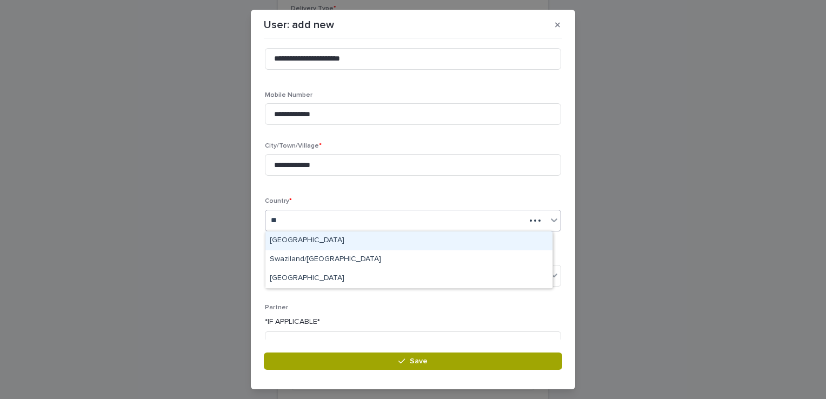
type input "***"
click at [316, 243] on div "[GEOGRAPHIC_DATA]" at bounding box center [408, 240] width 287 height 19
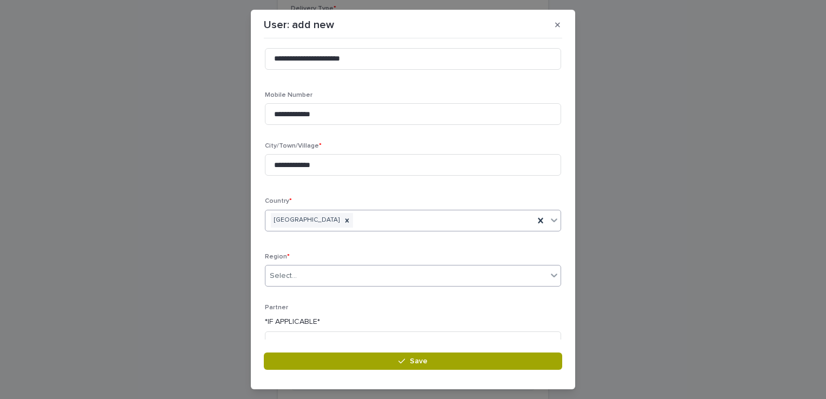
click at [548, 273] on icon at bounding box center [553, 275] width 11 height 11
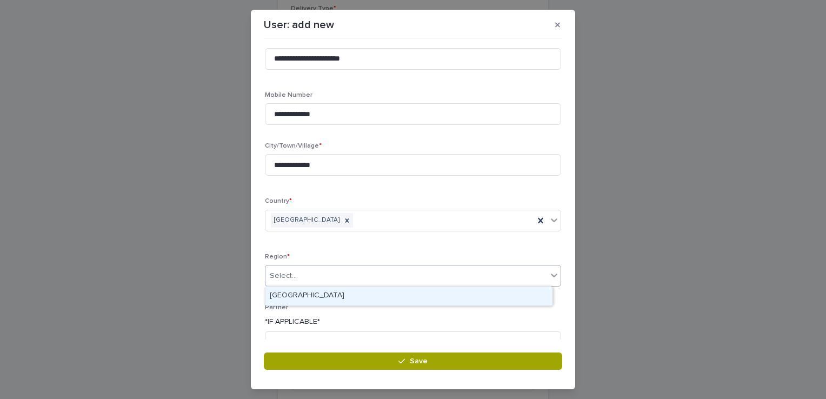
click at [307, 296] on div "[GEOGRAPHIC_DATA]" at bounding box center [408, 295] width 287 height 19
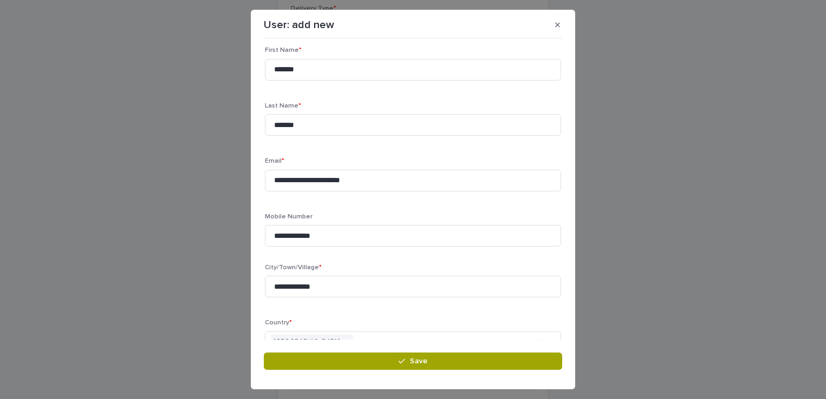
scroll to position [0, 0]
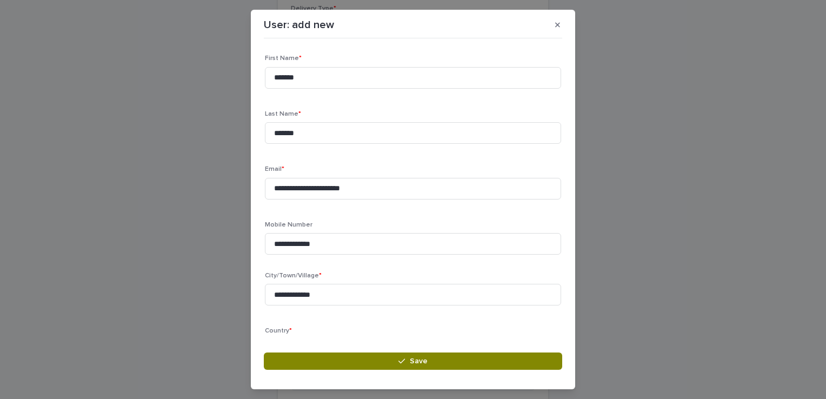
click at [430, 358] on button "Save" at bounding box center [413, 360] width 298 height 17
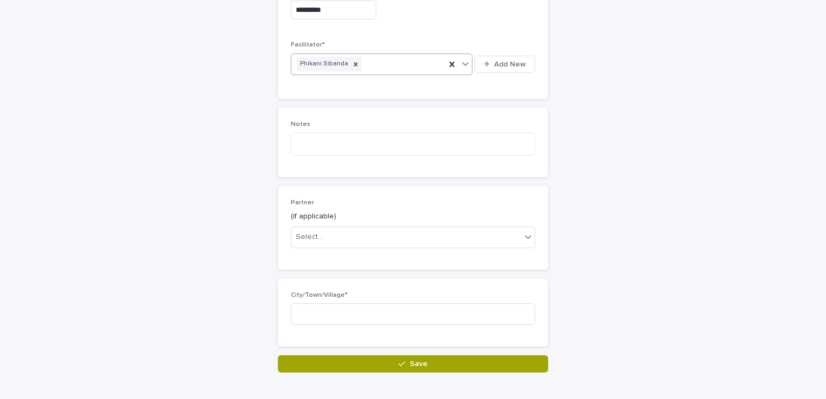
scroll to position [454, 0]
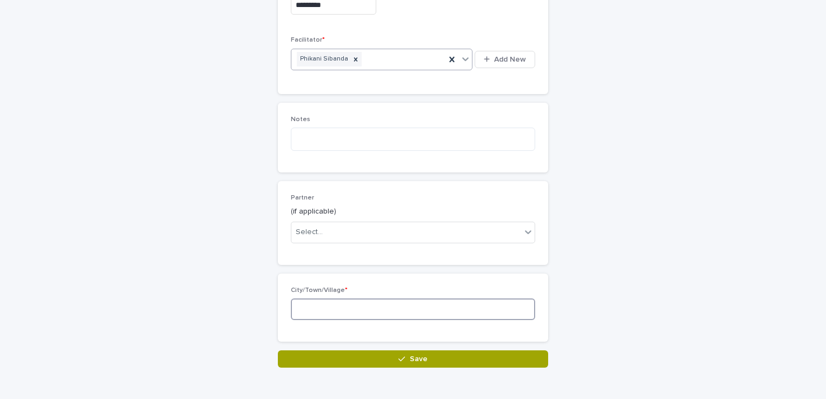
click at [296, 306] on input at bounding box center [413, 309] width 244 height 22
type input "*****"
click at [301, 142] on textarea at bounding box center [413, 139] width 244 height 23
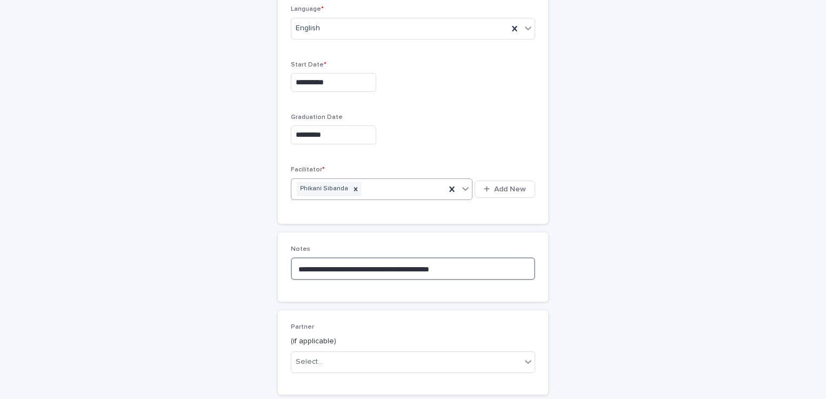
scroll to position [475, 0]
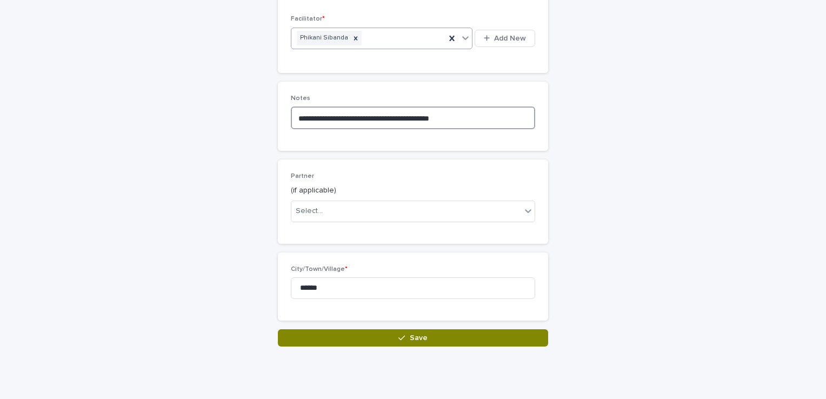
type textarea "**********"
click at [424, 334] on button "Save" at bounding box center [413, 337] width 270 height 17
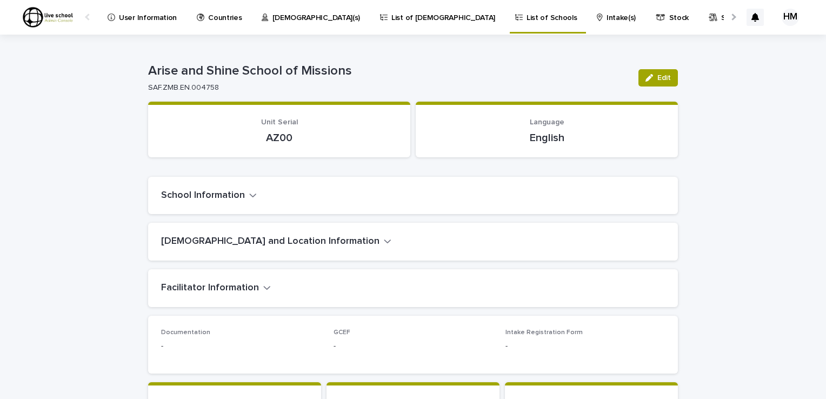
click at [249, 197] on icon "button" at bounding box center [253, 195] width 8 height 10
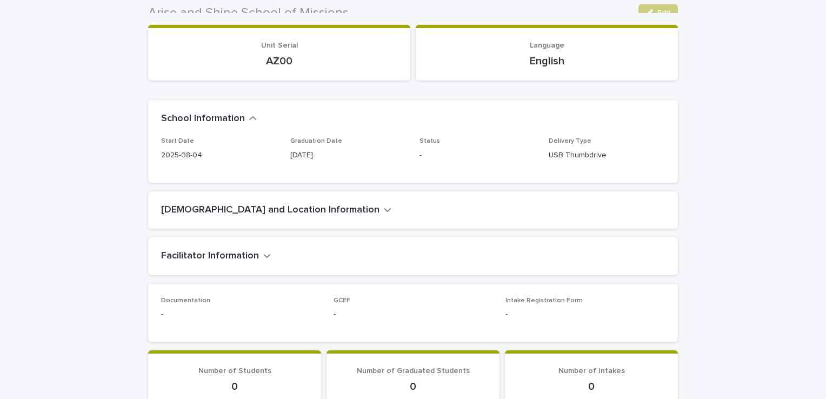
scroll to position [69, 0]
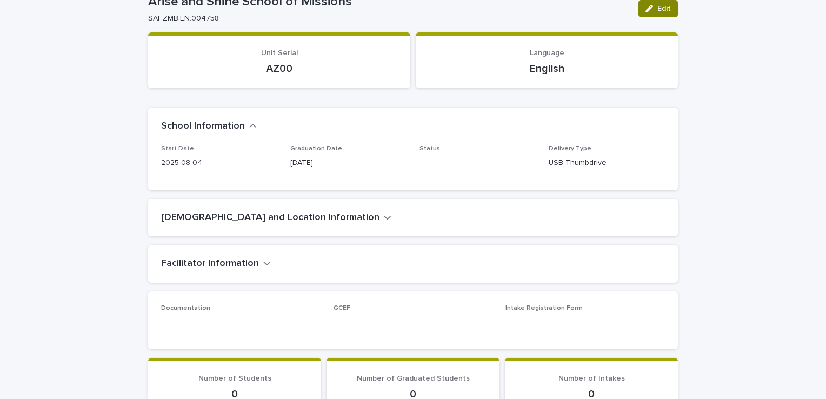
click at [660, 5] on span "Edit" at bounding box center [664, 9] width 14 height 8
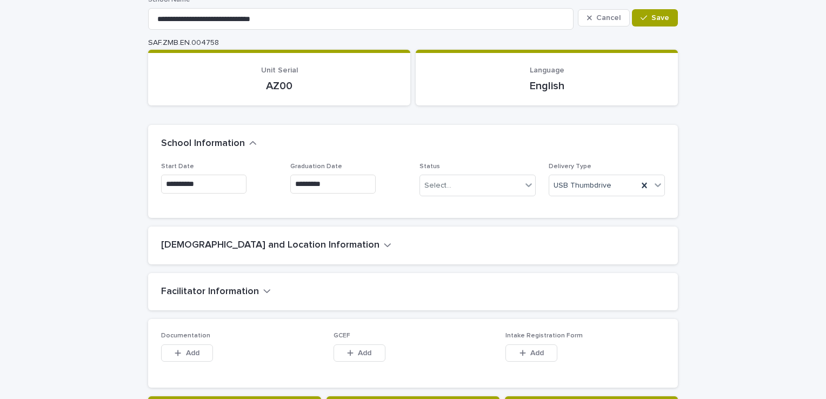
scroll to position [70, 0]
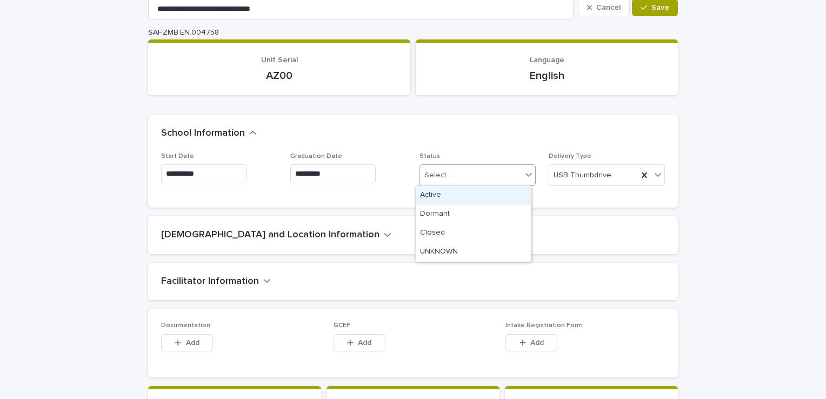
click at [526, 176] on icon at bounding box center [528, 174] width 11 height 11
click at [432, 193] on div "Active" at bounding box center [472, 195] width 115 height 19
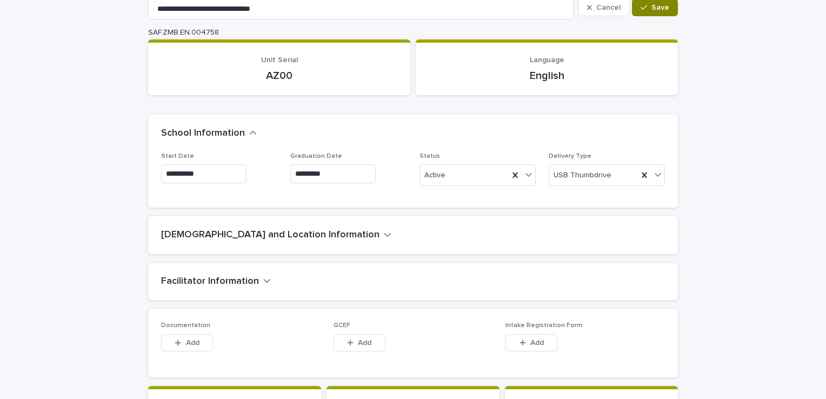
click at [657, 4] on span "Save" at bounding box center [660, 8] width 18 height 8
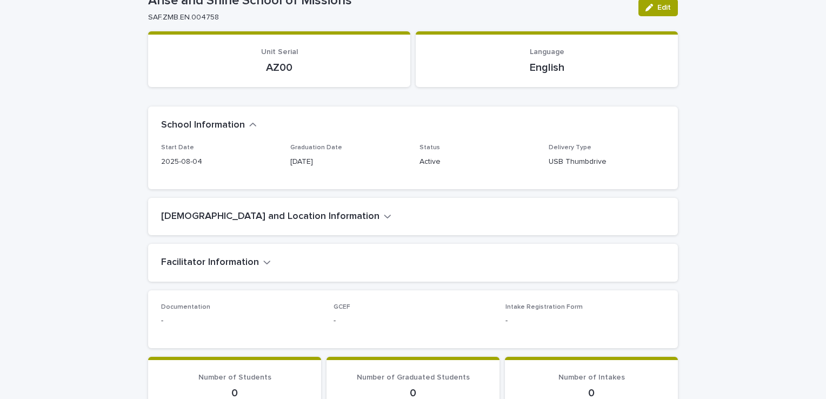
scroll to position [50, 0]
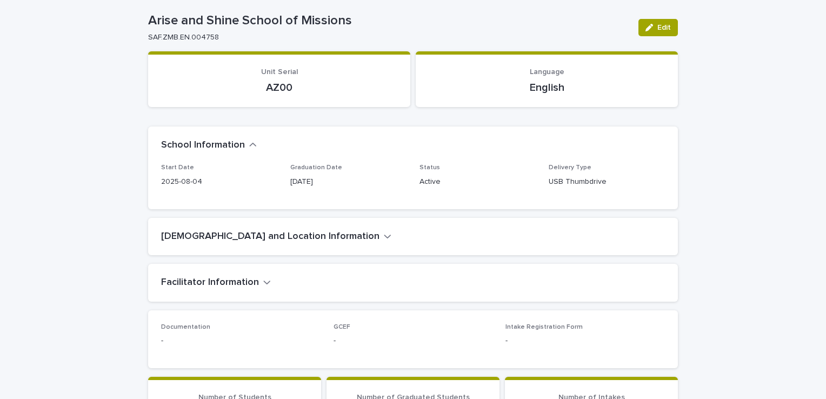
click at [263, 284] on icon "button" at bounding box center [267, 282] width 8 height 10
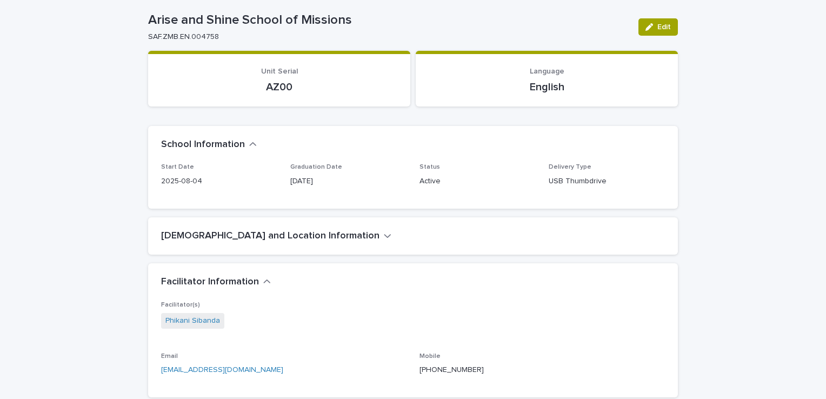
scroll to position [0, 0]
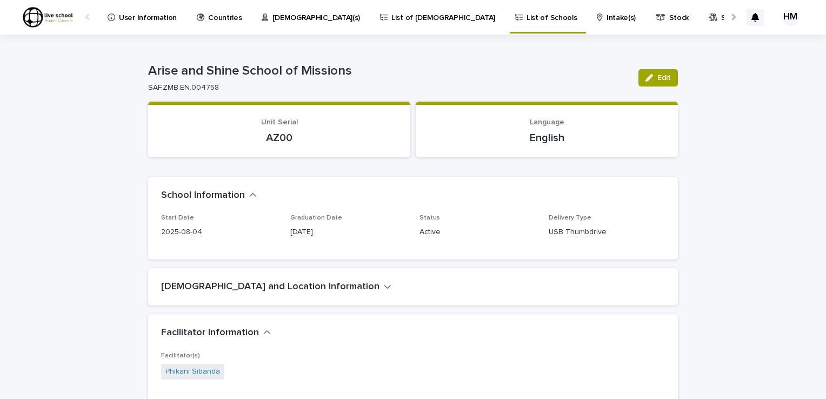
click at [526, 19] on p "List of Schools" at bounding box center [551, 11] width 50 height 23
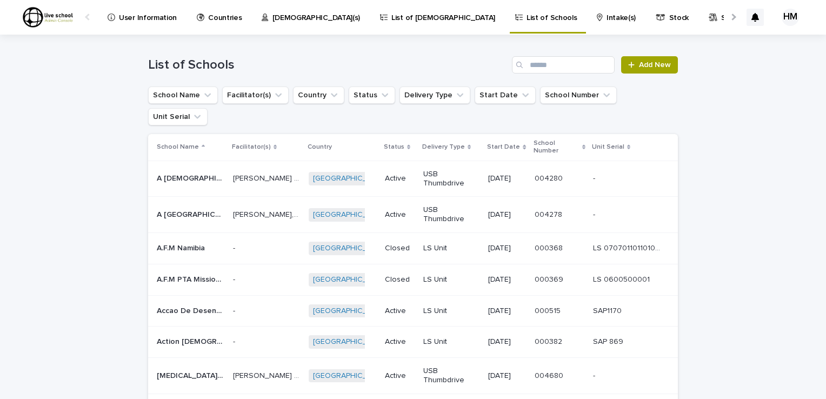
click at [391, 17] on p "List of [DEMOGRAPHIC_DATA]" at bounding box center [443, 11] width 104 height 23
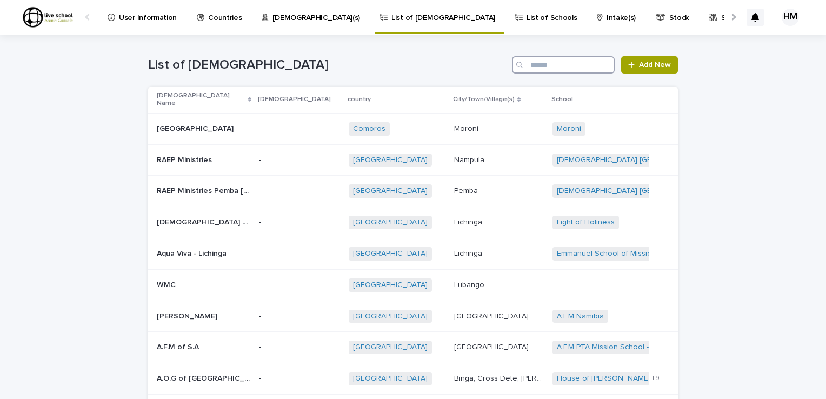
click at [534, 63] on input "Search" at bounding box center [563, 64] width 103 height 17
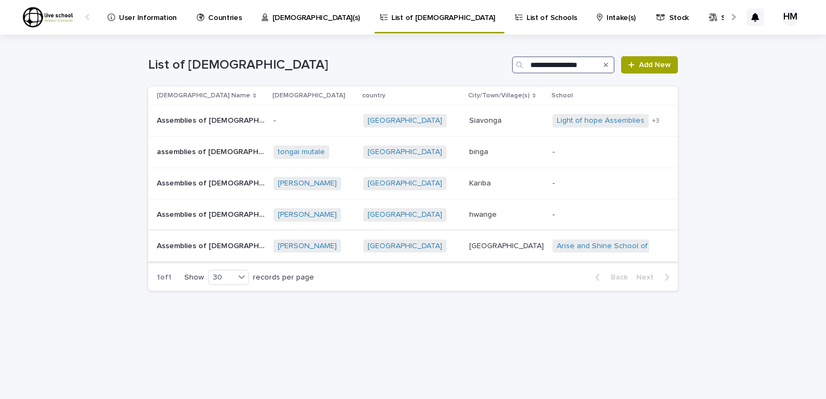
type input "**********"
click at [216, 243] on p "Assemblies of [DEMOGRAPHIC_DATA]" at bounding box center [212, 244] width 110 height 11
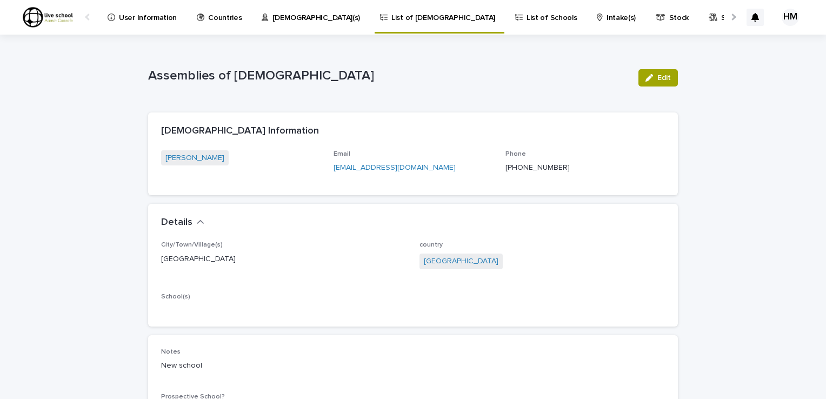
click at [216, 243] on p "City/Town/Village(s)" at bounding box center [283, 245] width 245 height 8
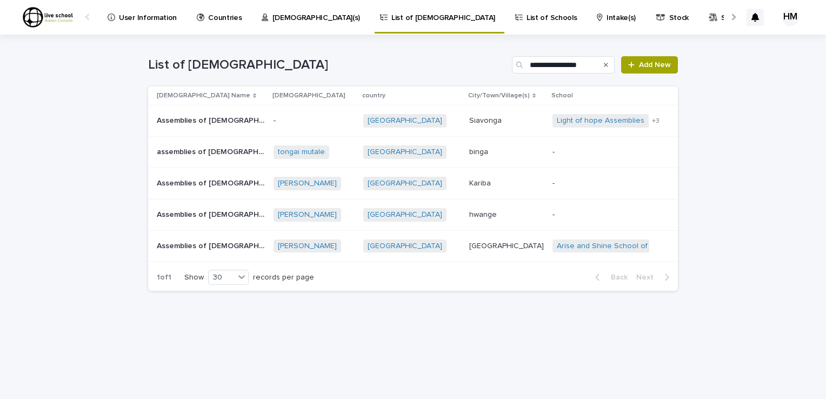
click at [198, 213] on p "Assemblies of [DEMOGRAPHIC_DATA]" at bounding box center [212, 213] width 110 height 11
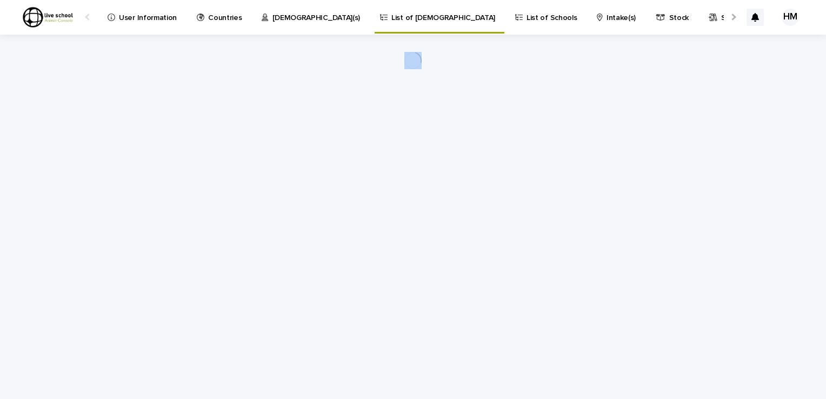
click at [198, 213] on div "Loading... Saving… Loading... Saving…" at bounding box center [413, 203] width 540 height 337
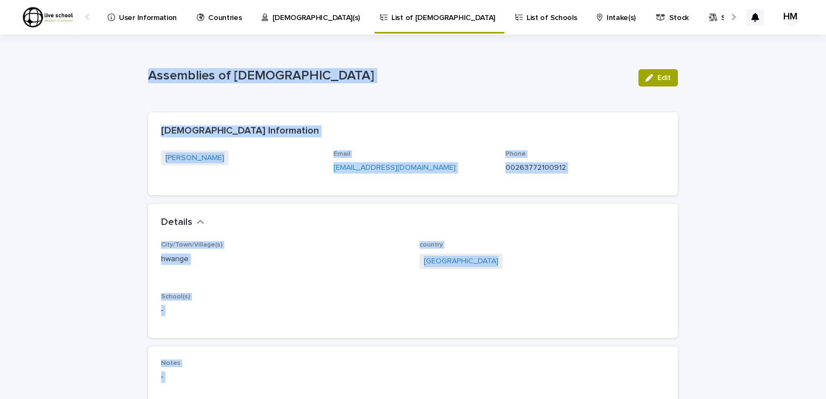
click at [475, 78] on p "Assemblies of [DEMOGRAPHIC_DATA]" at bounding box center [388, 76] width 481 height 16
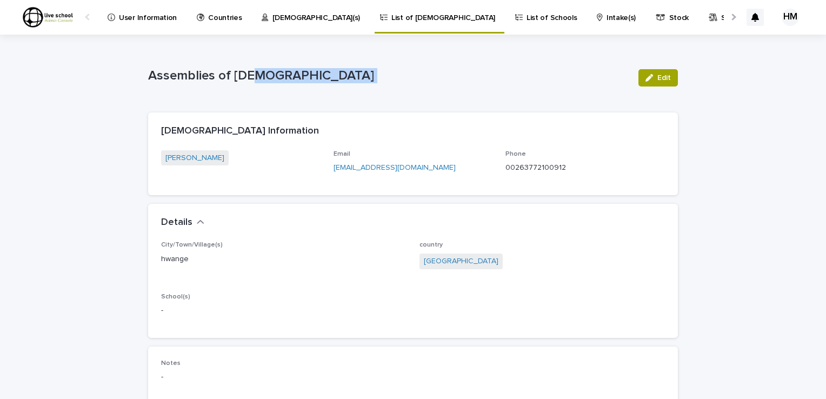
click at [475, 78] on p "Assemblies of [DEMOGRAPHIC_DATA]" at bounding box center [388, 76] width 481 height 16
click at [661, 79] on span "Edit" at bounding box center [664, 78] width 14 height 8
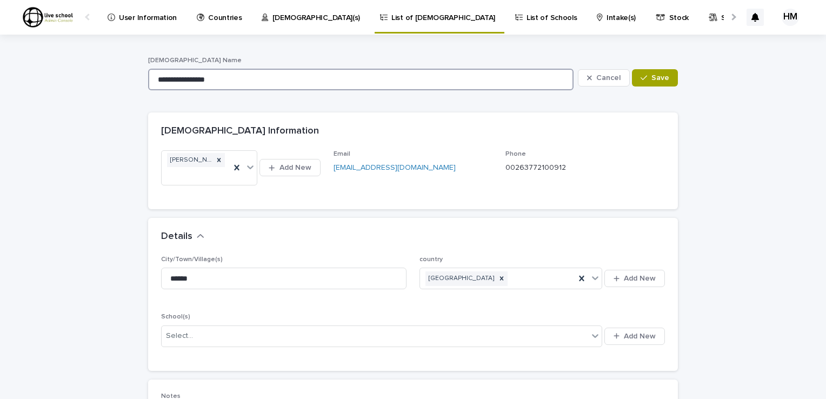
click at [225, 85] on input "**********" at bounding box center [360, 80] width 425 height 22
type input "**********"
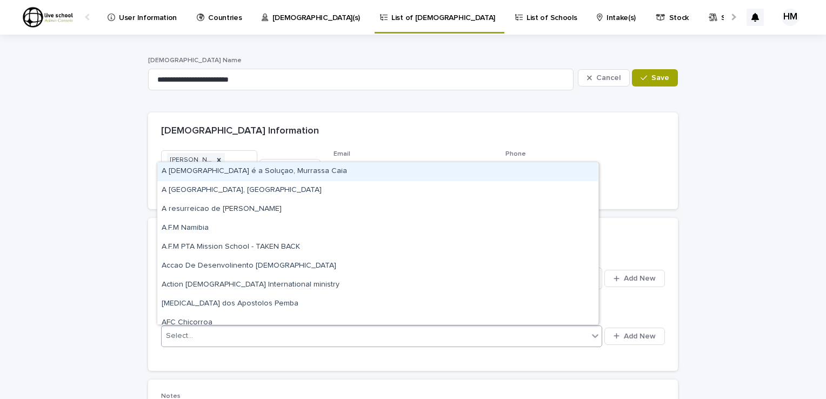
click at [594, 336] on icon at bounding box center [594, 335] width 11 height 11
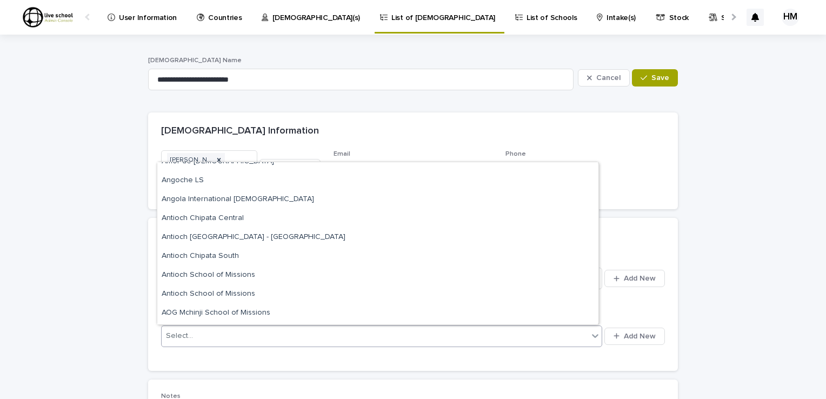
scroll to position [540, 0]
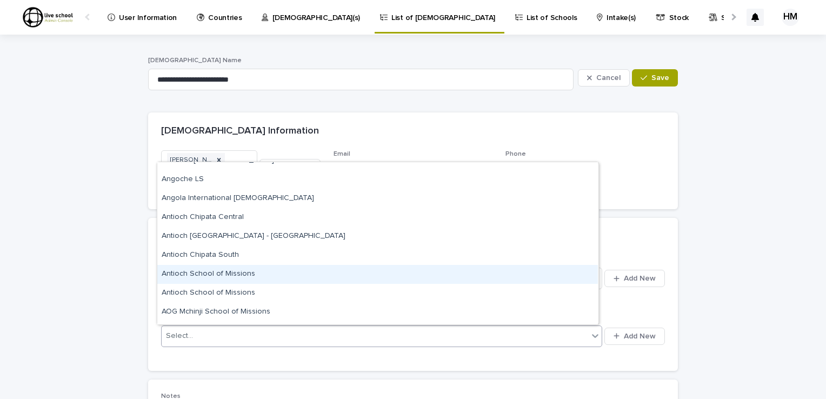
click at [200, 274] on div "Antioch School of Missions" at bounding box center [377, 274] width 440 height 19
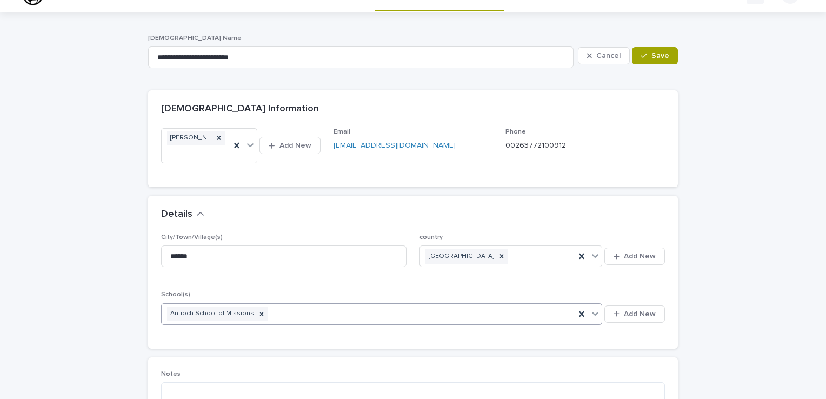
scroll to position [0, 0]
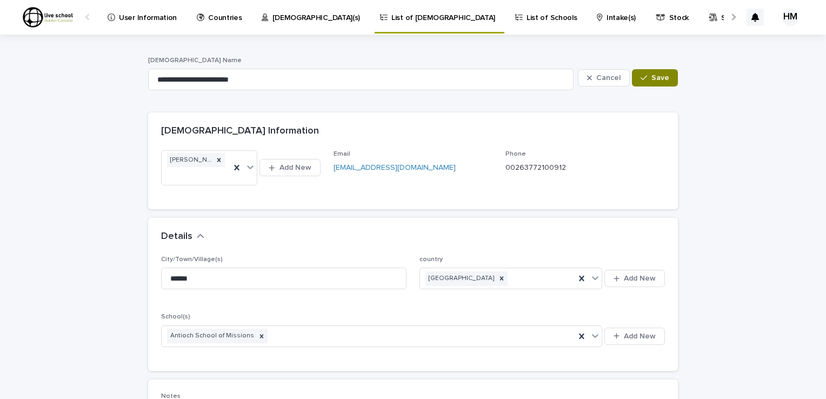
click at [656, 75] on span "Save" at bounding box center [660, 78] width 18 height 8
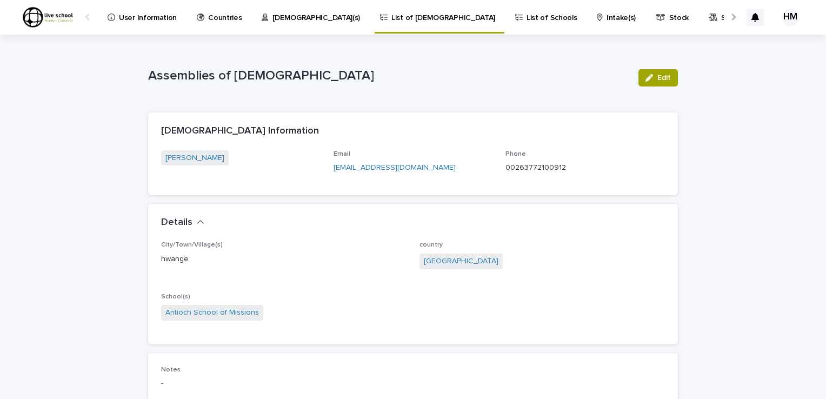
click at [606, 22] on p "Intake(s)" at bounding box center [620, 11] width 29 height 23
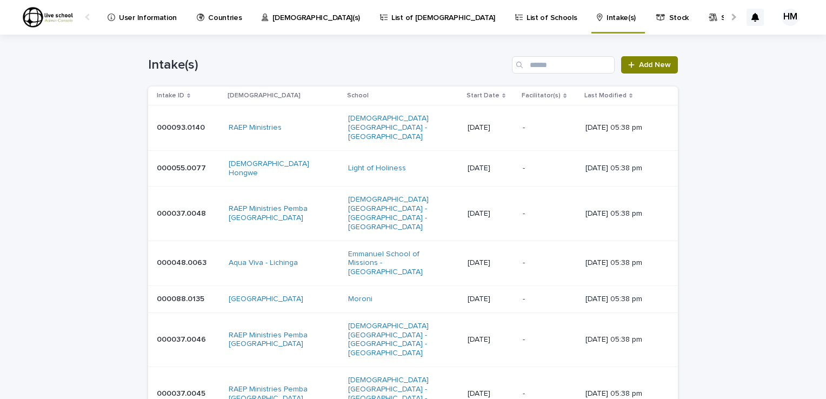
click at [643, 67] on span "Add New" at bounding box center [655, 65] width 32 height 8
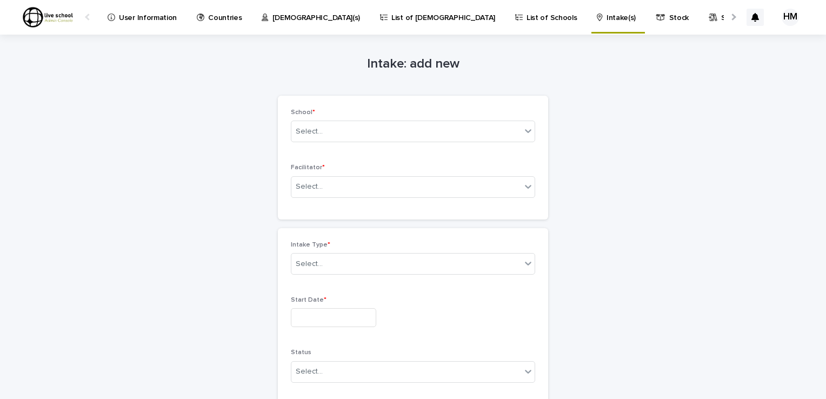
click at [526, 16] on p "List of Schools" at bounding box center [551, 11] width 50 height 23
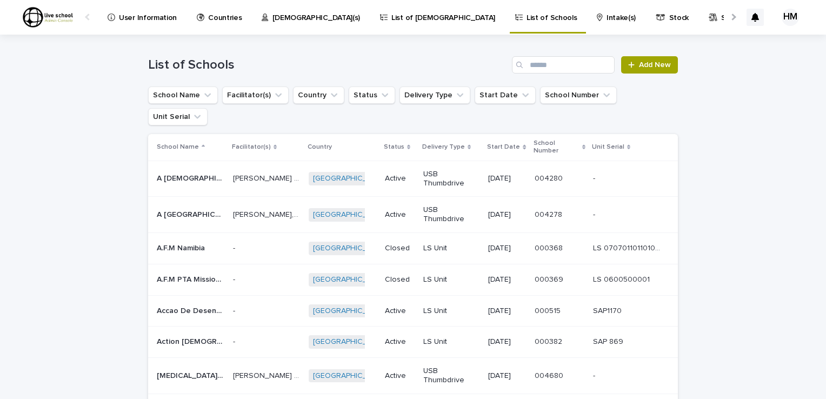
click at [522, 65] on div "Search" at bounding box center [520, 64] width 17 height 17
click at [531, 65] on input "Search" at bounding box center [563, 64] width 103 height 17
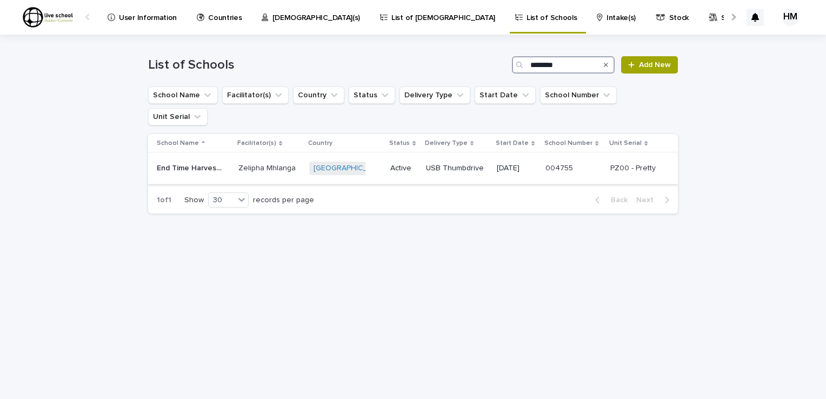
type input "********"
click at [192, 162] on p "End Time Harvest School of Missions" at bounding box center [192, 167] width 70 height 11
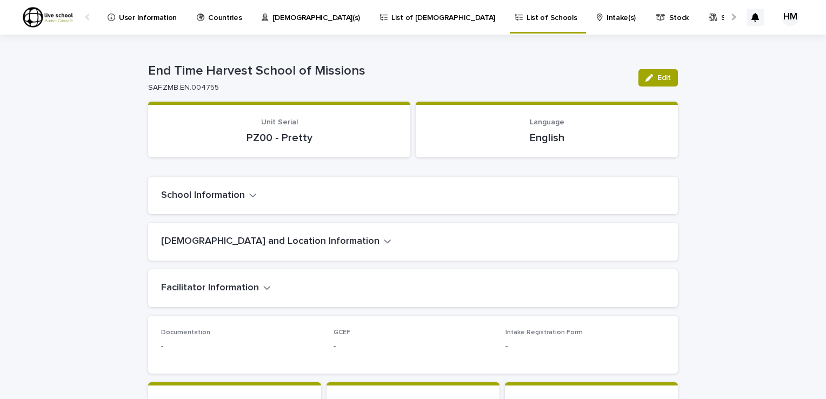
click at [669, 16] on p "Stock" at bounding box center [678, 11] width 19 height 23
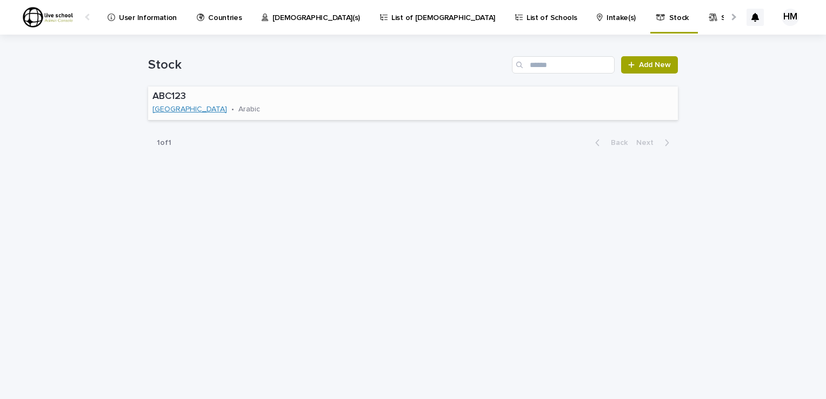
click at [172, 109] on link "[GEOGRAPHIC_DATA]" at bounding box center [189, 109] width 75 height 9
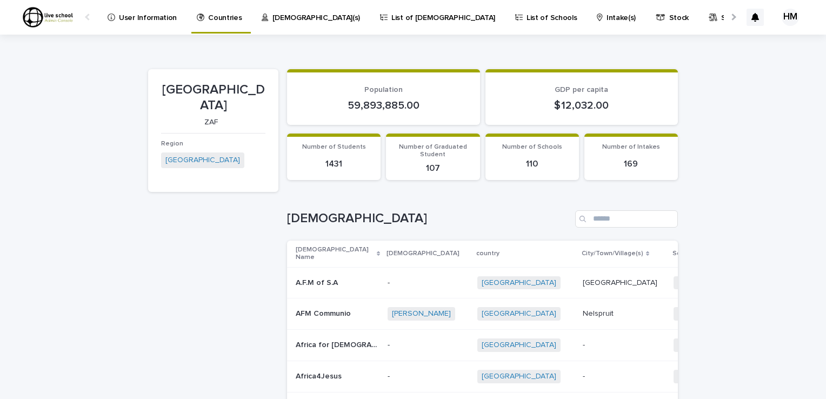
drag, startPoint x: 554, startPoint y: 15, endPoint x: 544, endPoint y: 15, distance: 9.7
click at [654, 15] on div "Stock" at bounding box center [673, 11] width 39 height 23
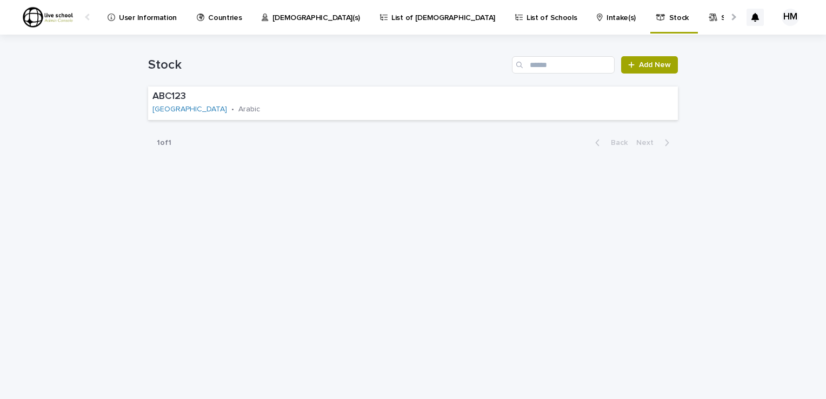
click at [721, 17] on p "Submit a Story" at bounding box center [746, 11] width 50 height 23
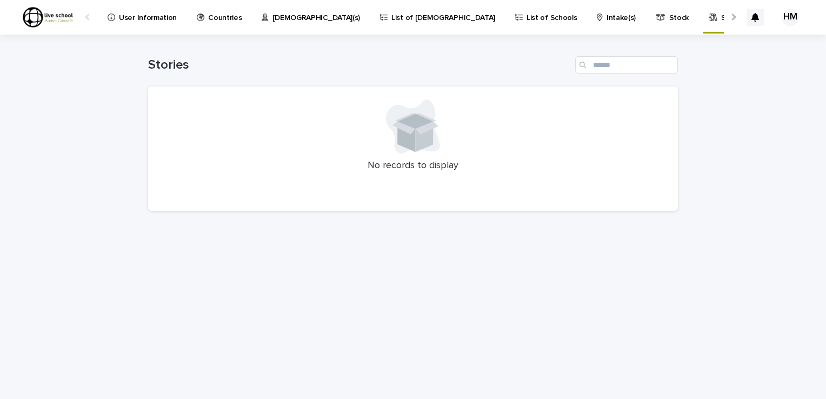
drag, startPoint x: 704, startPoint y: 18, endPoint x: 687, endPoint y: 18, distance: 16.8
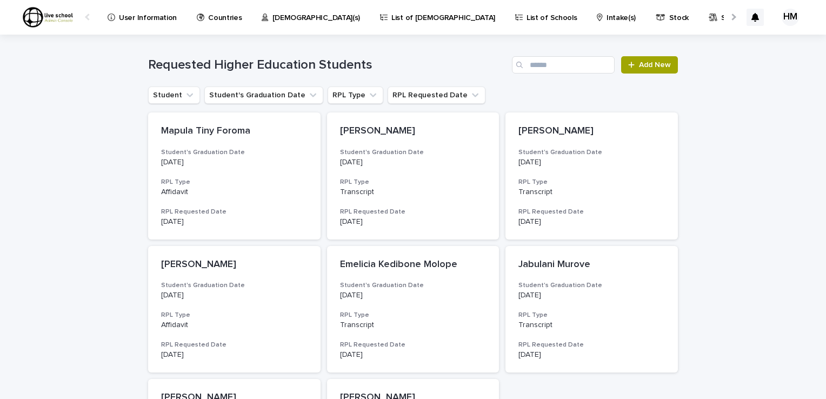
drag, startPoint x: 781, startPoint y: 18, endPoint x: 732, endPoint y: 287, distance: 274.1
click at [732, 287] on div "Loading... Saving… Loading... Saving… Requested Higher Education Students Add N…" at bounding box center [413, 311] width 826 height 552
click at [754, 26] on div at bounding box center [754, 17] width 17 height 45
click at [781, 18] on div "HM" at bounding box center [789, 17] width 17 height 17
click at [753, 108] on div "Loading... Saving… Loading... Saving… Requested Higher Education Students Add N…" at bounding box center [413, 311] width 826 height 552
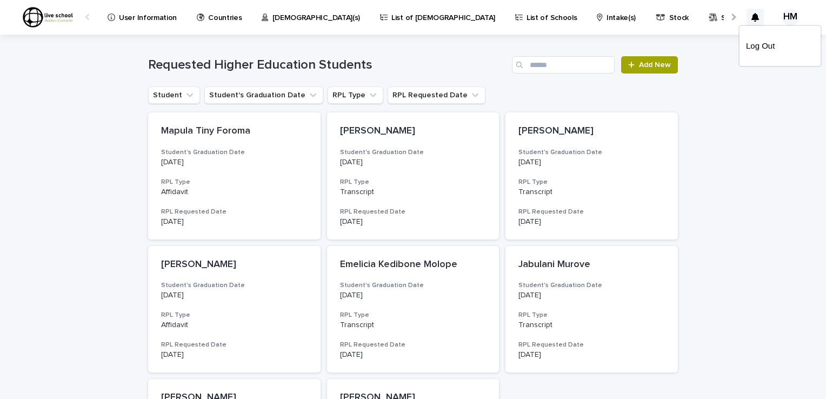
click at [753, 108] on div "Loading... Saving… Loading... Saving… Requested Higher Education Students Add N…" at bounding box center [413, 311] width 826 height 552
click at [755, 181] on div "Loading... Saving… Loading... Saving… Requested Higher Education Students Add N…" at bounding box center [413, 311] width 826 height 552
click at [762, 234] on div "Loading... Saving… Loading... Saving… Requested Higher Education Students Add N…" at bounding box center [413, 311] width 826 height 552
click at [149, 19] on div at bounding box center [413, 17] width 826 height 35
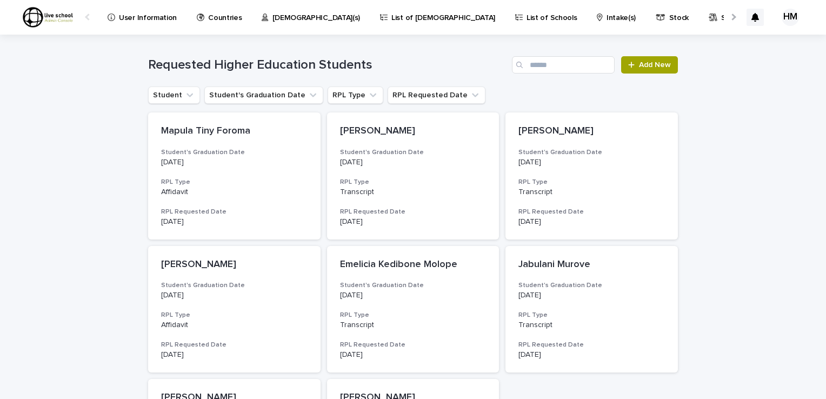
click at [149, 17] on p "User Information" at bounding box center [148, 11] width 58 height 23
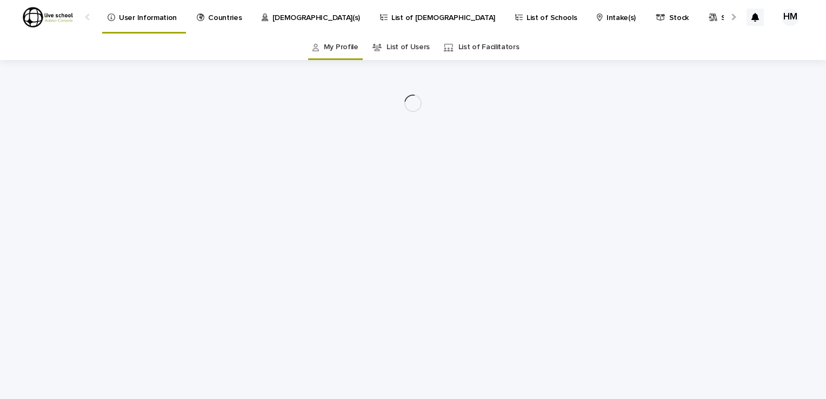
click at [149, 17] on p "User Information" at bounding box center [148, 11] width 58 height 23
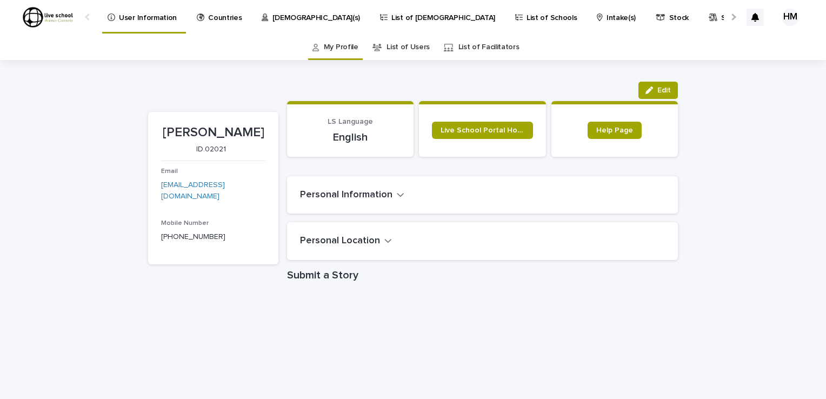
click at [397, 196] on icon "button" at bounding box center [401, 195] width 8 height 10
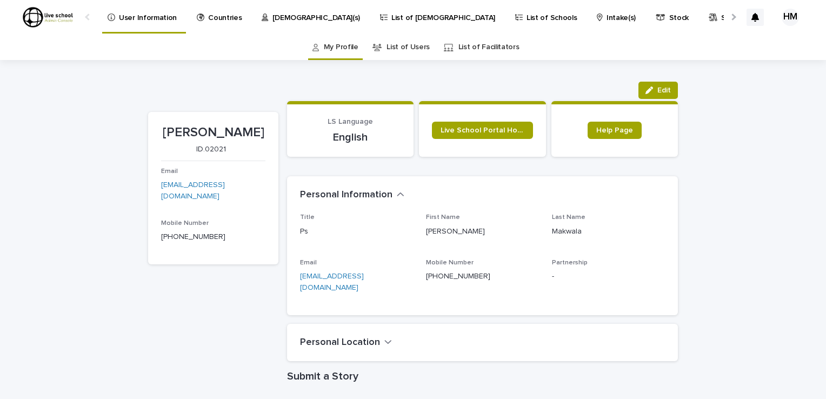
click at [384, 337] on icon "button" at bounding box center [388, 342] width 8 height 10
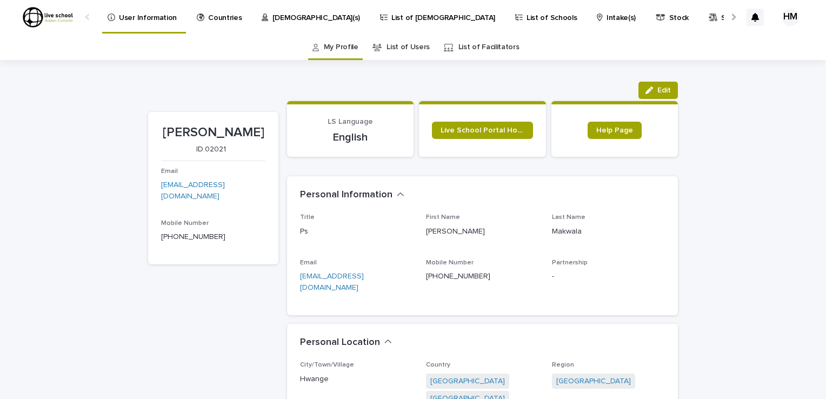
click at [781, 16] on div "HM" at bounding box center [789, 17] width 17 height 17
click at [746, 46] on p "Log Out" at bounding box center [780, 46] width 68 height 18
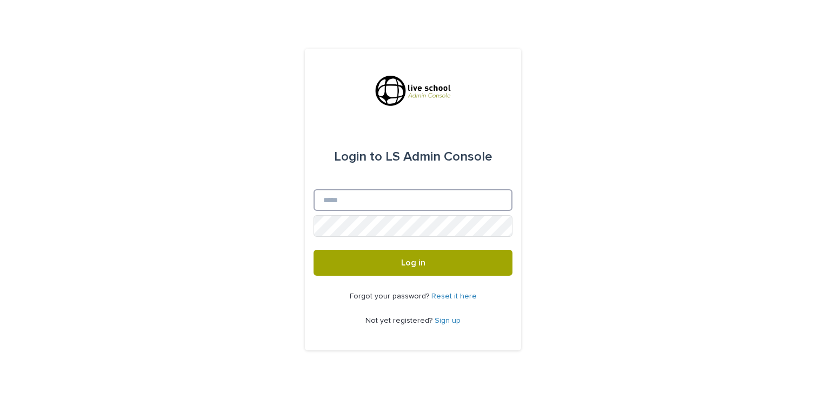
click at [337, 198] on input "Email" at bounding box center [412, 200] width 199 height 22
type input "**********"
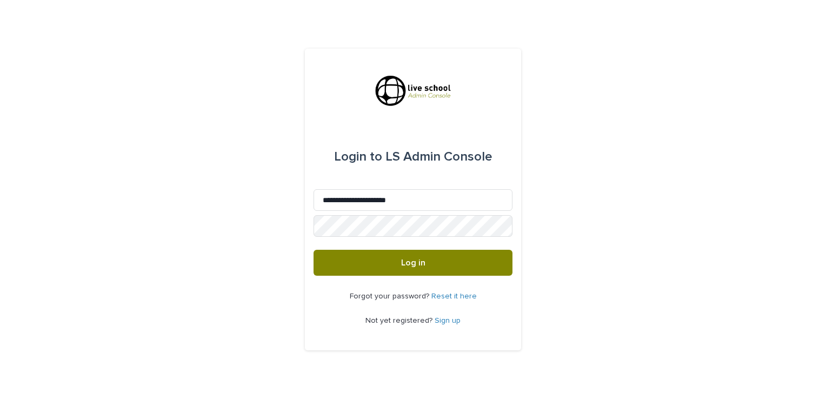
click at [421, 260] on span "Log in" at bounding box center [413, 262] width 24 height 9
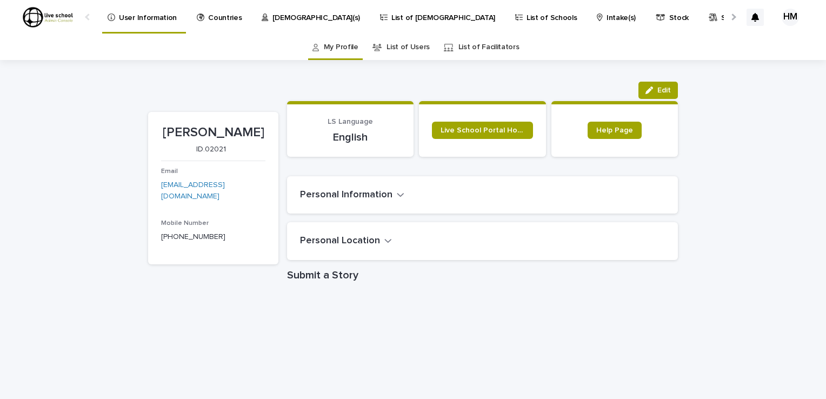
click at [274, 16] on p "[DEMOGRAPHIC_DATA](s)" at bounding box center [316, 11] width 88 height 23
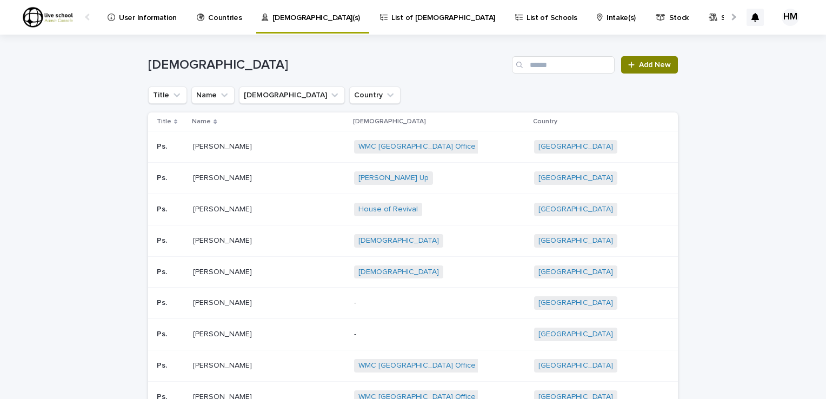
click at [643, 65] on span "Add New" at bounding box center [655, 65] width 32 height 8
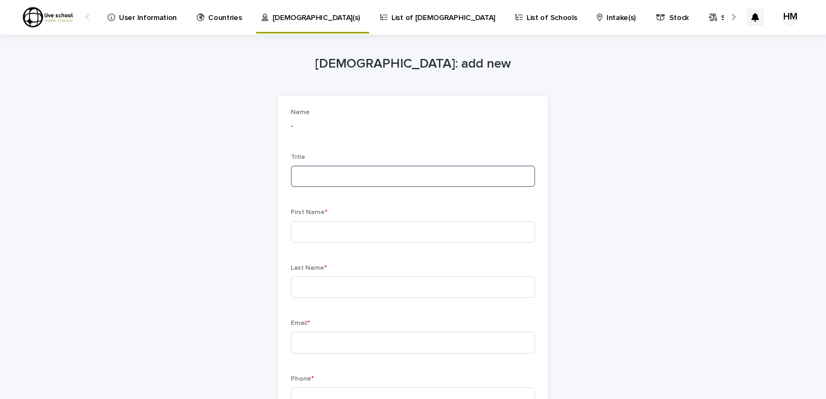
click at [300, 180] on input at bounding box center [413, 176] width 244 height 22
type input "******"
click at [303, 226] on input at bounding box center [413, 232] width 244 height 22
type input "*******"
click at [303, 285] on input at bounding box center [413, 287] width 244 height 22
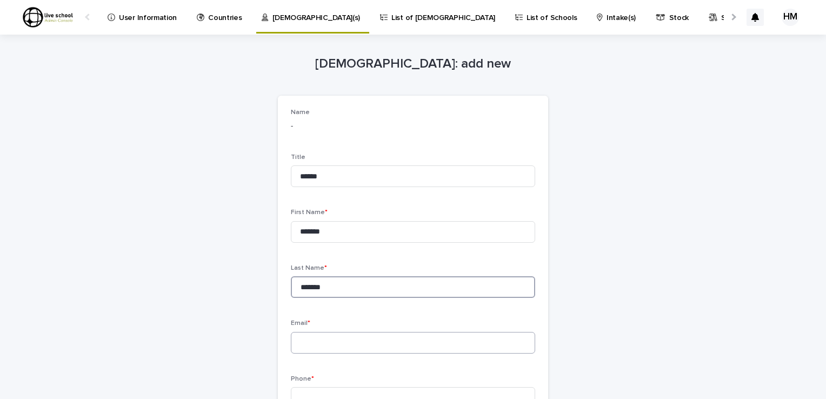
type input "*******"
click at [299, 343] on input at bounding box center [413, 343] width 244 height 22
click at [608, 186] on div "Pastors: add new Loading... Saving… Loading... Saving… Loading... Saving… Name …" at bounding box center [412, 322] width 529 height 574
click at [296, 351] on input at bounding box center [413, 343] width 244 height 22
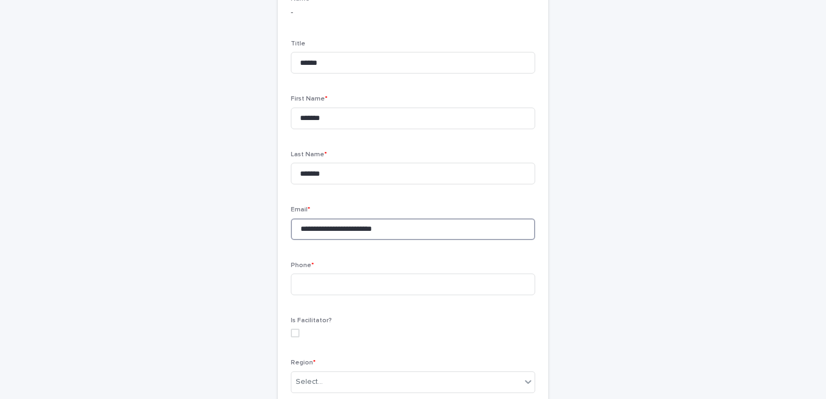
scroll to position [120, 0]
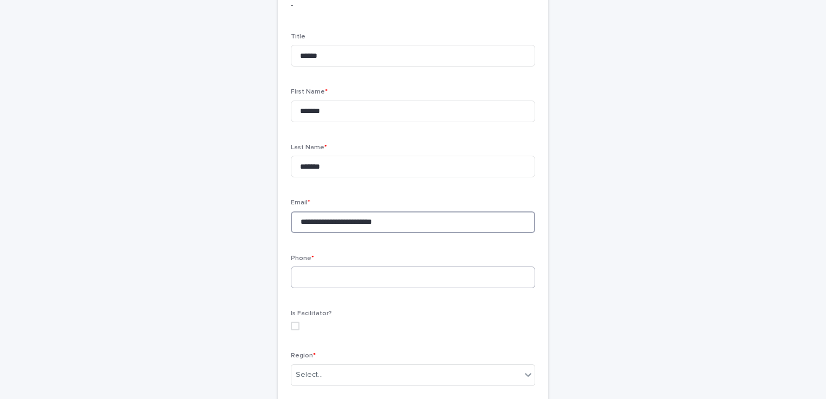
type input "**********"
click at [294, 280] on input at bounding box center [413, 277] width 244 height 22
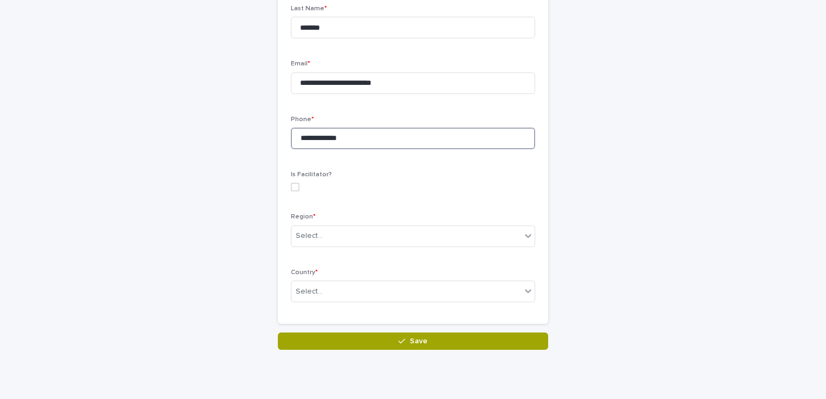
scroll to position [264, 0]
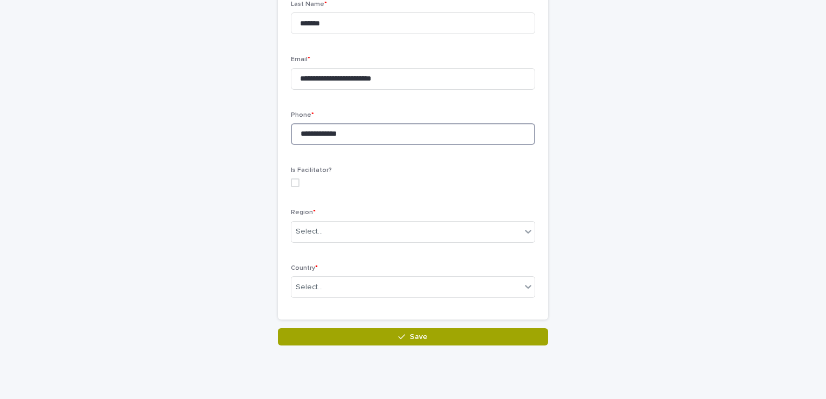
click at [291, 181] on span at bounding box center [295, 182] width 9 height 9
type input "**********"
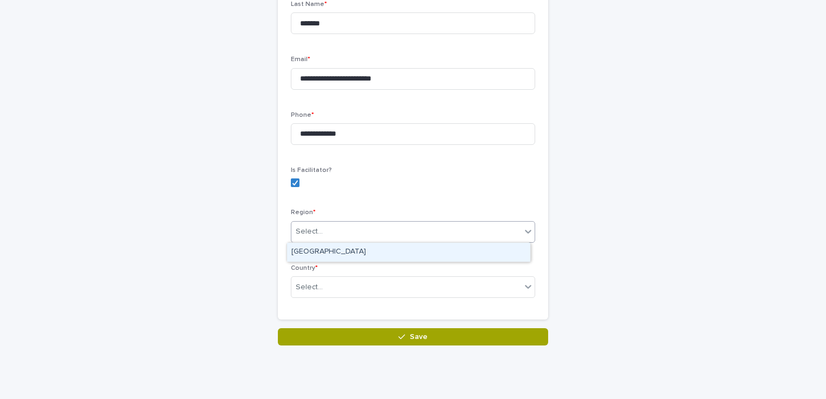
click at [523, 233] on icon at bounding box center [527, 231] width 11 height 11
click at [330, 253] on div "[GEOGRAPHIC_DATA]" at bounding box center [408, 252] width 243 height 19
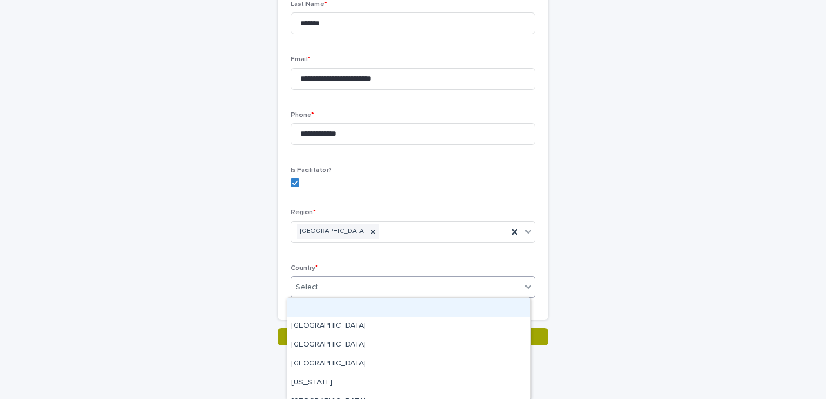
click at [523, 289] on icon at bounding box center [527, 286] width 11 height 11
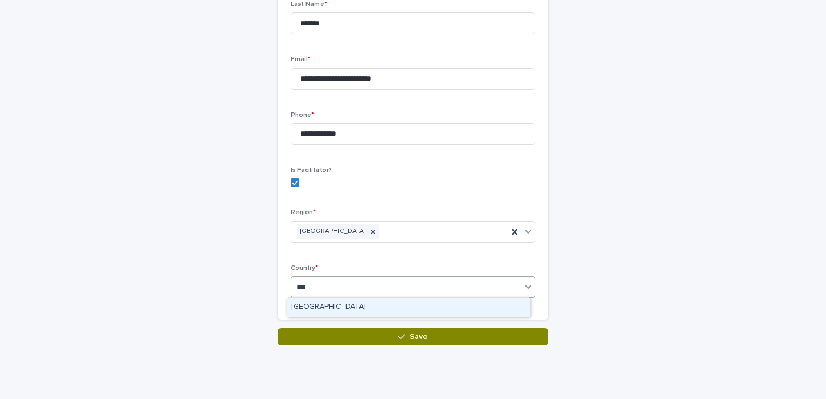
type input "***"
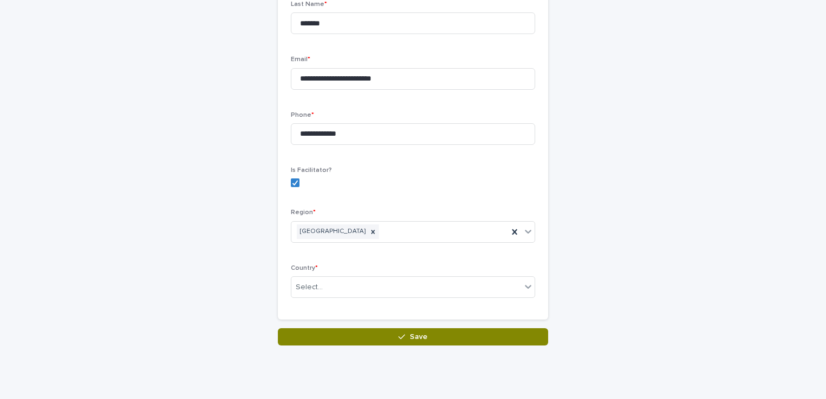
click at [411, 338] on span "Save" at bounding box center [419, 337] width 18 height 8
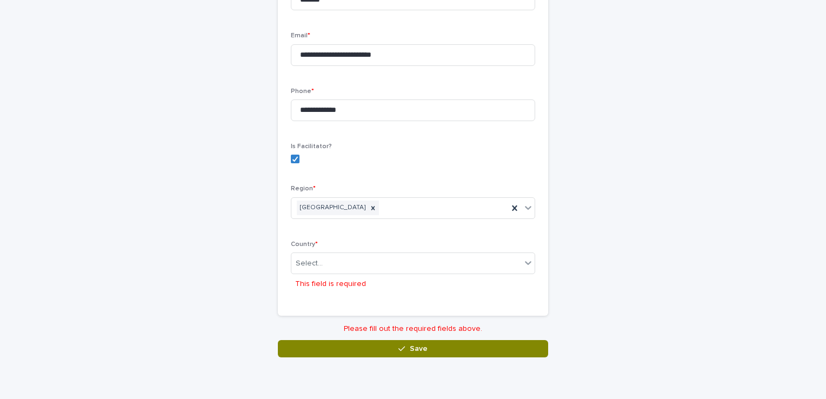
scroll to position [291, 0]
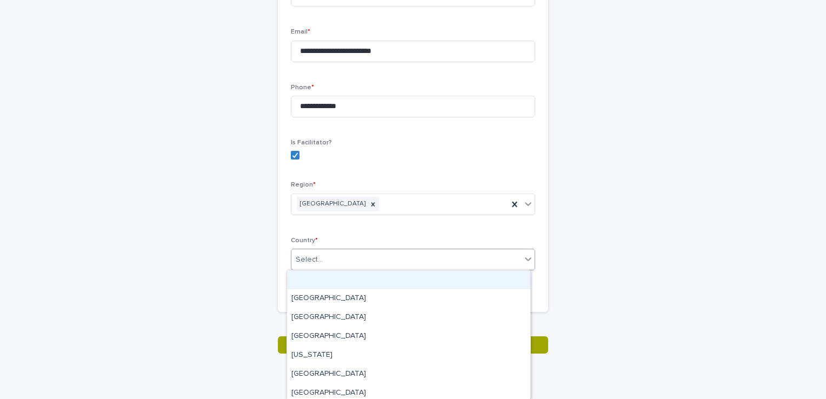
click at [522, 260] on icon at bounding box center [527, 258] width 11 height 11
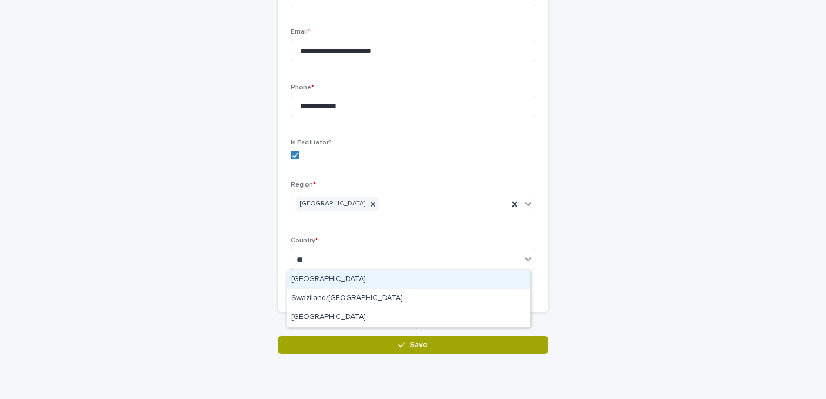
type input "***"
click at [318, 282] on div "[GEOGRAPHIC_DATA]" at bounding box center [408, 279] width 243 height 19
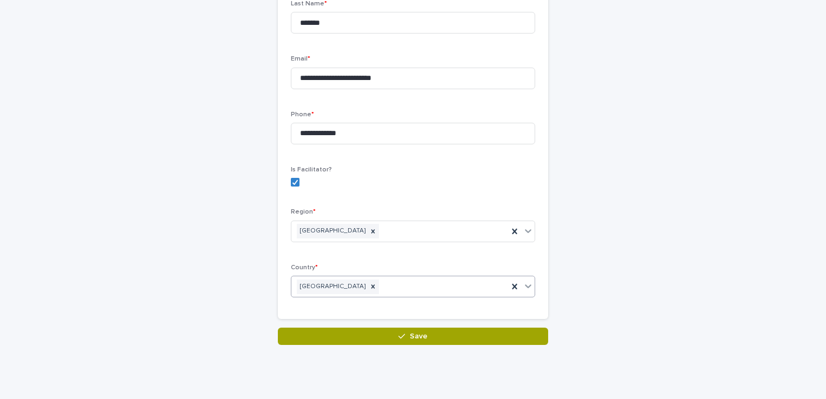
scroll to position [264, 0]
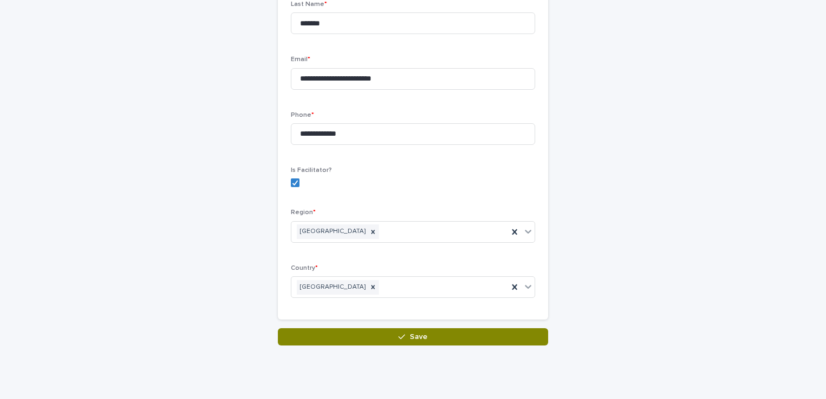
click at [417, 337] on span "Save" at bounding box center [419, 337] width 18 height 8
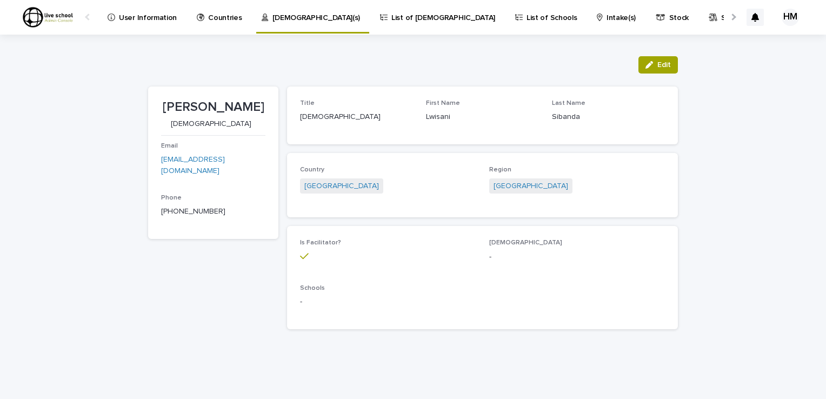
click at [391, 16] on p "List of [DEMOGRAPHIC_DATA]" at bounding box center [443, 11] width 104 height 23
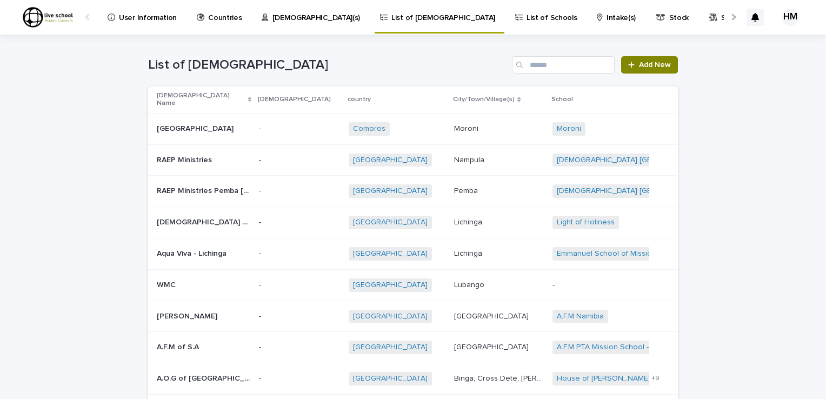
click at [642, 62] on span "Add New" at bounding box center [655, 65] width 32 height 8
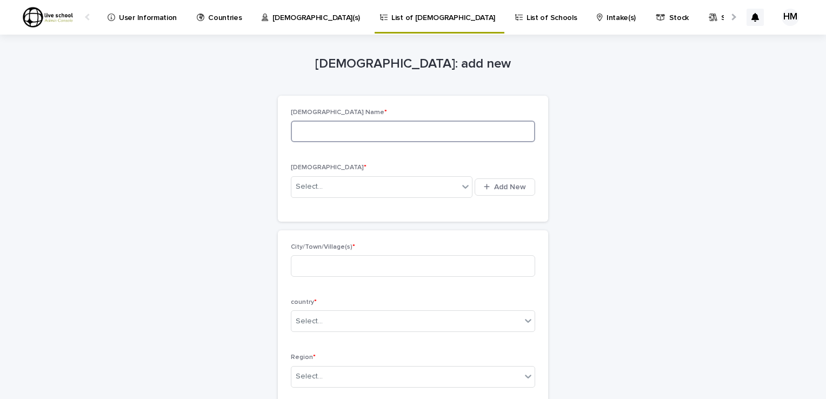
click at [297, 137] on input at bounding box center [413, 131] width 244 height 22
type input "**********"
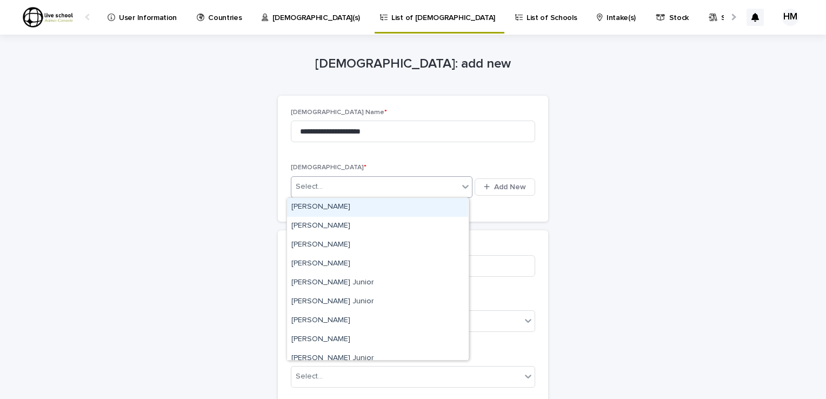
click at [460, 190] on icon at bounding box center [465, 186] width 11 height 11
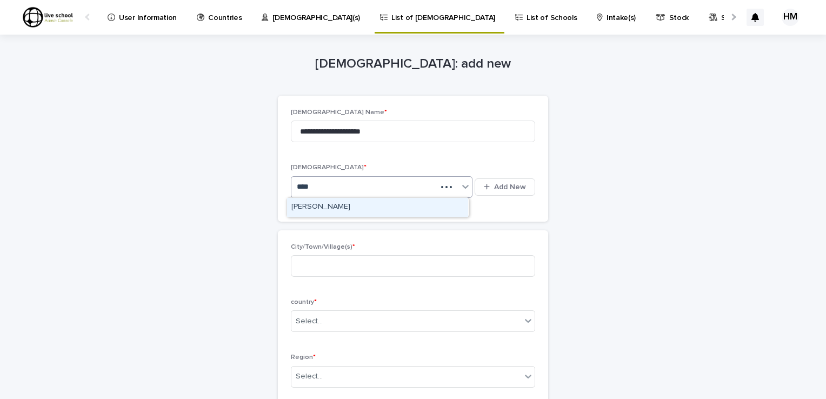
type input "*****"
click at [335, 210] on div "Lwisani Sibanda" at bounding box center [377, 207] width 181 height 19
click at [306, 265] on input at bounding box center [413, 266] width 244 height 22
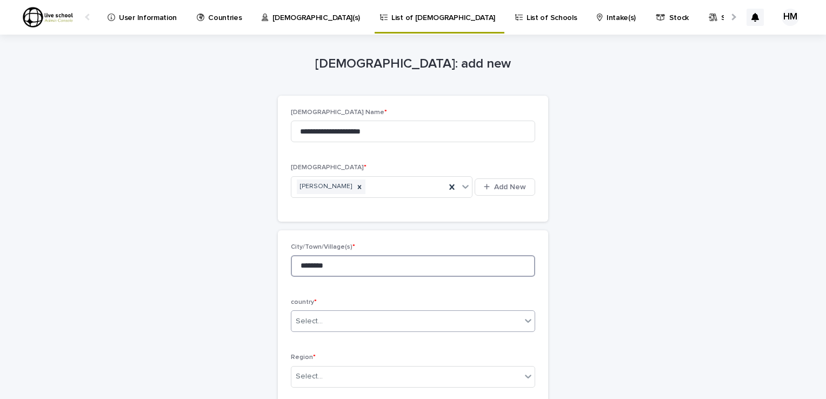
type input "*******"
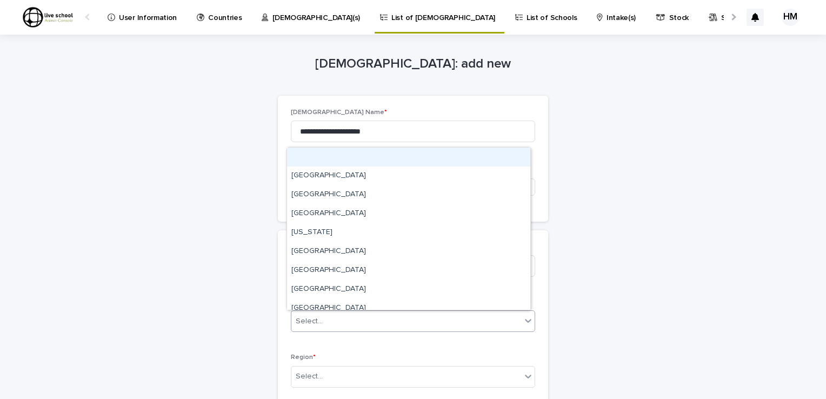
click at [522, 320] on icon at bounding box center [527, 320] width 11 height 11
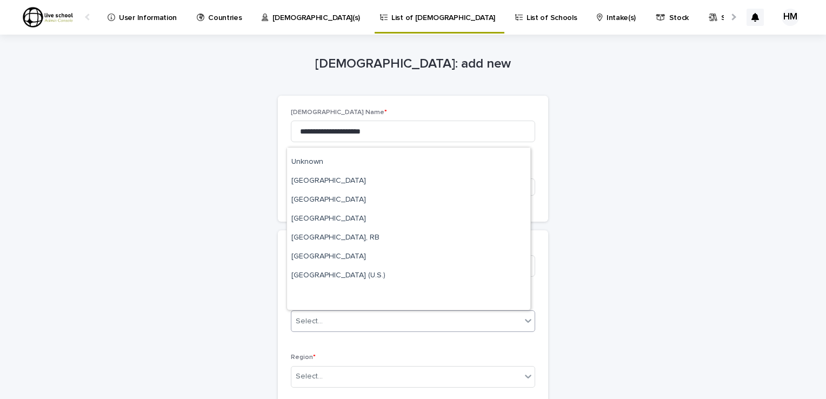
scroll to position [4054, 0]
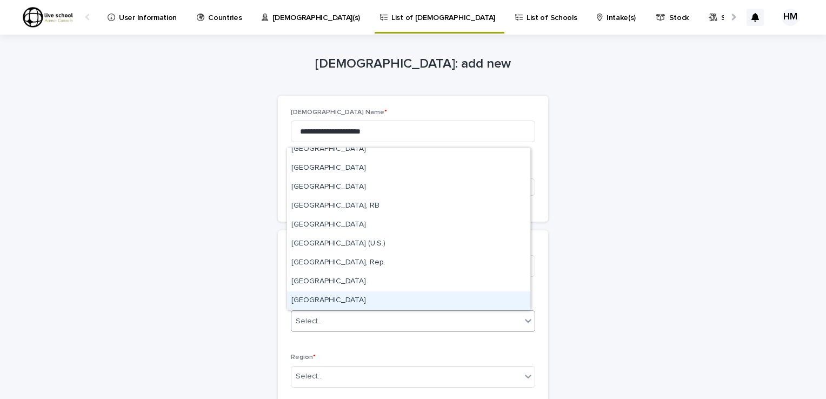
click at [307, 299] on div "[GEOGRAPHIC_DATA]" at bounding box center [408, 300] width 243 height 19
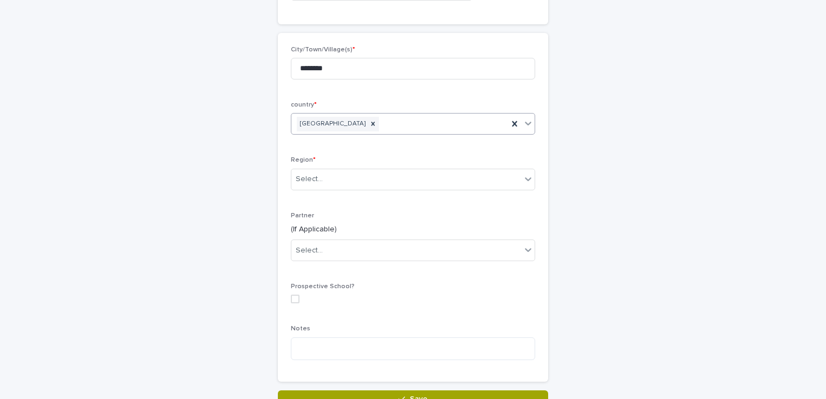
scroll to position [209, 0]
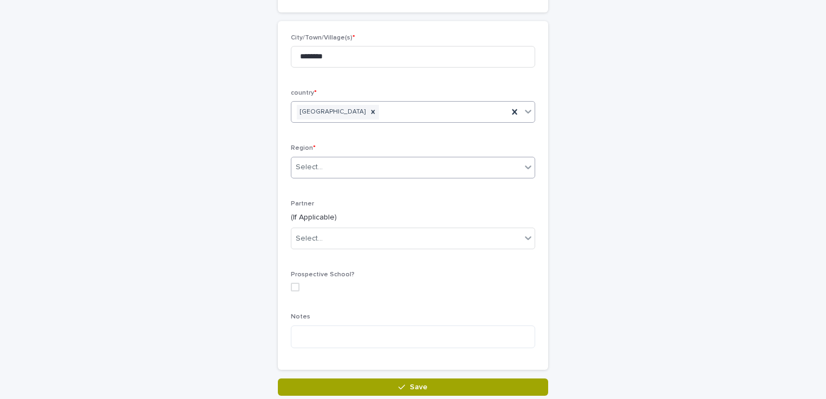
click at [522, 163] on icon at bounding box center [527, 167] width 11 height 11
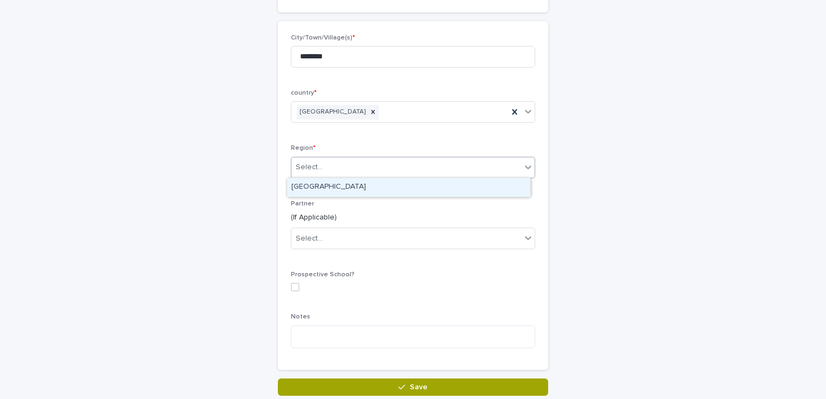
click at [328, 187] on div "[GEOGRAPHIC_DATA]" at bounding box center [408, 187] width 243 height 19
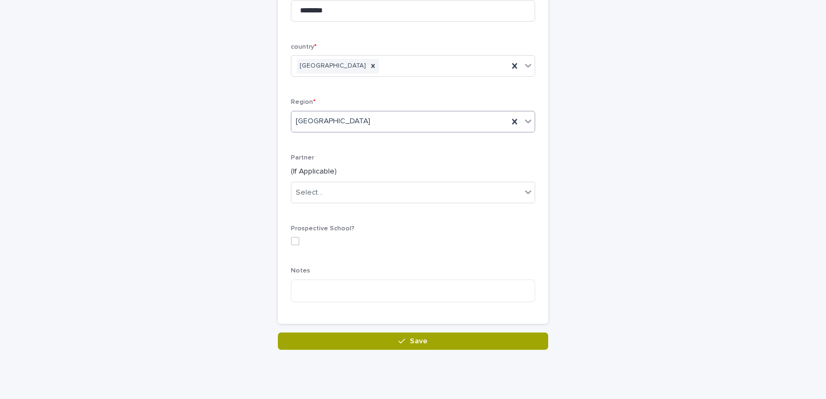
scroll to position [259, 0]
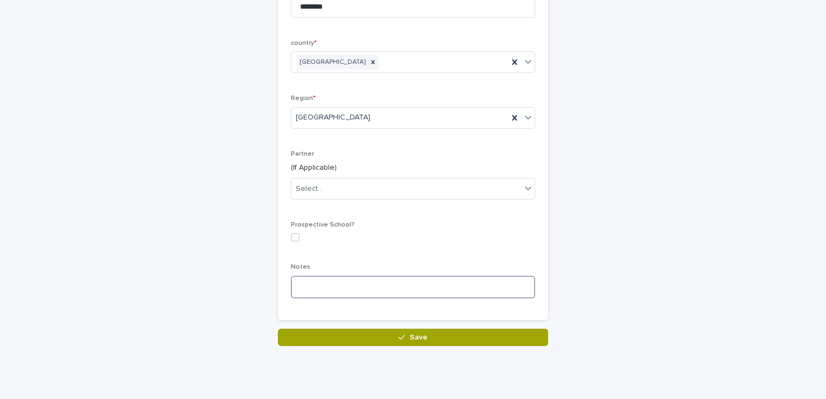
click at [307, 281] on textarea at bounding box center [413, 287] width 244 height 23
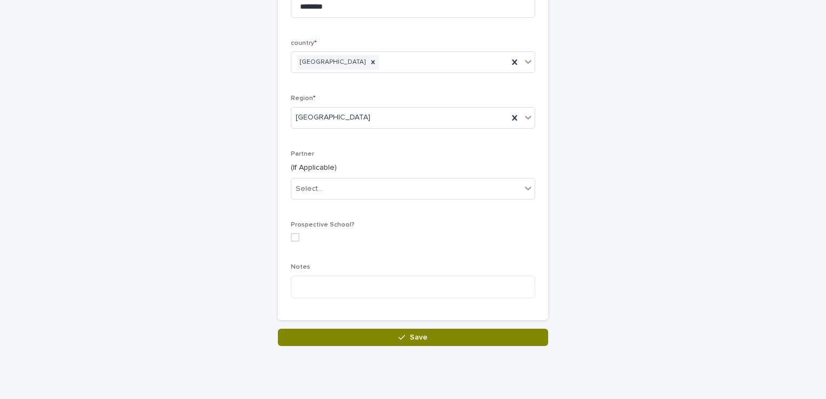
click at [434, 338] on button "Save" at bounding box center [413, 337] width 270 height 17
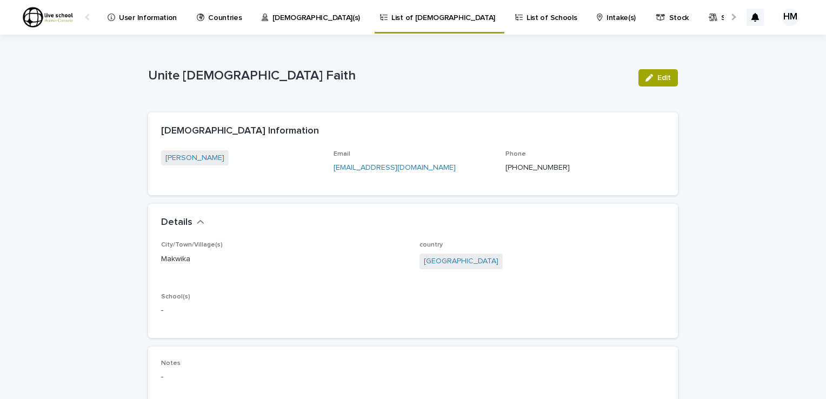
click at [526, 16] on p "List of Schools" at bounding box center [551, 11] width 50 height 23
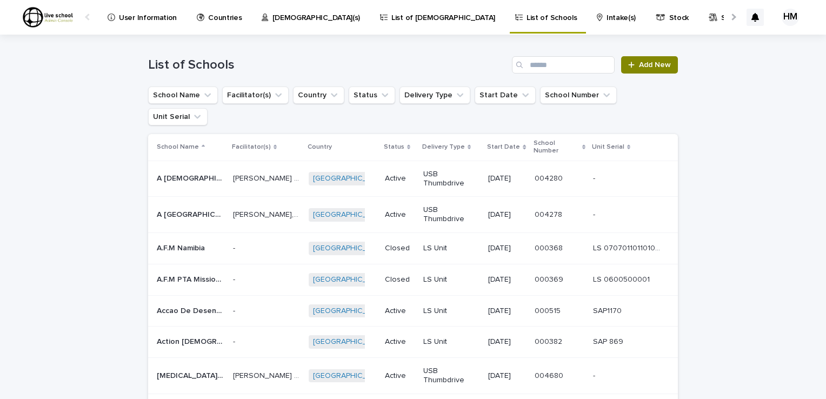
click at [654, 62] on span "Add New" at bounding box center [655, 65] width 32 height 8
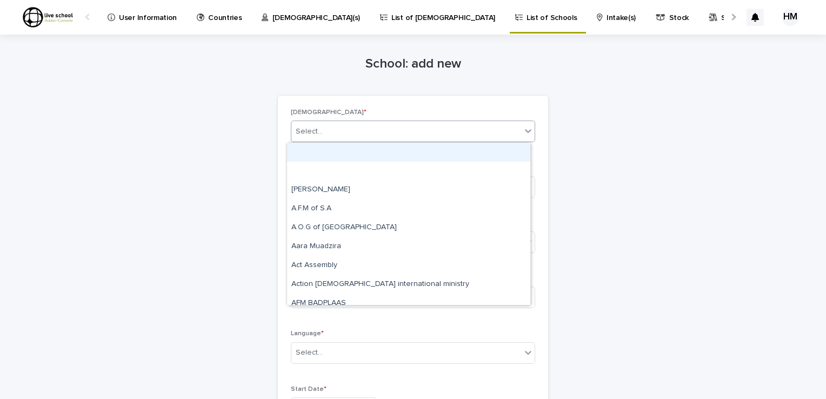
click at [524, 130] on icon at bounding box center [527, 130] width 11 height 11
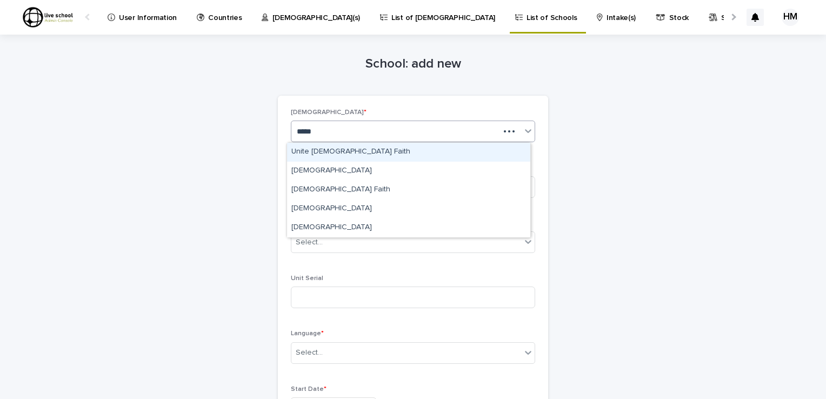
type input "******"
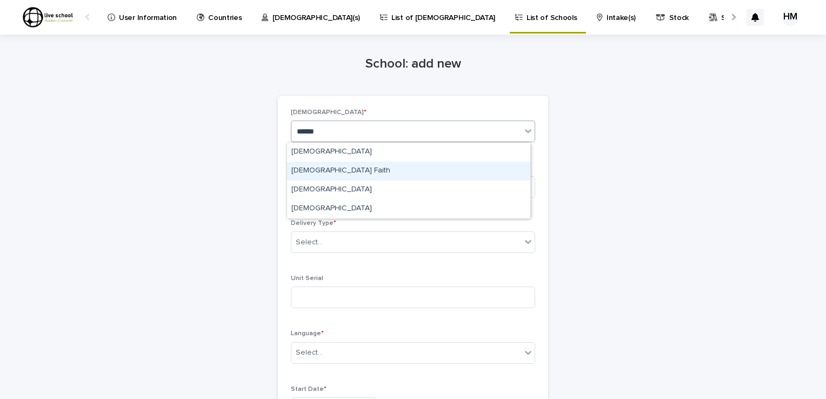
drag, startPoint x: 329, startPoint y: 162, endPoint x: 330, endPoint y: 170, distance: 8.2
click at [327, 170] on div "[DEMOGRAPHIC_DATA] Faith" at bounding box center [408, 171] width 243 height 19
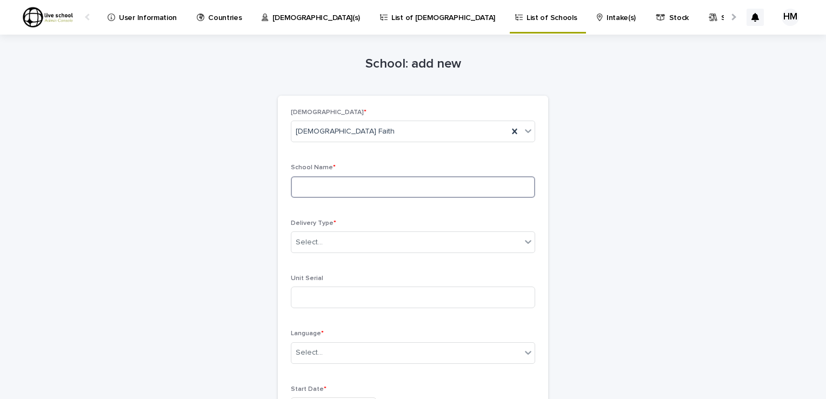
click at [302, 190] on input at bounding box center [413, 187] width 244 height 22
type input "**********"
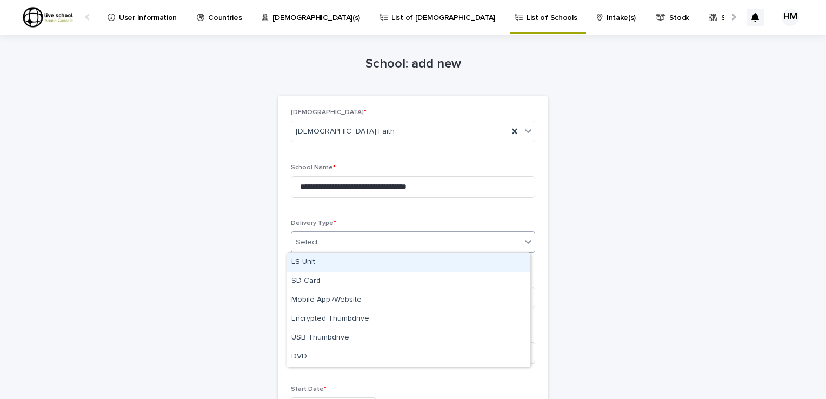
click at [522, 242] on icon at bounding box center [527, 241] width 11 height 11
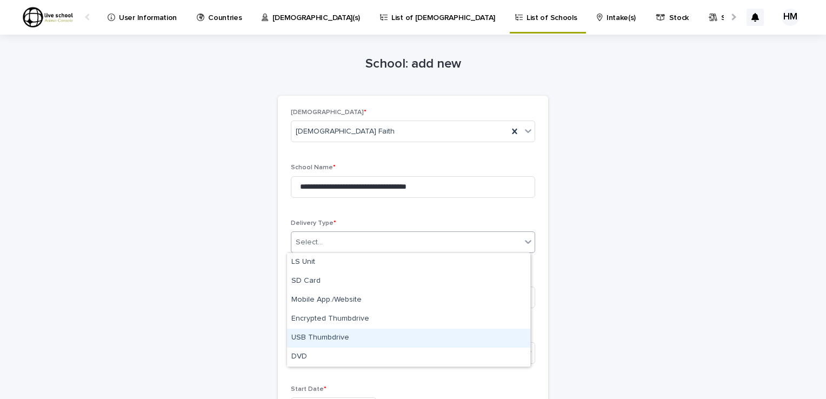
click at [324, 338] on div "USB Thumbdrive" at bounding box center [408, 338] width 243 height 19
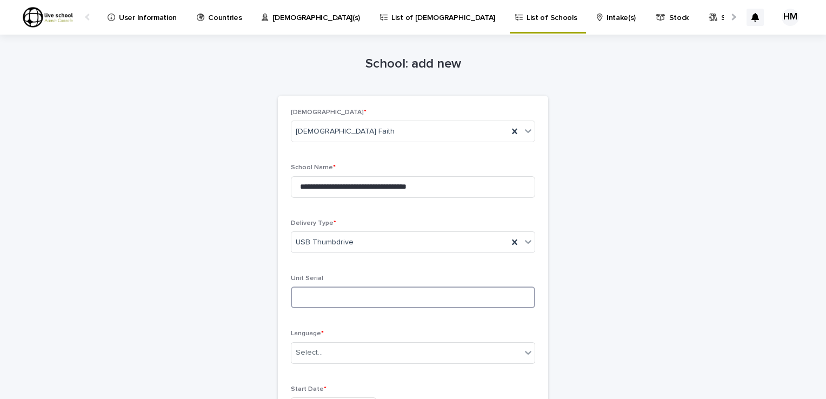
click at [303, 297] on input at bounding box center [413, 297] width 244 height 22
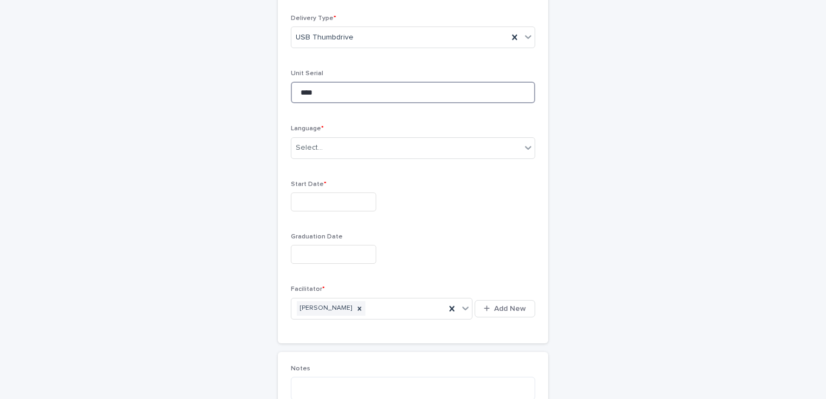
scroll to position [210, 0]
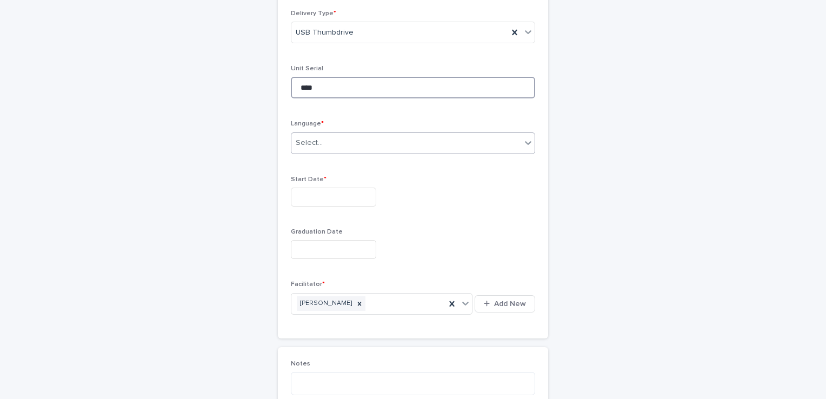
type input "****"
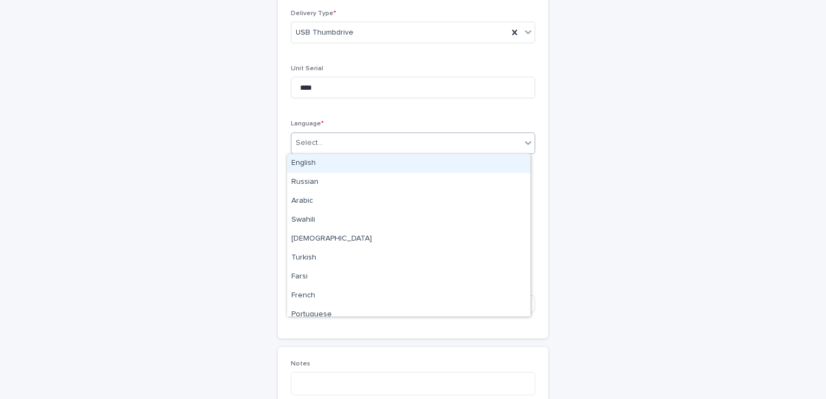
click at [525, 143] on icon at bounding box center [528, 143] width 6 height 4
click at [305, 163] on div "English" at bounding box center [408, 163] width 243 height 19
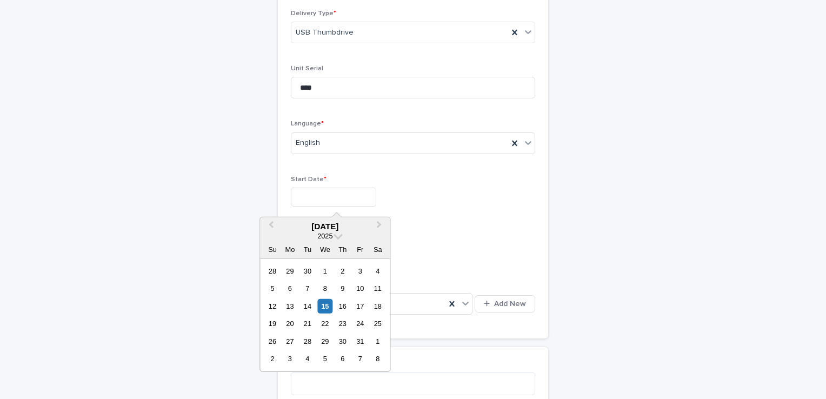
click at [307, 195] on input "text" at bounding box center [333, 196] width 85 height 19
click at [271, 224] on span "Previous Month" at bounding box center [271, 226] width 0 height 15
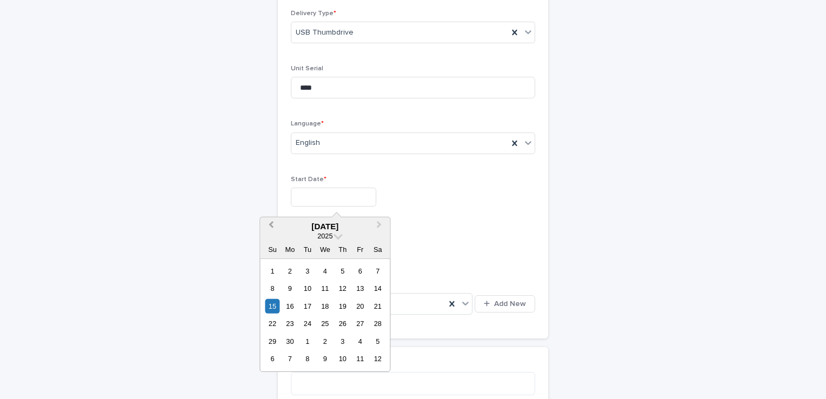
click at [271, 224] on span "Previous Month" at bounding box center [271, 226] width 0 height 15
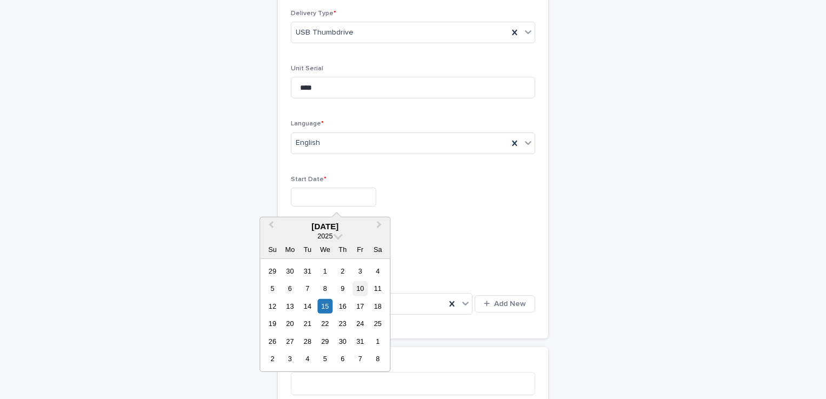
click at [361, 287] on div "10" at bounding box center [360, 288] width 15 height 15
type input "**********"
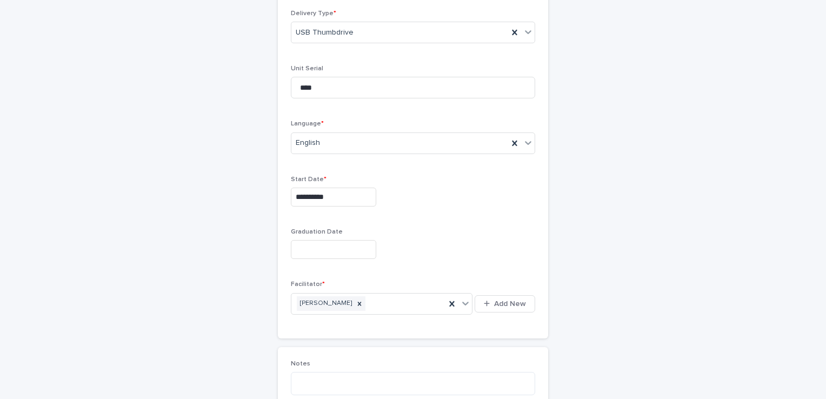
click at [294, 251] on input "text" at bounding box center [333, 249] width 85 height 19
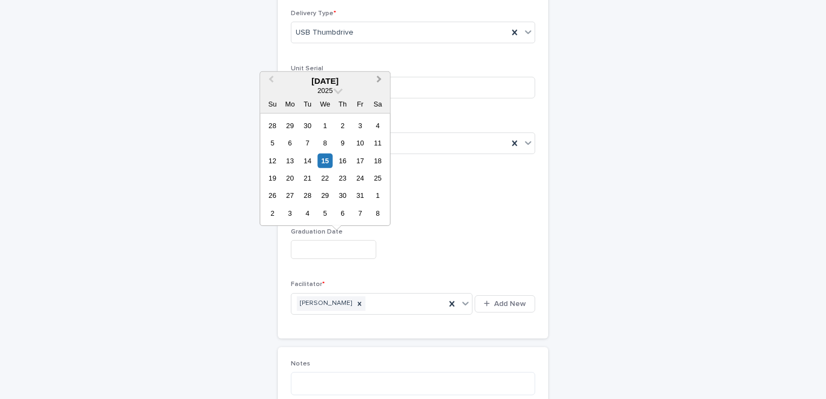
click at [378, 82] on button "Next Month" at bounding box center [379, 80] width 17 height 17
click at [380, 143] on div "8" at bounding box center [377, 143] width 15 height 15
type input "*********"
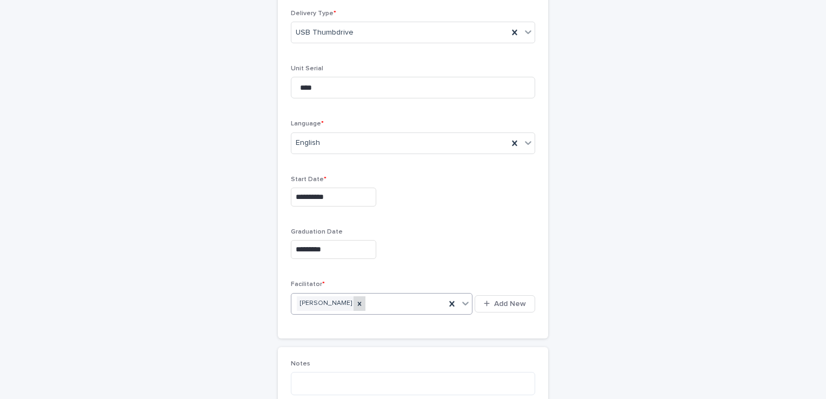
click at [356, 301] on icon at bounding box center [360, 304] width 8 height 8
click at [504, 301] on span "Add New" at bounding box center [510, 304] width 32 height 8
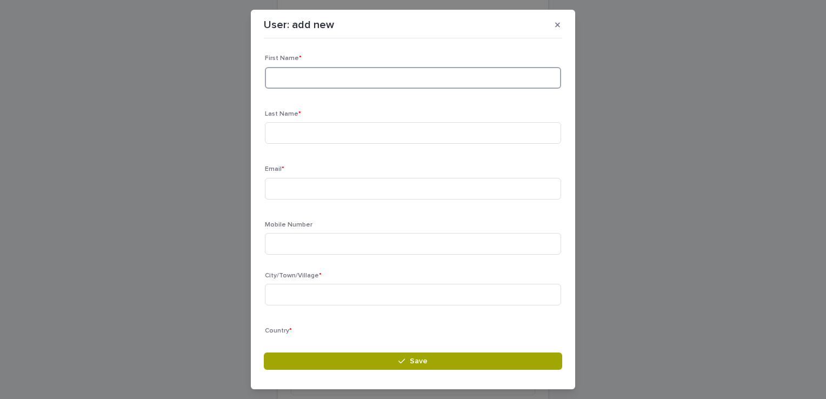
click at [277, 71] on input at bounding box center [413, 78] width 296 height 22
type input "*******"
click at [283, 142] on input at bounding box center [413, 133] width 296 height 22
type input "*******"
click at [279, 190] on input at bounding box center [413, 189] width 296 height 22
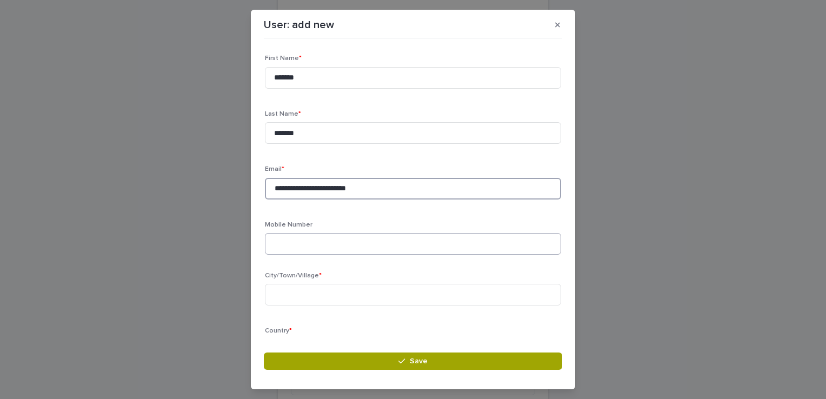
type input "**********"
click at [283, 243] on input at bounding box center [413, 244] width 296 height 22
type input "**********"
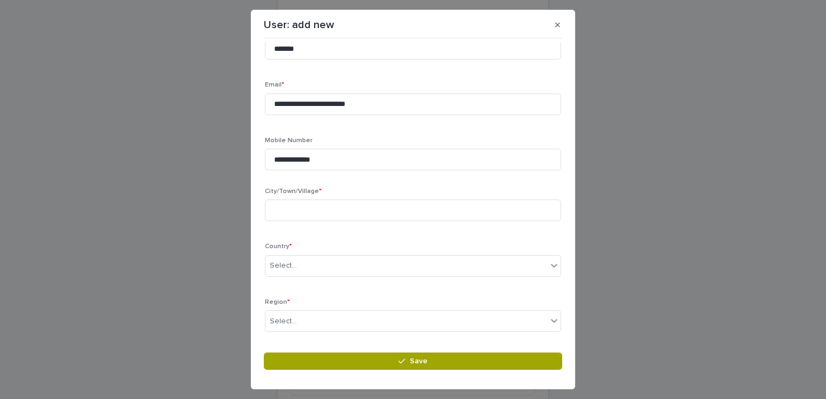
scroll to position [95, 0]
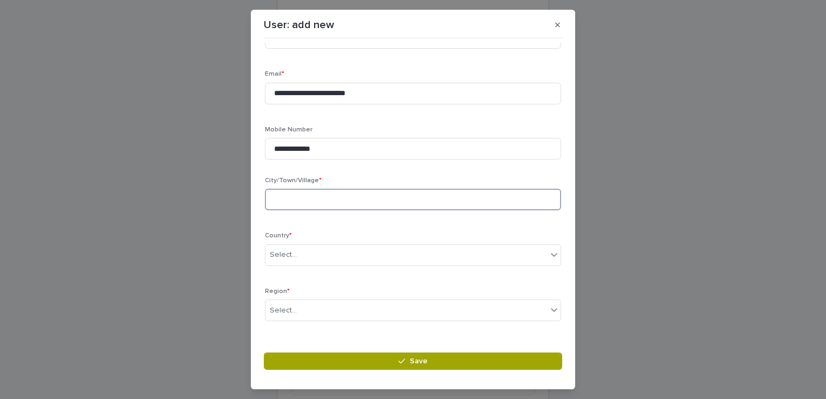
click at [291, 199] on input at bounding box center [413, 200] width 296 height 22
type input "*******"
click at [551, 254] on icon at bounding box center [554, 255] width 6 height 4
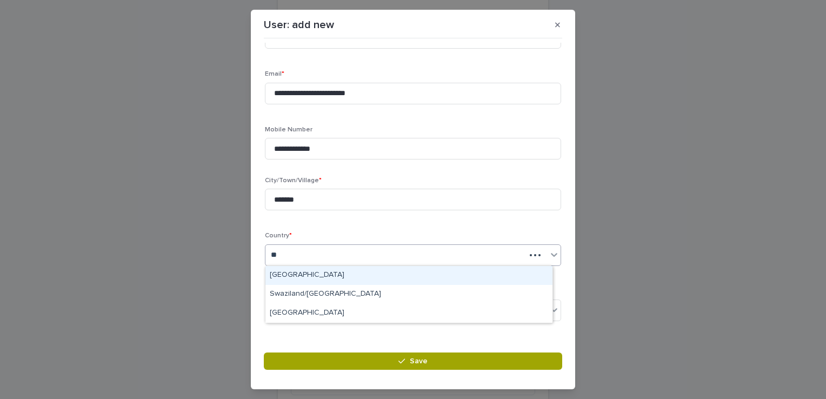
type input "***"
click at [312, 280] on div "[GEOGRAPHIC_DATA]" at bounding box center [408, 275] width 287 height 19
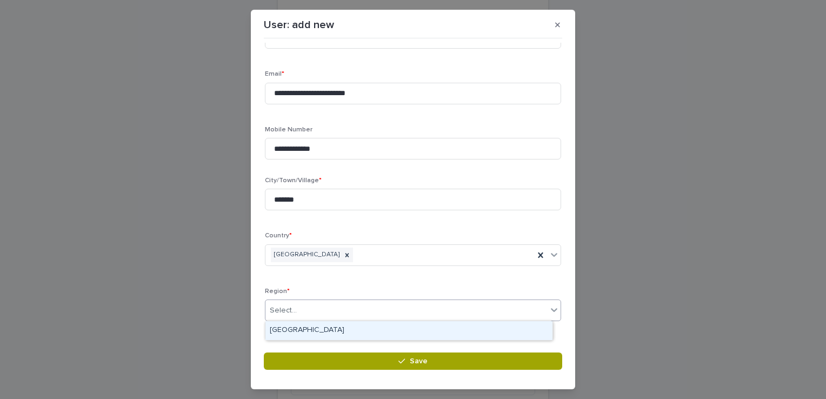
click at [551, 309] on icon at bounding box center [554, 310] width 6 height 4
click at [318, 334] on div "[GEOGRAPHIC_DATA]" at bounding box center [408, 330] width 287 height 19
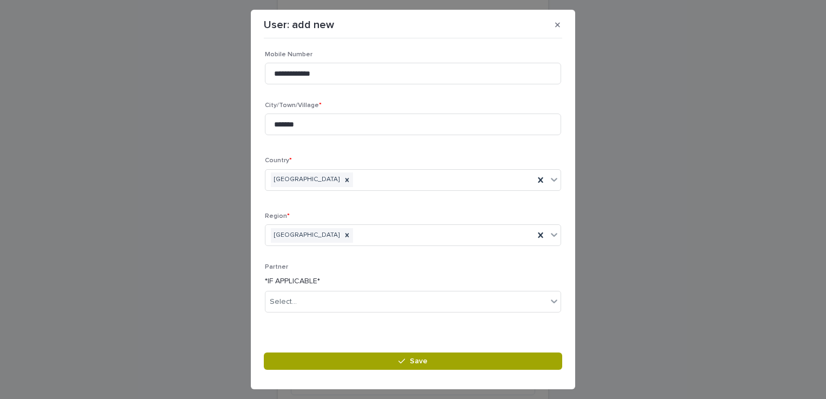
scroll to position [176, 0]
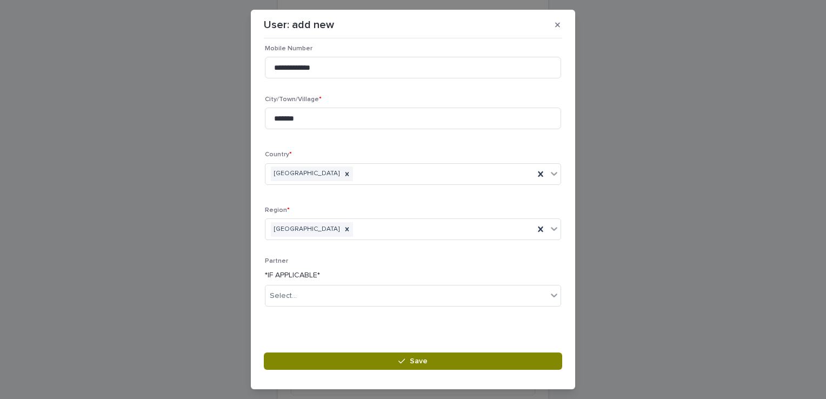
click at [425, 359] on span "Save" at bounding box center [419, 361] width 18 height 8
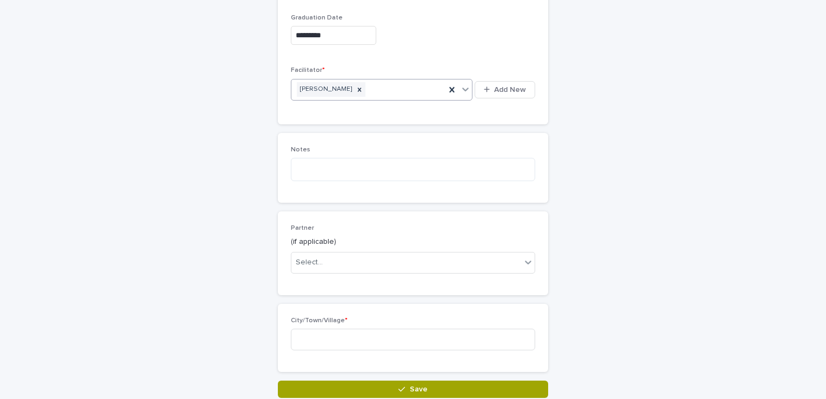
scroll to position [475, 0]
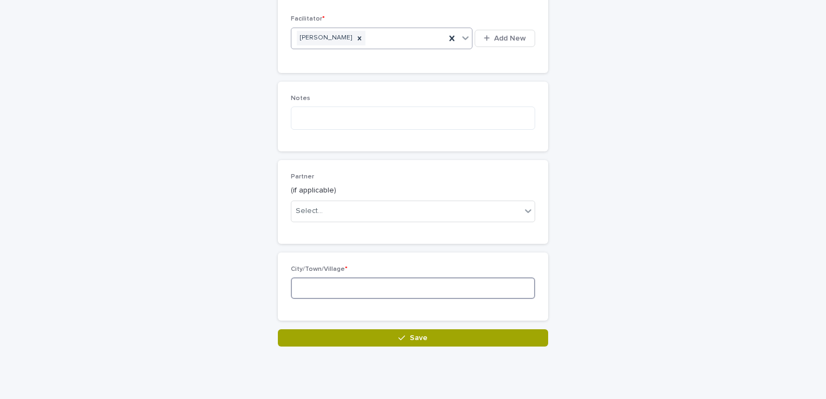
click at [311, 284] on input at bounding box center [413, 288] width 244 height 22
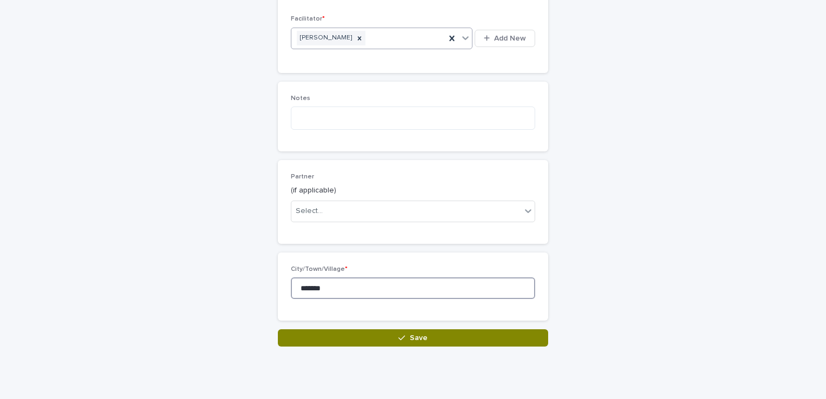
type input "*******"
click at [418, 334] on span "Save" at bounding box center [419, 338] width 18 height 8
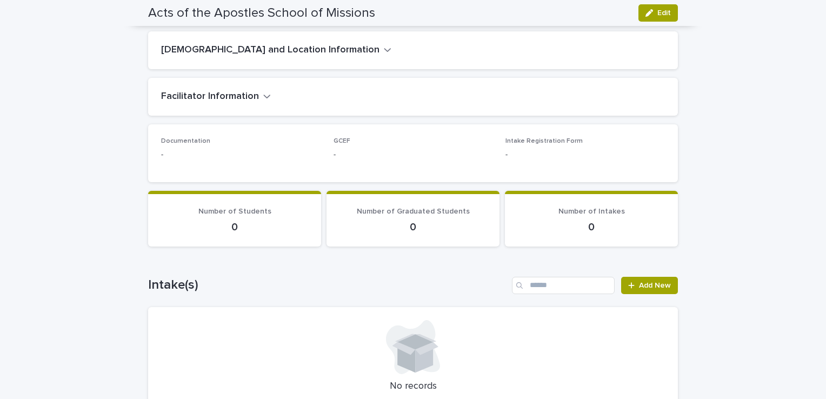
scroll to position [204, 0]
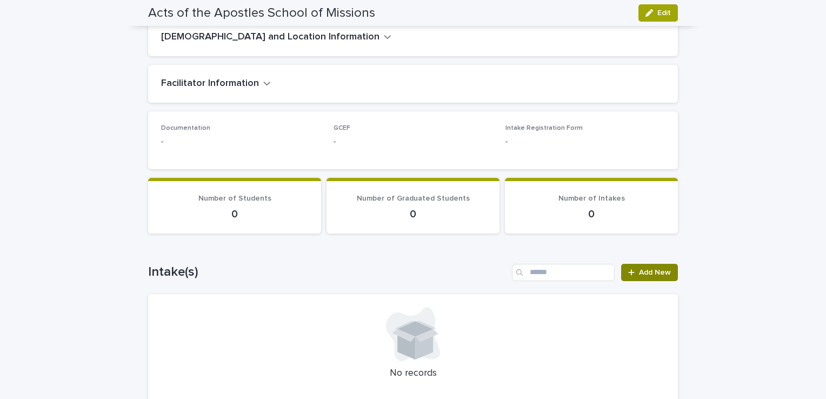
click at [645, 269] on span "Add New" at bounding box center [655, 273] width 32 height 8
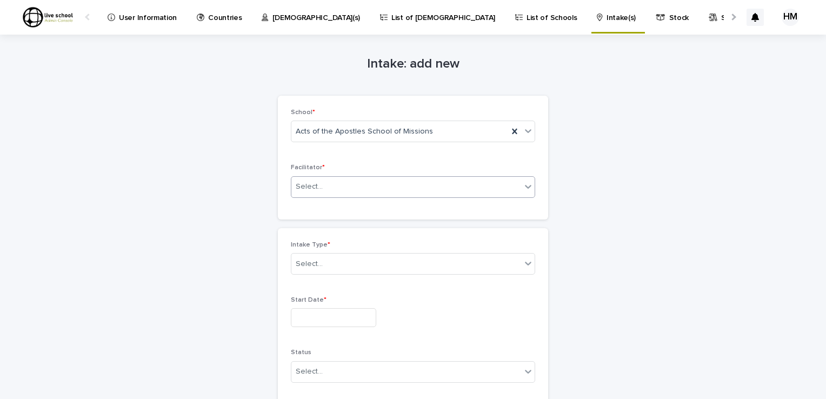
click at [522, 190] on icon at bounding box center [527, 186] width 11 height 11
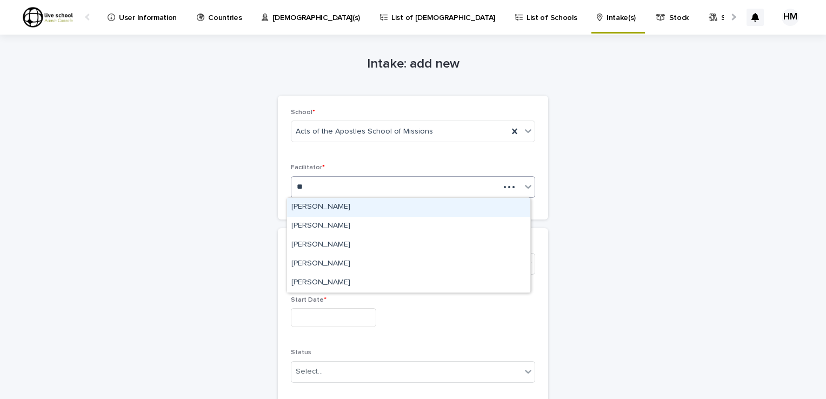
type input "***"
click at [333, 206] on div "Lwisani Sibanda" at bounding box center [408, 207] width 243 height 19
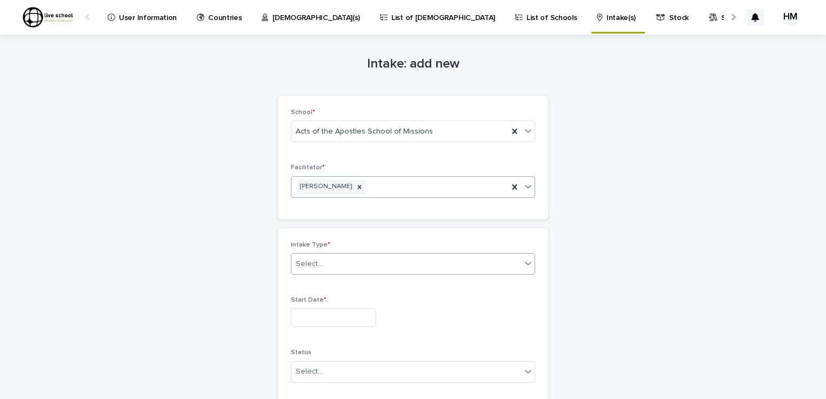
click at [525, 263] on icon at bounding box center [528, 264] width 6 height 4
click at [307, 284] on div "Full Time" at bounding box center [408, 283] width 243 height 19
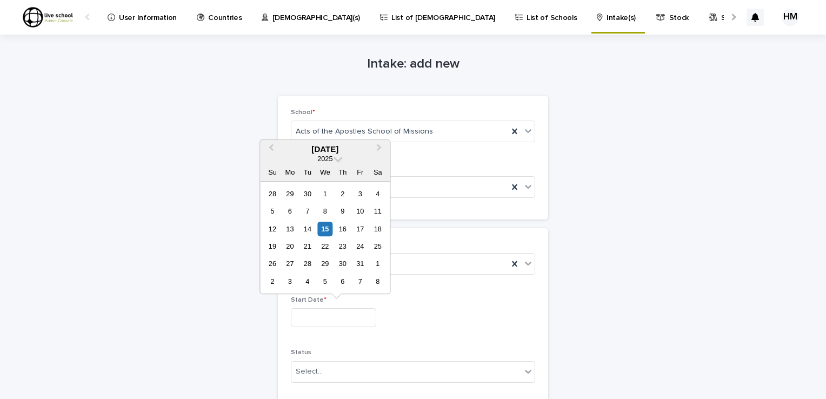
click at [304, 322] on input "text" at bounding box center [333, 317] width 85 height 19
click at [271, 150] on span "Previous Month" at bounding box center [271, 149] width 0 height 15
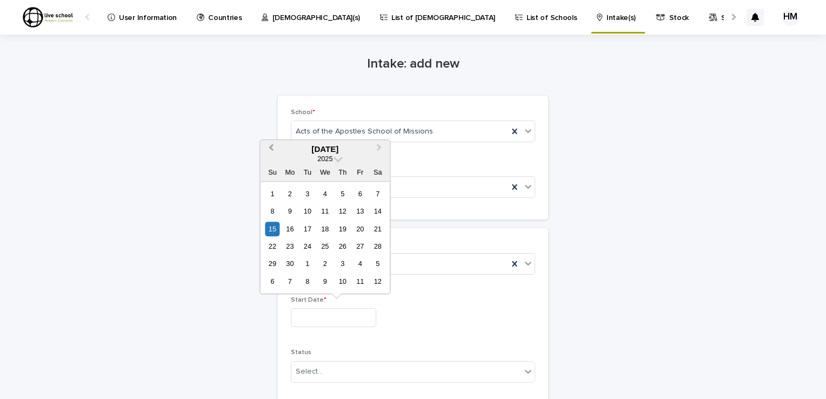
click at [271, 150] on span "Previous Month" at bounding box center [271, 149] width 0 height 15
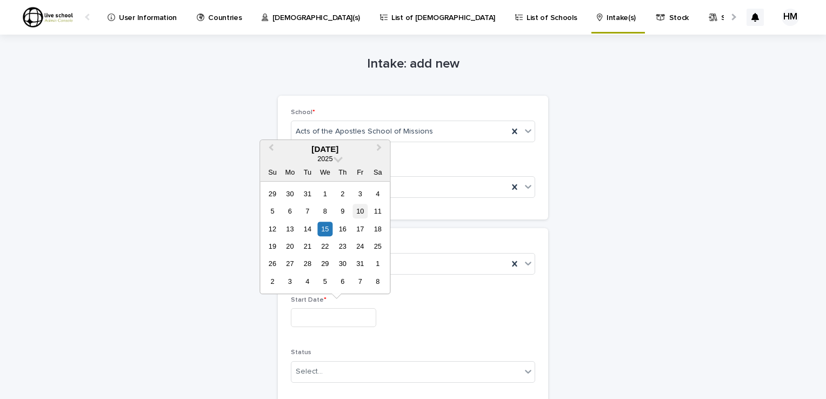
click at [359, 211] on div "10" at bounding box center [360, 211] width 15 height 15
type input "**********"
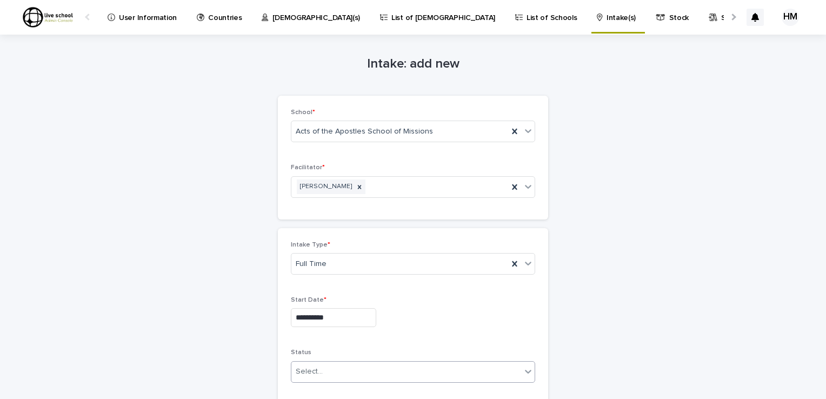
click at [524, 370] on icon at bounding box center [527, 371] width 11 height 11
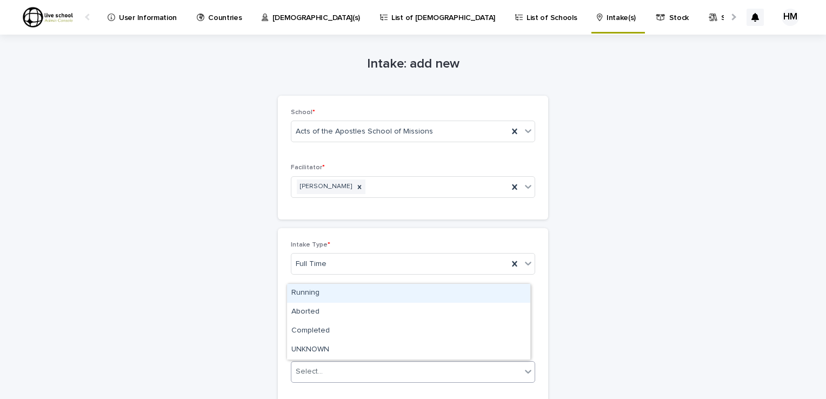
click at [300, 292] on div "Running" at bounding box center [408, 293] width 243 height 19
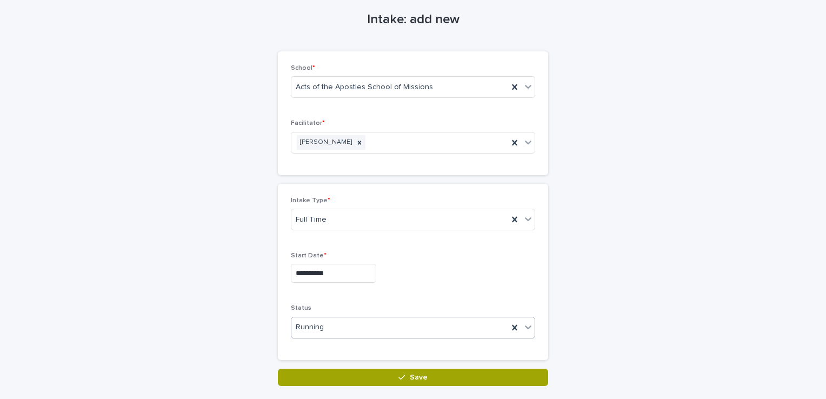
scroll to position [84, 0]
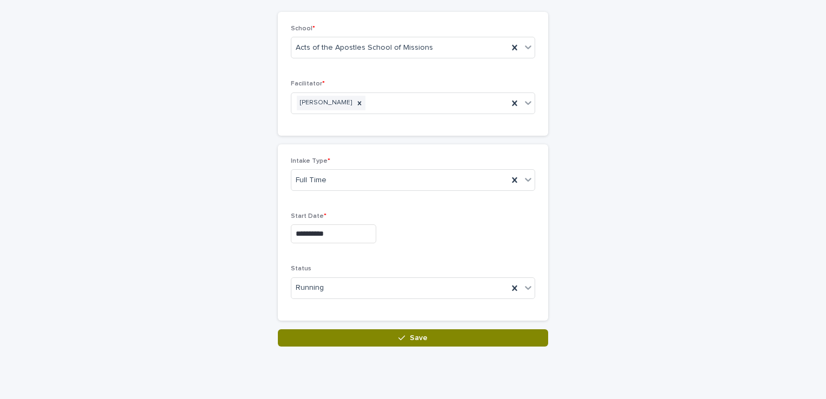
click at [419, 336] on span "Save" at bounding box center [419, 338] width 18 height 8
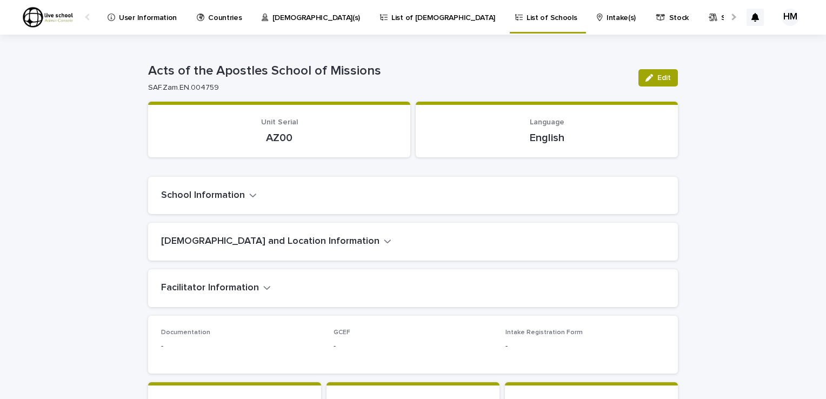
click at [816, 102] on div "Loading... Saving… Loading... Saving… Acts of the Apostles School of Missions E…" at bounding box center [413, 373] width 826 height 677
click at [526, 15] on p "List of Schools" at bounding box center [551, 11] width 50 height 23
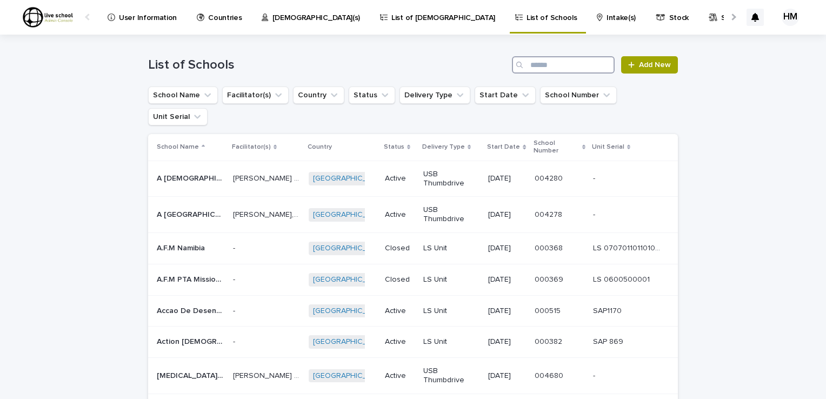
click at [530, 58] on input "Search" at bounding box center [563, 64] width 103 height 17
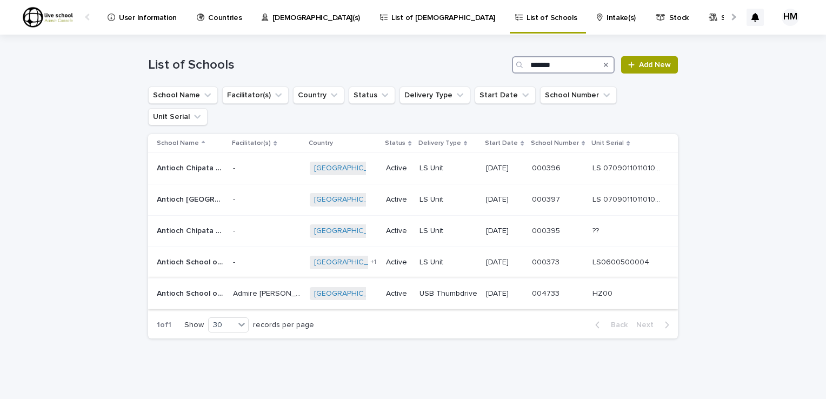
type input "*******"
click at [195, 287] on p "Antioch School of Missions" at bounding box center [192, 292] width 70 height 11
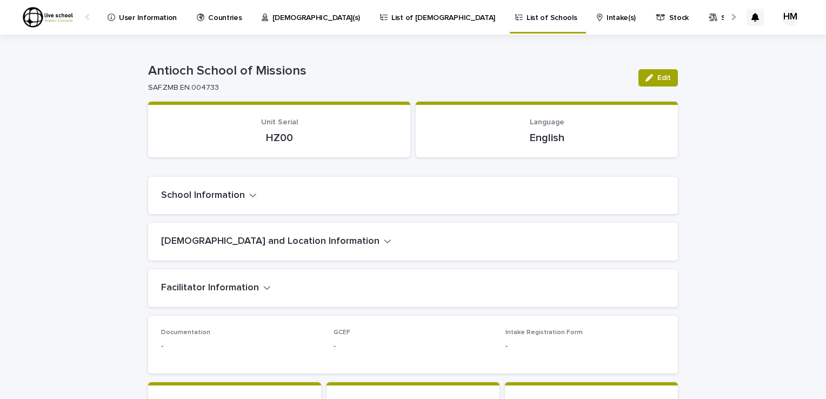
click at [137, 16] on p "User Information" at bounding box center [148, 11] width 58 height 23
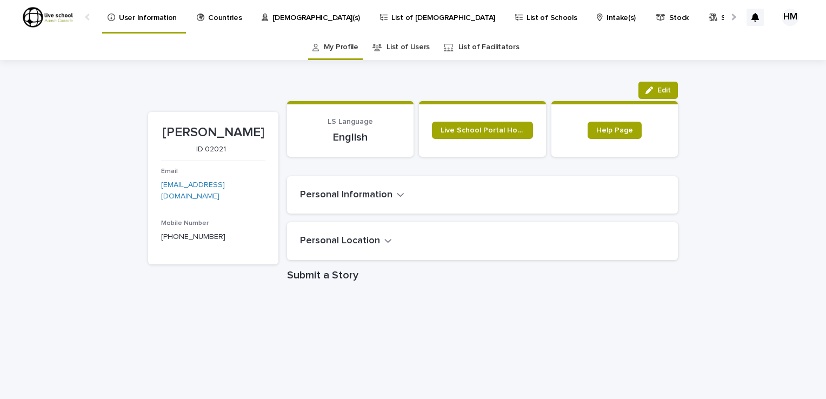
click at [397, 196] on icon "button" at bounding box center [401, 195] width 8 height 10
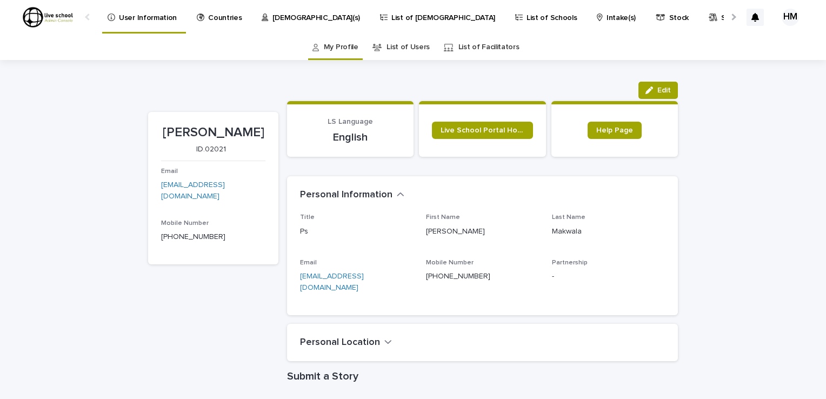
click at [397, 193] on icon "button" at bounding box center [400, 194] width 6 height 4
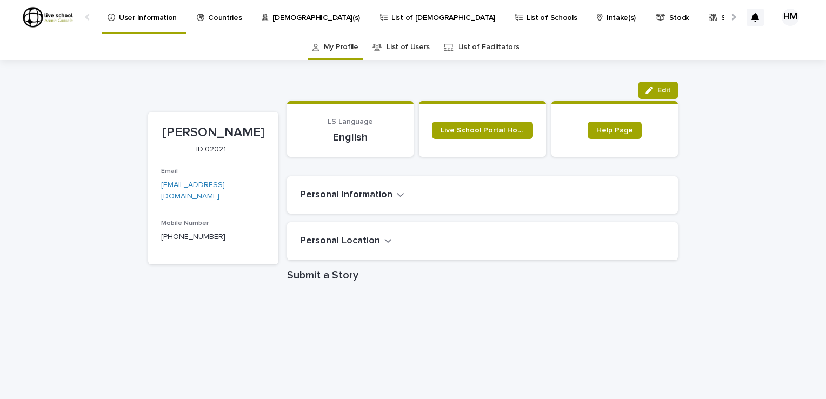
click at [384, 239] on icon "button" at bounding box center [388, 241] width 8 height 10
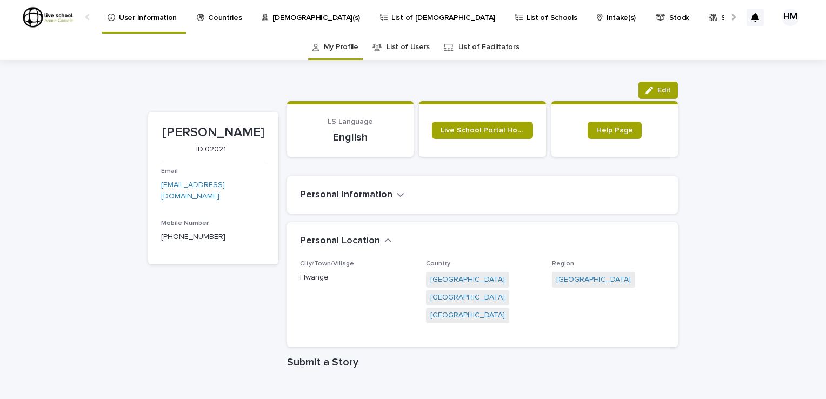
click at [783, 14] on div "HM" at bounding box center [789, 17] width 17 height 17
click at [752, 48] on p "Log Out" at bounding box center [780, 46] width 68 height 18
